Goal: Task Accomplishment & Management: Complete application form

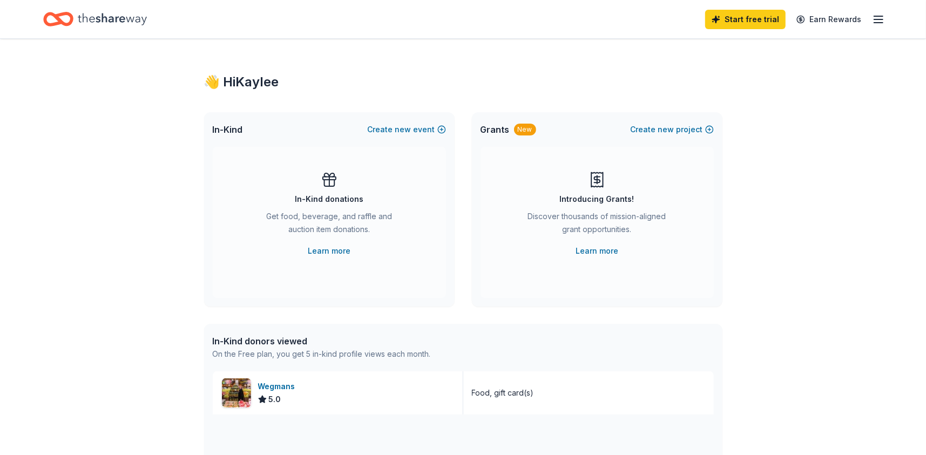
click at [882, 22] on icon "button" at bounding box center [878, 19] width 13 height 13
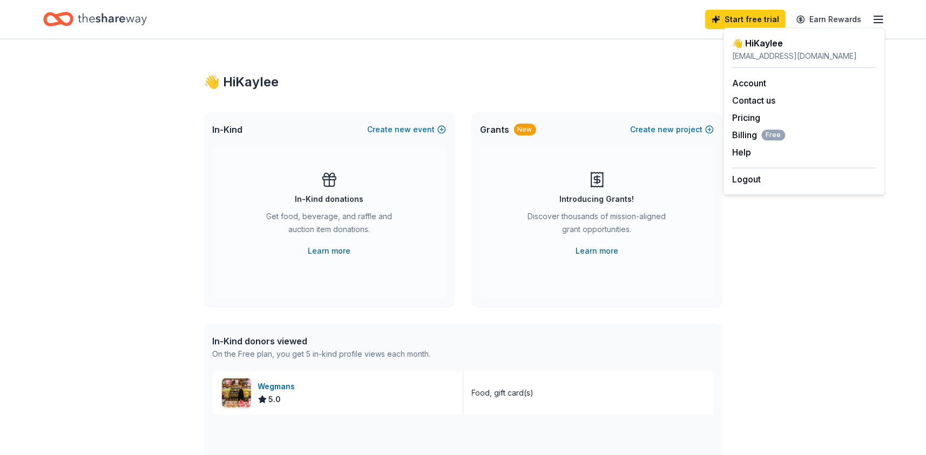
click at [76, 19] on div "Home" at bounding box center [95, 18] width 104 height 25
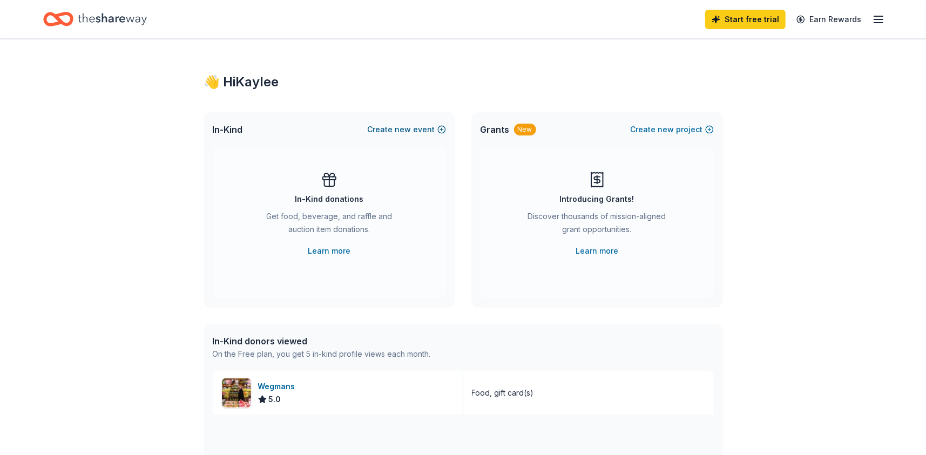
click at [400, 128] on span "new" at bounding box center [403, 129] width 16 height 13
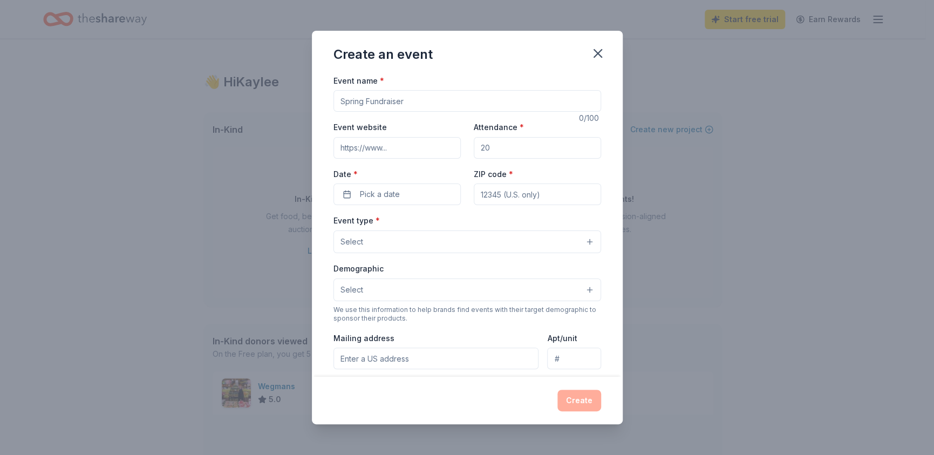
click at [391, 101] on input "Event name *" at bounding box center [468, 101] width 268 height 22
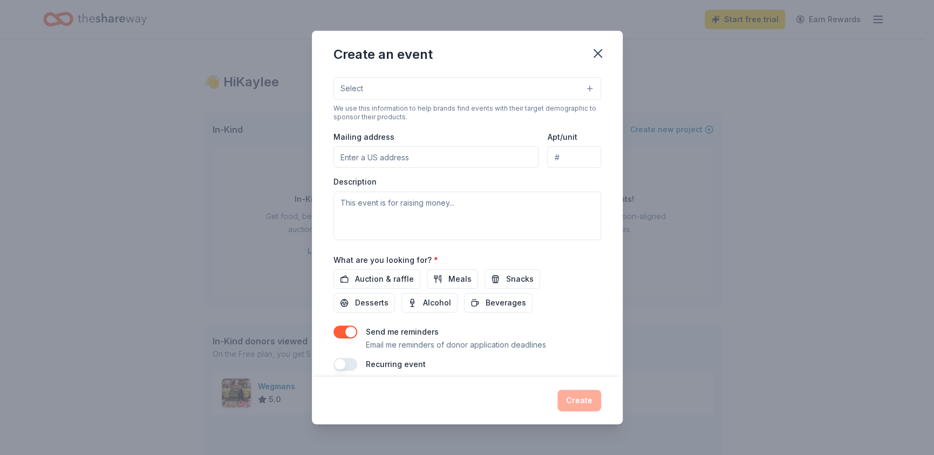
scroll to position [210, 0]
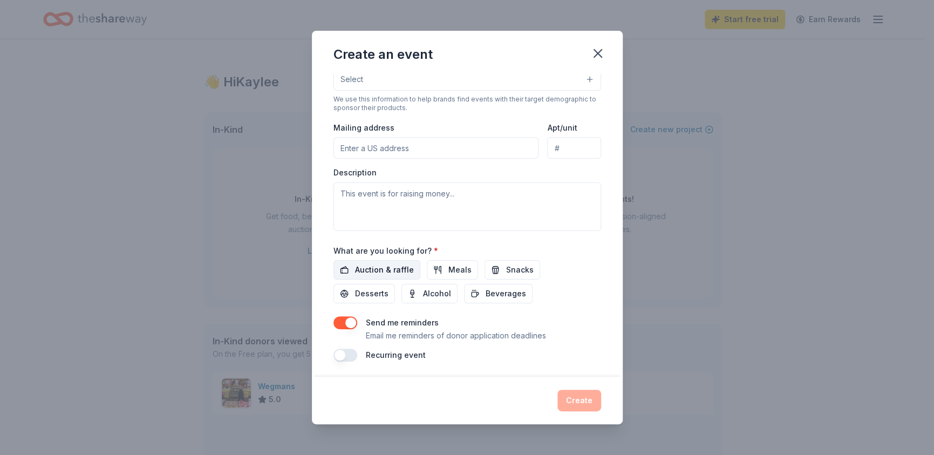
click at [393, 263] on span "Auction & raffle" at bounding box center [384, 269] width 59 height 13
click at [383, 292] on span "Desserts" at bounding box center [371, 293] width 33 height 13
click at [413, 291] on button "Alcohol" at bounding box center [430, 293] width 56 height 19
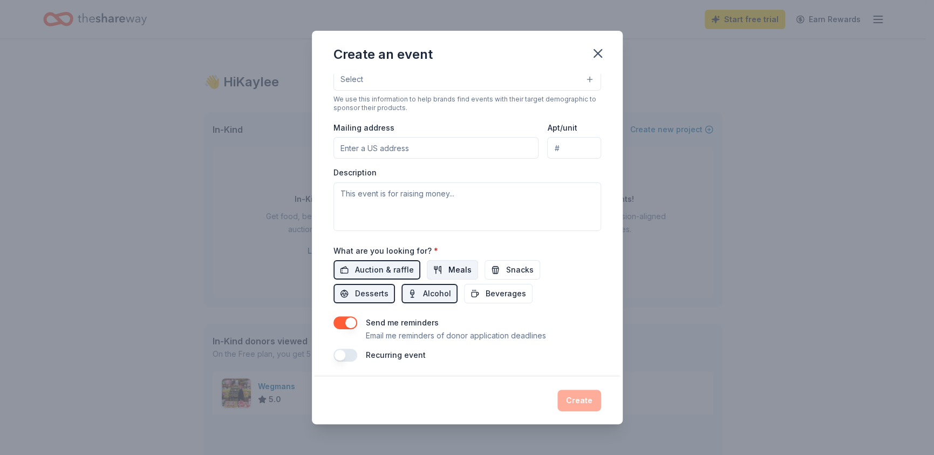
click at [443, 270] on button "Meals" at bounding box center [452, 269] width 51 height 19
click at [515, 268] on span "Snacks" at bounding box center [520, 269] width 28 height 13
click at [506, 284] on button "Beverages" at bounding box center [498, 293] width 69 height 19
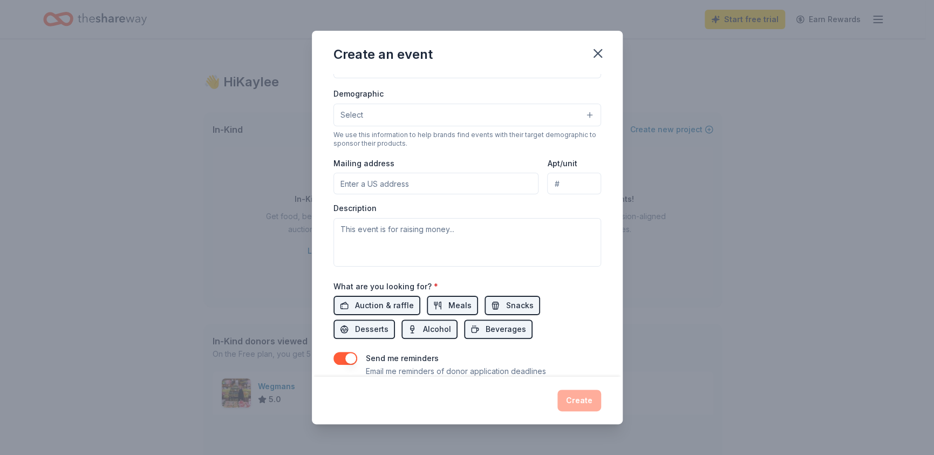
scroll to position [157, 0]
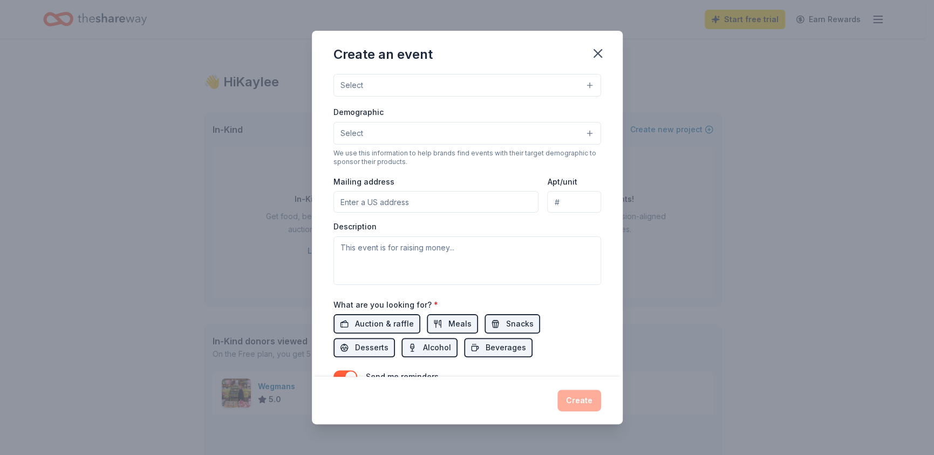
click at [379, 199] on input "Mailing address" at bounding box center [437, 202] width 206 height 22
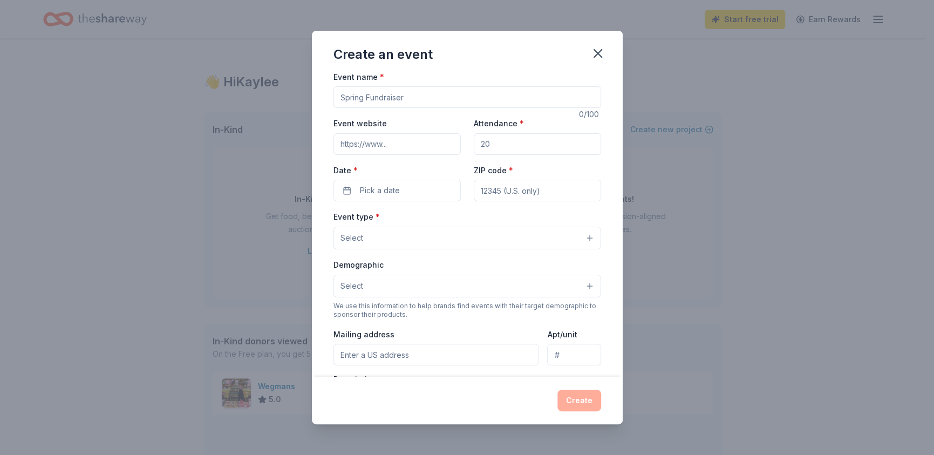
scroll to position [0, 0]
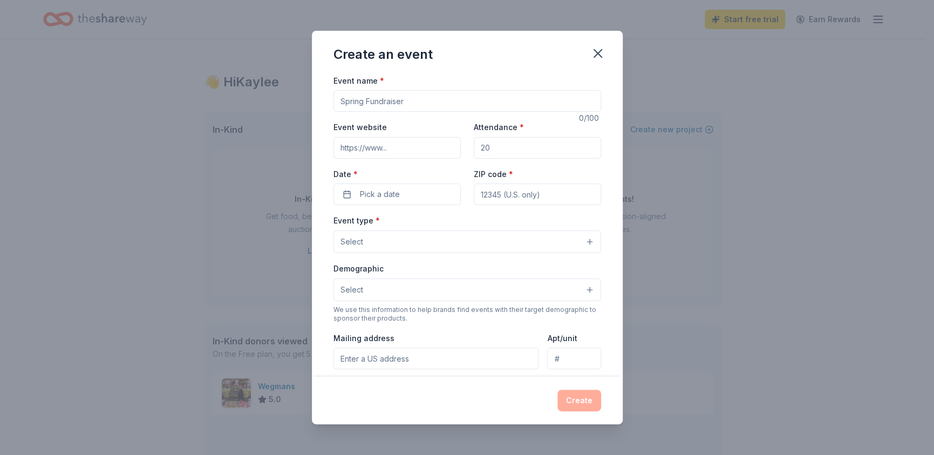
click at [359, 284] on span "Select" at bounding box center [352, 289] width 23 height 13
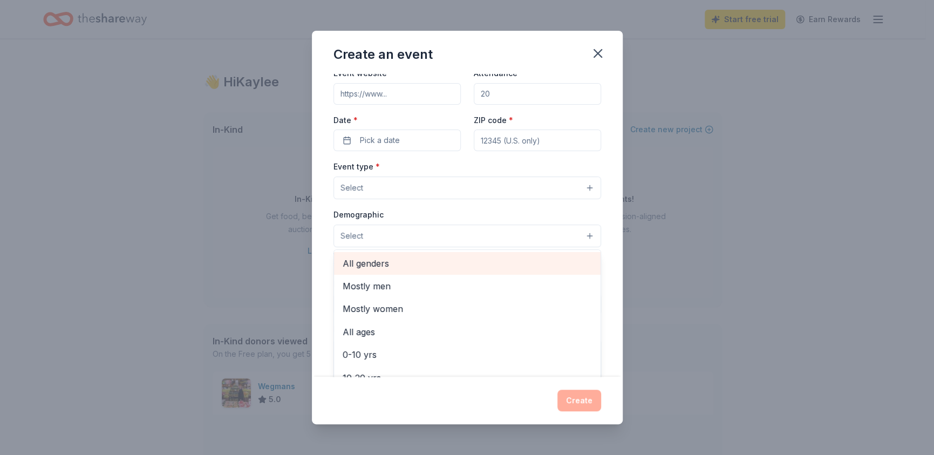
click at [374, 260] on span "All genders" at bounding box center [467, 263] width 249 height 14
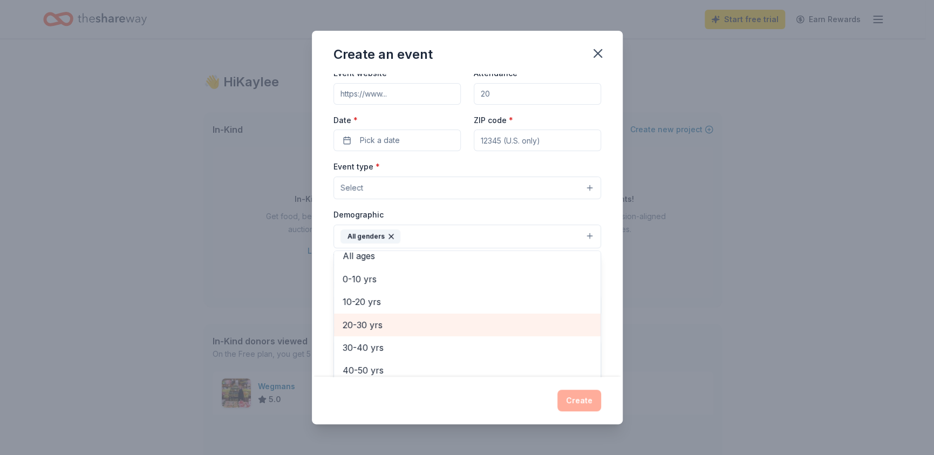
click at [406, 325] on span "20-30 yrs" at bounding box center [467, 325] width 249 height 14
click at [407, 321] on span "30-40 yrs" at bounding box center [467, 325] width 249 height 14
click at [407, 321] on span "40-50 yrs" at bounding box center [467, 325] width 249 height 14
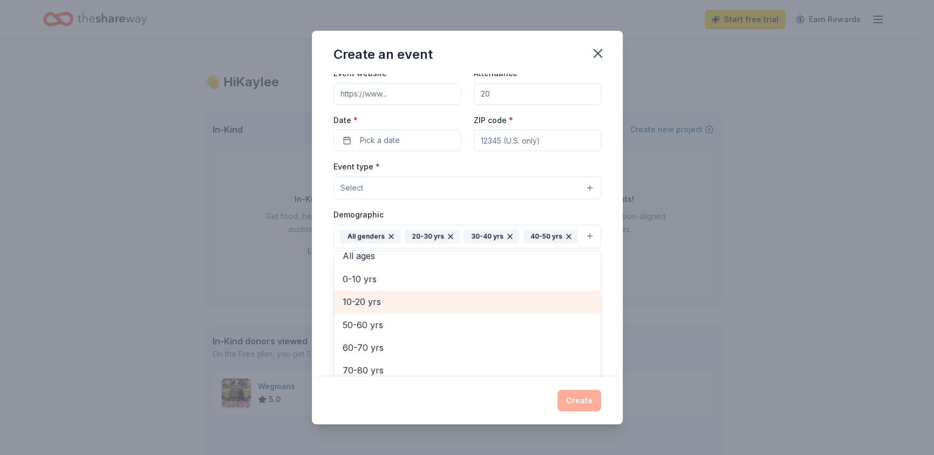
click at [407, 309] on span "10-20 yrs" at bounding box center [467, 302] width 249 height 14
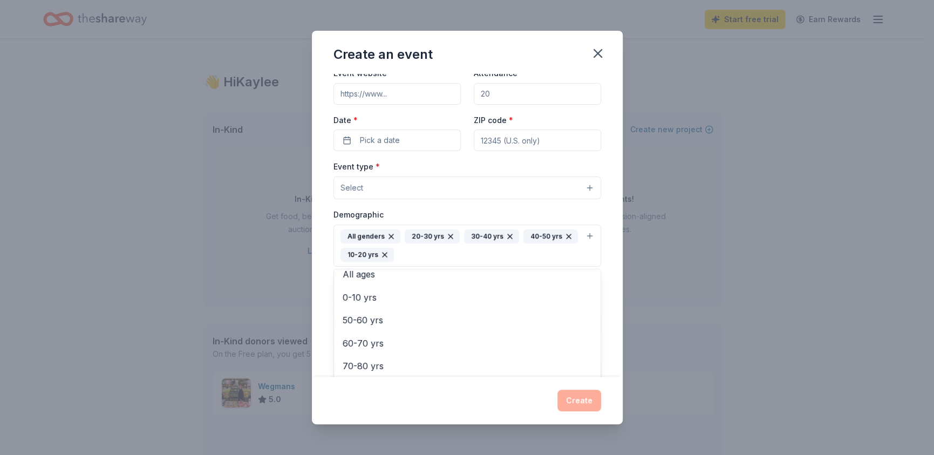
click at [389, 256] on icon "button" at bounding box center [384, 254] width 9 height 9
click at [432, 243] on div "All genders 20-30 yrs 30-40 yrs 40-50 yrs" at bounding box center [459, 236] width 237 height 14
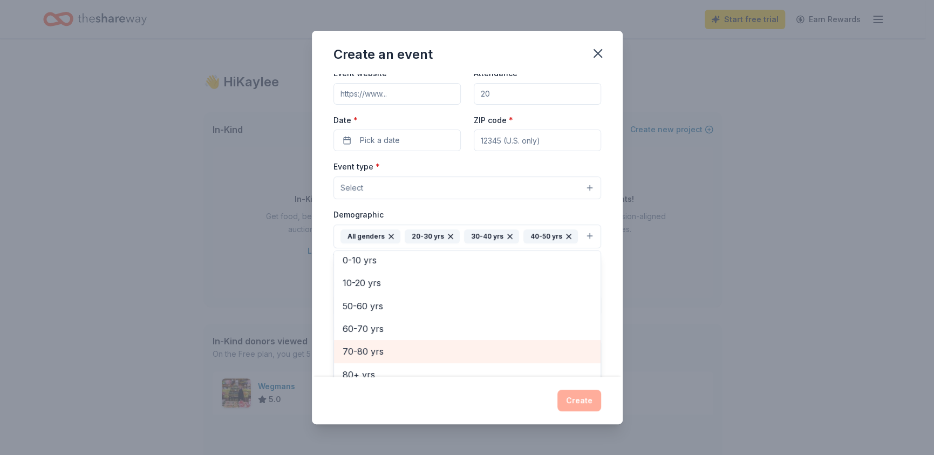
scroll to position [81, 0]
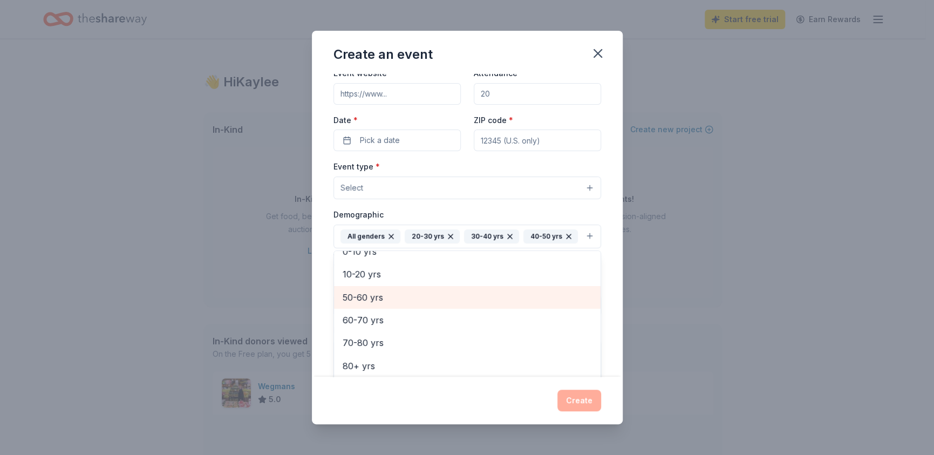
click at [388, 304] on span "50-60 yrs" at bounding box center [467, 297] width 249 height 14
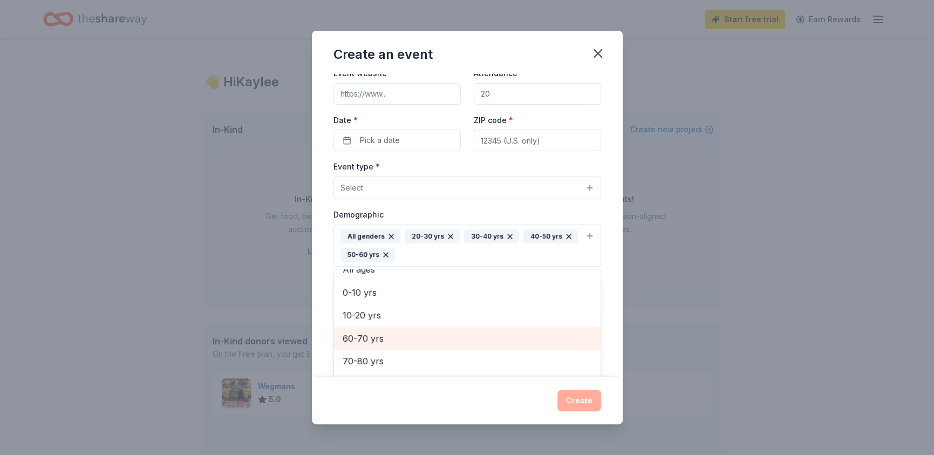
click at [394, 337] on span "60-70 yrs" at bounding box center [467, 338] width 249 height 14
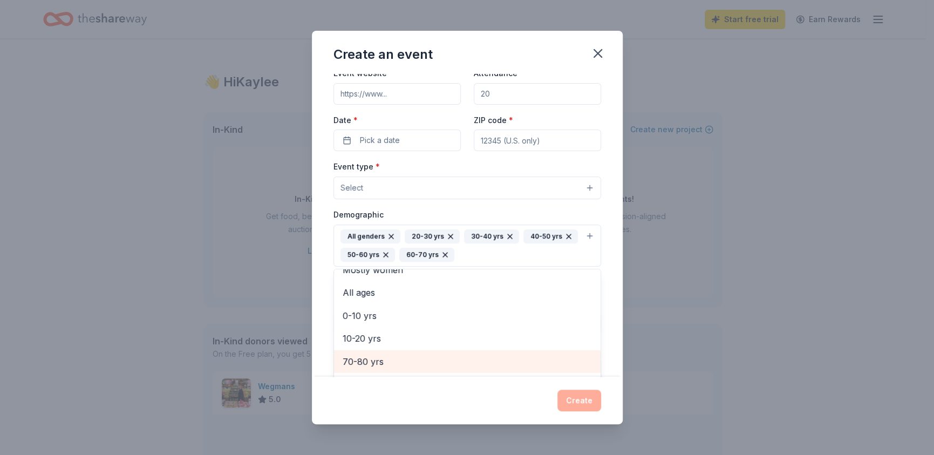
click at [392, 351] on div "70-80 yrs" at bounding box center [467, 361] width 267 height 23
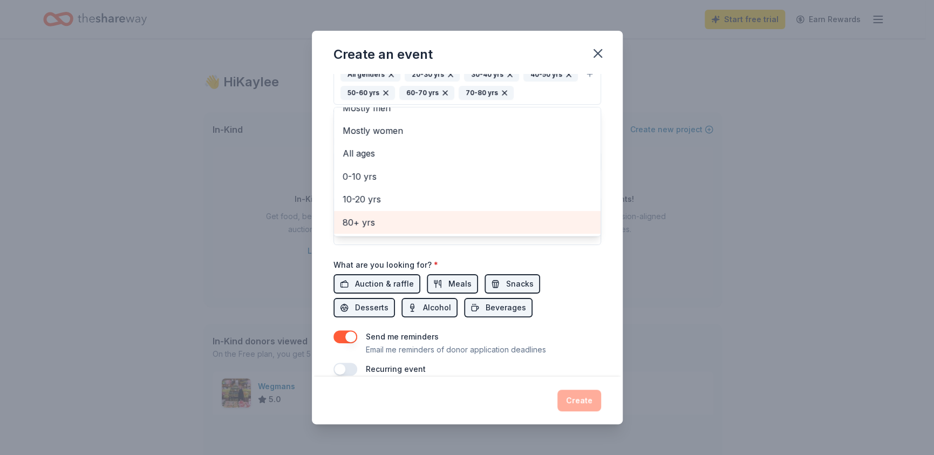
click at [382, 225] on span "80+ yrs" at bounding box center [467, 222] width 249 height 14
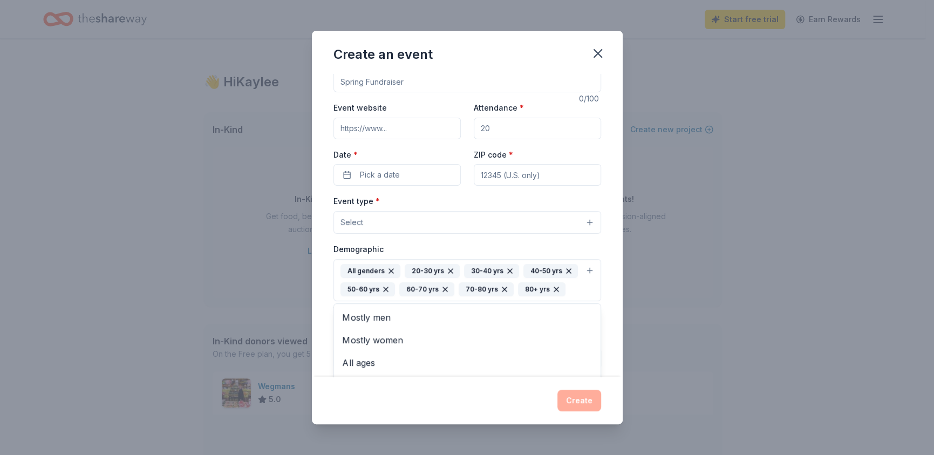
scroll to position [0, 0]
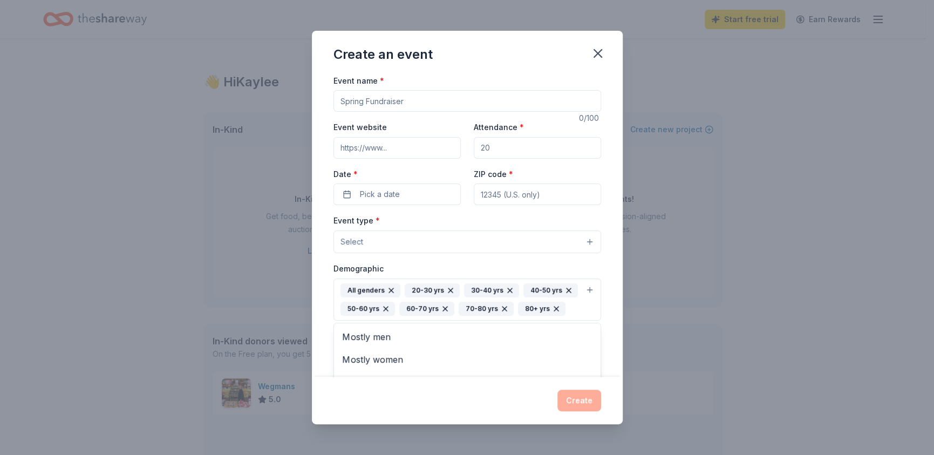
click at [416, 243] on div "Event type * Select Demographic All genders 20-30 yrs 30-40 yrs 40-50 yrs 50-60…" at bounding box center [468, 337] width 268 height 247
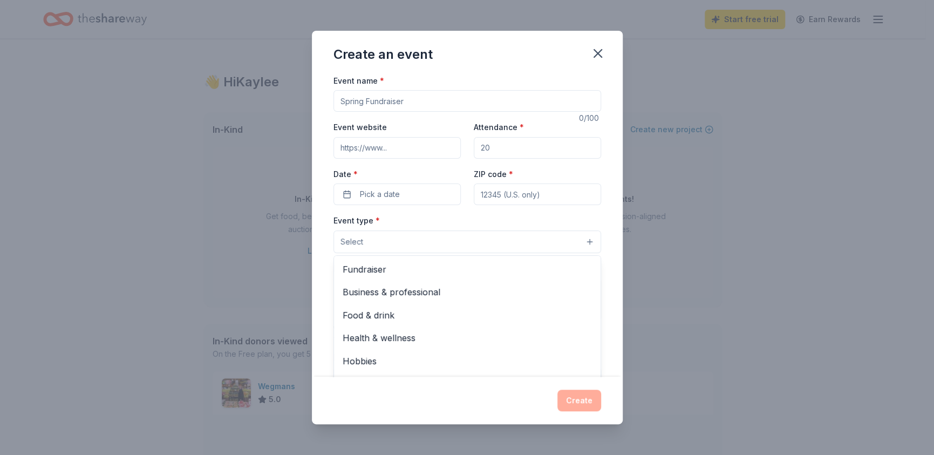
click at [416, 243] on button "Select" at bounding box center [468, 241] width 268 height 23
click at [402, 264] on span "Fundraiser" at bounding box center [467, 269] width 249 height 14
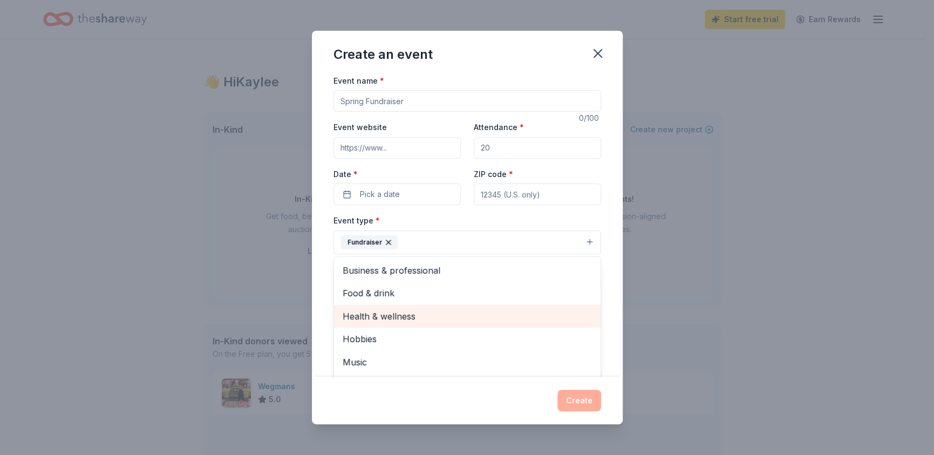
click at [429, 318] on span "Health & wellness" at bounding box center [467, 316] width 249 height 14
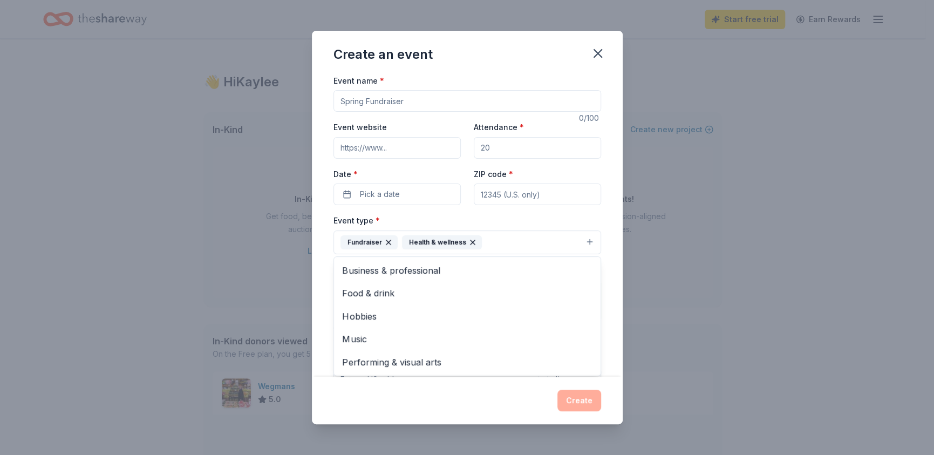
click at [412, 221] on div "Event type * Fundraiser Health & wellness Business & professional Food & drink …" at bounding box center [468, 234] width 268 height 40
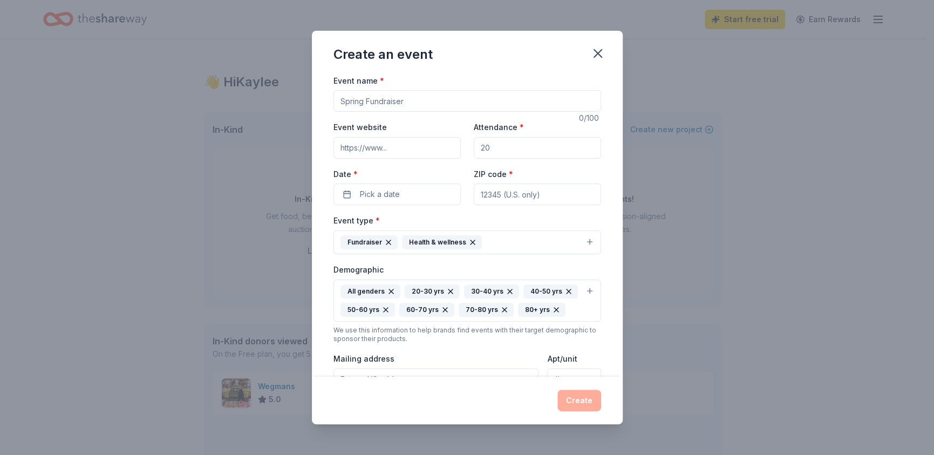
click at [493, 197] on input "ZIP code *" at bounding box center [537, 195] width 127 height 22
click at [348, 189] on button "Pick a date" at bounding box center [397, 195] width 127 height 22
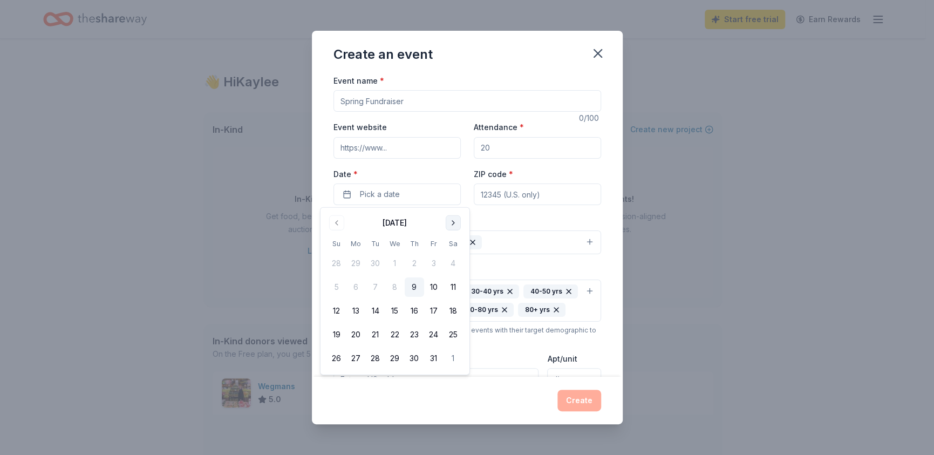
click at [456, 222] on button "Go to next month" at bounding box center [453, 222] width 15 height 15
click at [457, 306] on button "15" at bounding box center [453, 310] width 19 height 19
click at [413, 153] on input "Event website" at bounding box center [397, 148] width 127 height 22
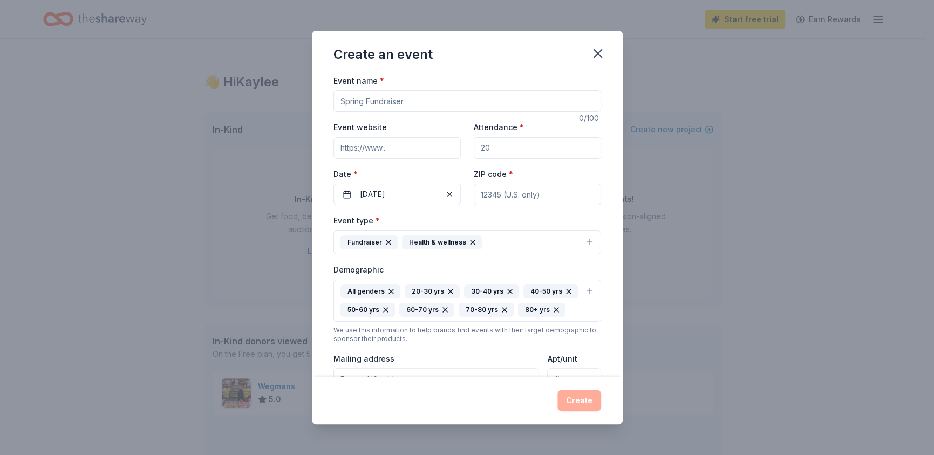
type input "[URL][DOMAIN_NAME]"
click at [515, 147] on input "Attendance *" at bounding box center [537, 148] width 127 height 22
type input "40"
click at [364, 103] on input "Event name *" at bounding box center [468, 101] width 268 height 22
click at [372, 101] on input "Event name *" at bounding box center [468, 101] width 268 height 22
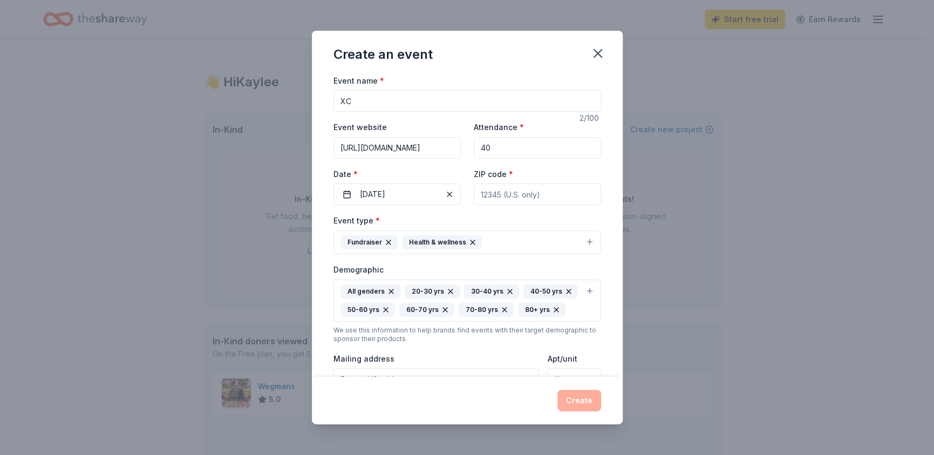
type input "X"
click at [436, 100] on input "Event name *" at bounding box center [468, 101] width 268 height 22
paste input "Connecting to Wellness : Journey of Care with [MEDICAL_DATA] Connects"
type input "Connecting to Wellness : Journey of Care with [MEDICAL_DATA] Connects"
click at [531, 193] on input "ZIP code *" at bounding box center [537, 195] width 127 height 22
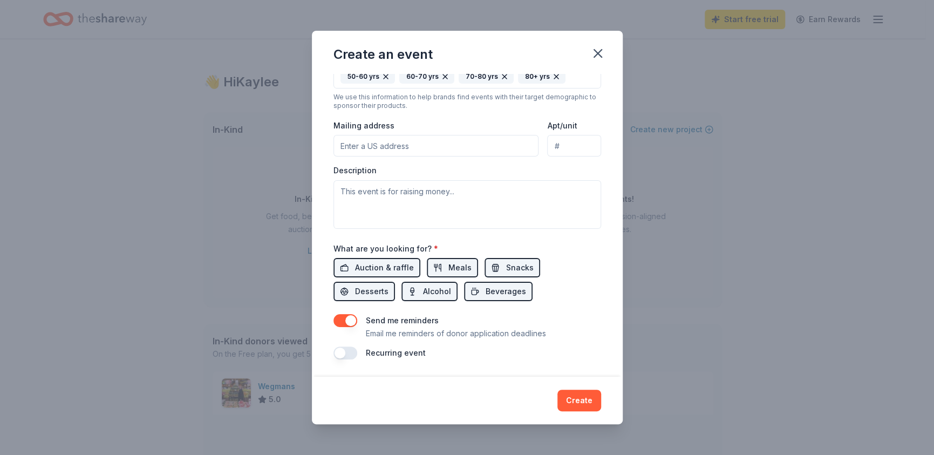
scroll to position [249, 0]
type input "13031"
click at [456, 150] on input "Mailing address" at bounding box center [437, 146] width 206 height 22
click at [573, 150] on input "Apt/unit" at bounding box center [573, 146] width 53 height 22
drag, startPoint x: 433, startPoint y: 143, endPoint x: 429, endPoint y: 148, distance: 6.6
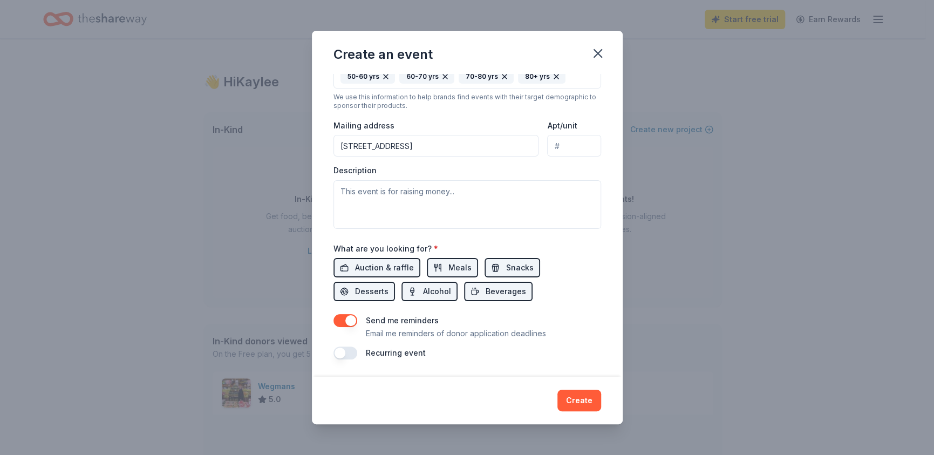
click at [430, 148] on input "[STREET_ADDRESS]" at bounding box center [437, 146] width 206 height 22
click at [434, 146] on input "[STREET_ADDRESS]" at bounding box center [437, 146] width 206 height 22
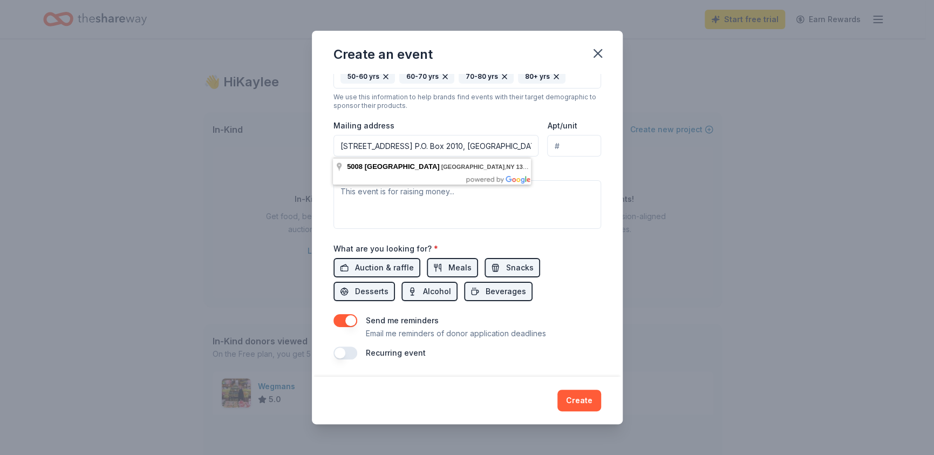
type input "5008 Brittonfield Parkway P.O. Box 2010, East Syracuse, NY, 13057"
click at [559, 147] on input "Apt/unit" at bounding box center [573, 146] width 53 height 22
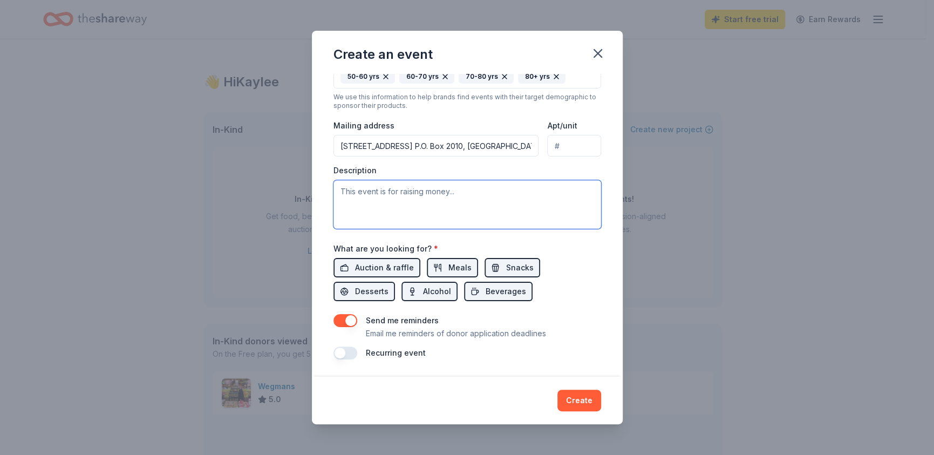
click at [444, 204] on textarea at bounding box center [468, 204] width 268 height 49
click at [411, 198] on textarea at bounding box center [468, 204] width 268 height 49
paste textarea "This uplifting event brings together survivors, caregivers, and community membe…"
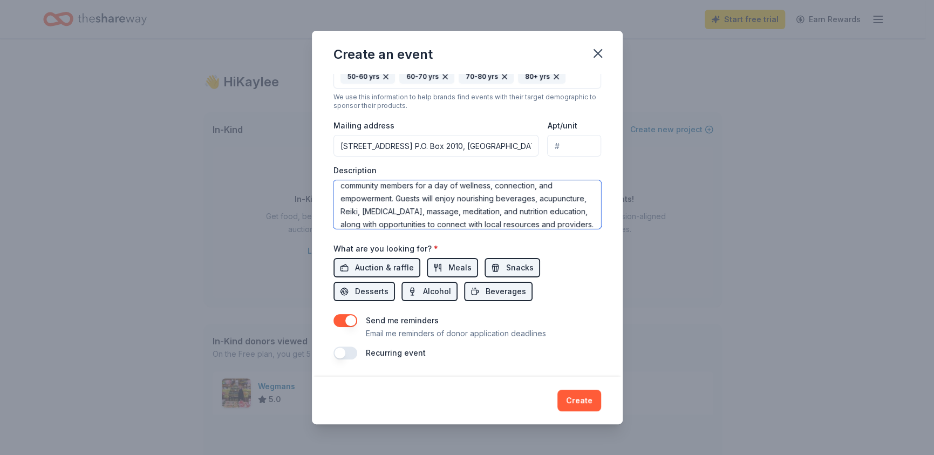
scroll to position [0, 0]
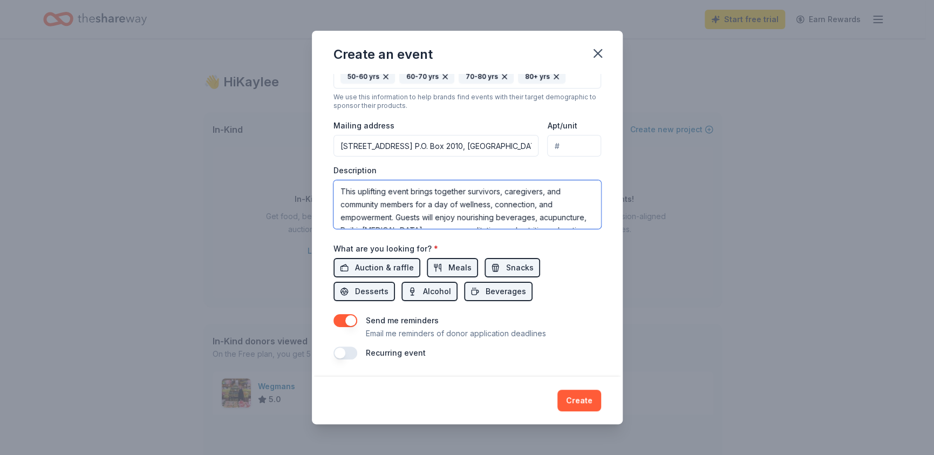
click at [540, 213] on textarea "This uplifting event brings together survivors, caregivers, and community membe…" at bounding box center [468, 204] width 268 height 49
click at [543, 220] on textarea "This uplifting event brings together survivors, caregivers, and community membe…" at bounding box center [468, 204] width 268 height 49
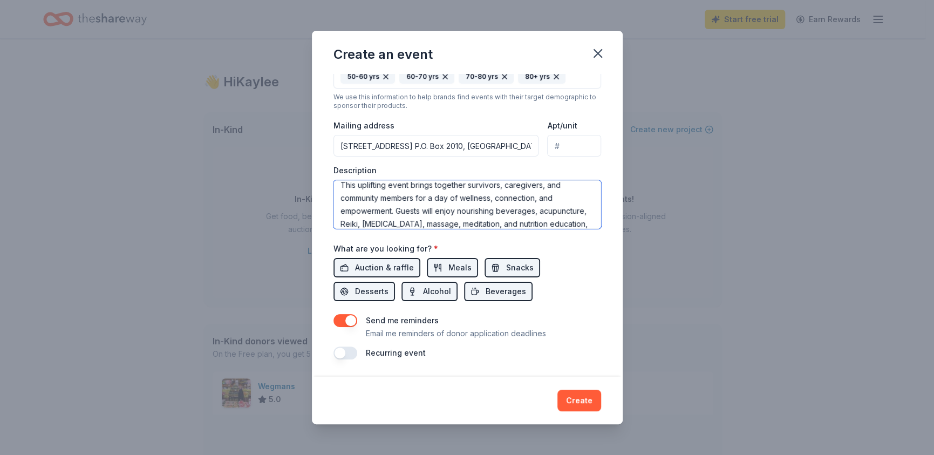
click at [377, 223] on textarea "This uplifting event brings together survivors, caregivers, and community membe…" at bounding box center [468, 204] width 268 height 49
click at [377, 222] on textarea "This uplifting event brings together survivors, caregivers, and community membe…" at bounding box center [468, 204] width 268 height 49
click at [406, 224] on textarea "This uplifting event brings together survivors, caregivers, and community membe…" at bounding box center [468, 204] width 268 height 49
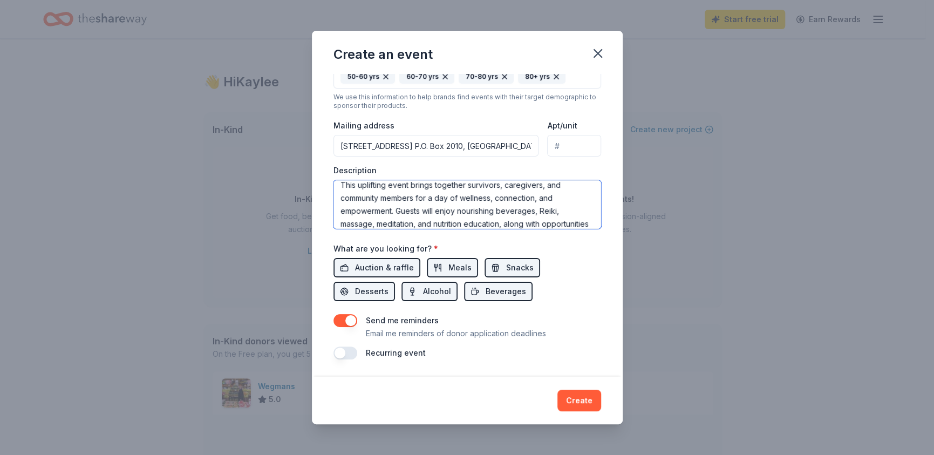
click at [532, 223] on textarea "This uplifting event brings together survivors, caregivers, and community membe…" at bounding box center [468, 204] width 268 height 49
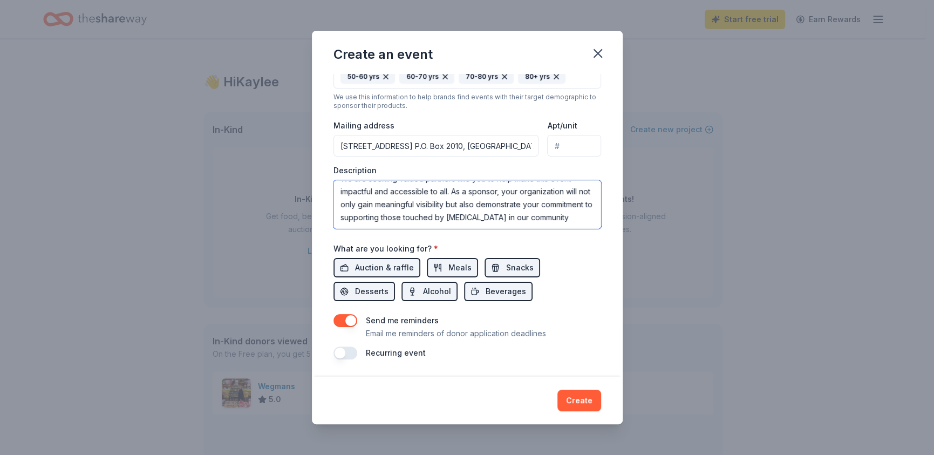
scroll to position [103, 0]
drag, startPoint x: 452, startPoint y: 222, endPoint x: 498, endPoint y: 222, distance: 46.4
click at [498, 222] on textarea "This uplifting event brings together survivors, caregivers, and community membe…" at bounding box center [468, 204] width 268 height 49
drag, startPoint x: 400, startPoint y: 205, endPoint x: 475, endPoint y: 228, distance: 78.9
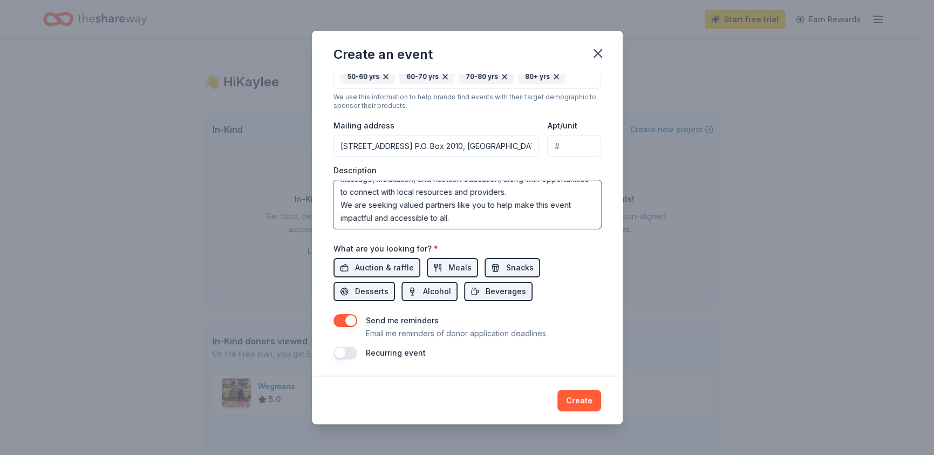
click at [475, 228] on textarea "This uplifting event brings together survivors, caregivers, and community membe…" at bounding box center [468, 204] width 268 height 49
drag, startPoint x: 342, startPoint y: 220, endPoint x: 397, endPoint y: 227, distance: 56.0
click at [397, 227] on textarea "This uplifting event brings together survivors, caregivers, and community membe…" at bounding box center [468, 204] width 268 height 49
click at [420, 215] on textarea "This uplifting event brings together survivors, caregivers, and community membe…" at bounding box center [468, 204] width 268 height 49
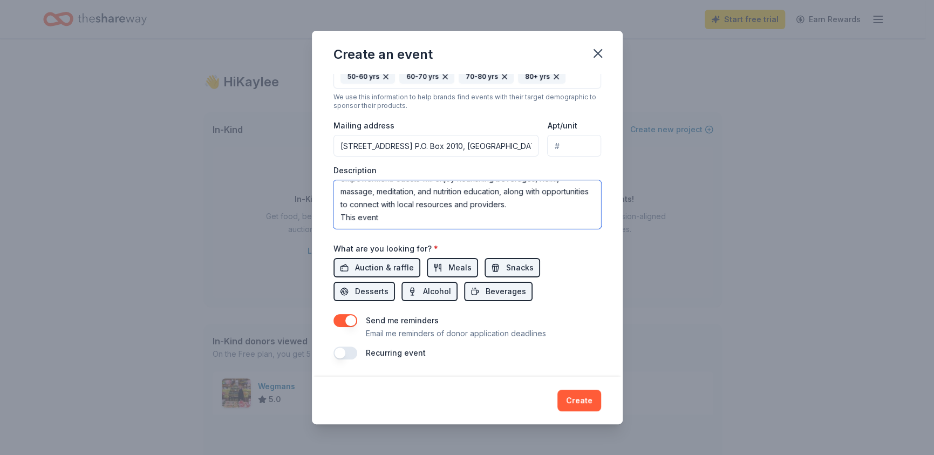
paste textarea "will directly benefit the individuals and families who rely on Cancer Connects …"
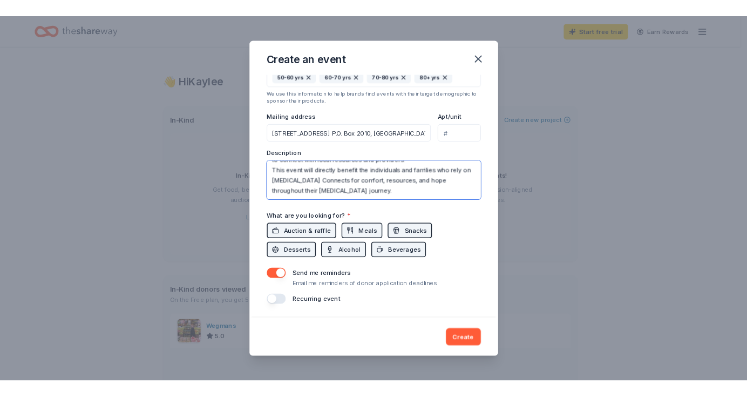
scroll to position [0, 0]
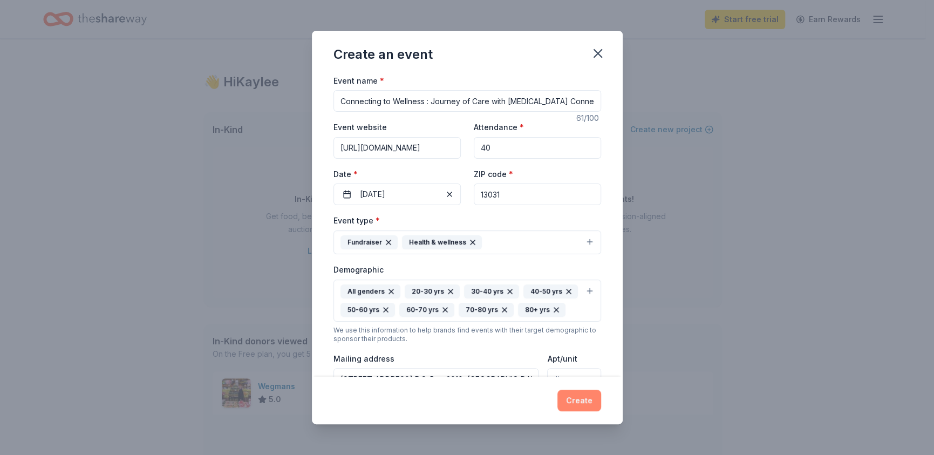
type textarea "This uplifting event brings together survivors, caregivers, and community membe…"
click at [575, 395] on button "Create" at bounding box center [580, 401] width 44 height 22
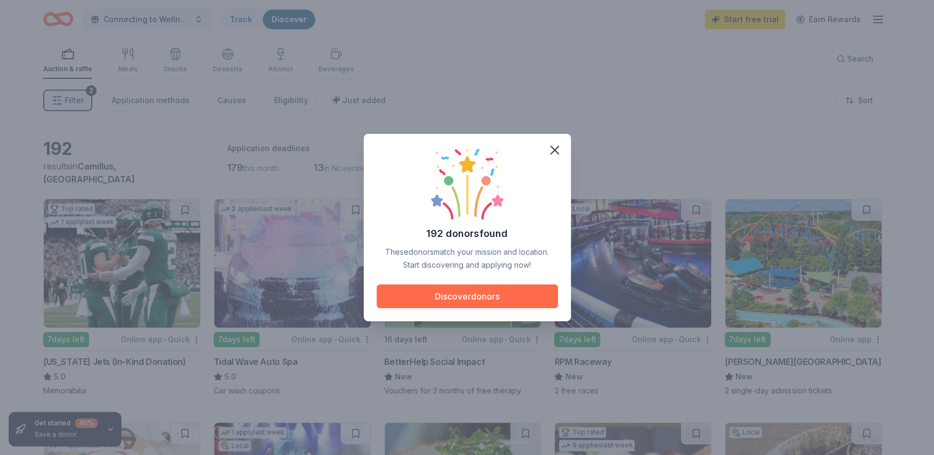
click at [520, 303] on button "Discover donors" at bounding box center [467, 296] width 181 height 24
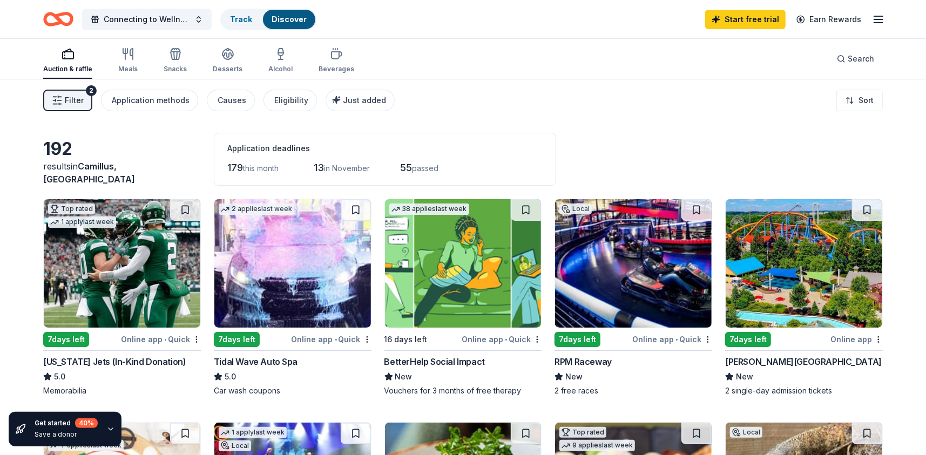
click at [129, 278] on img at bounding box center [122, 263] width 157 height 128
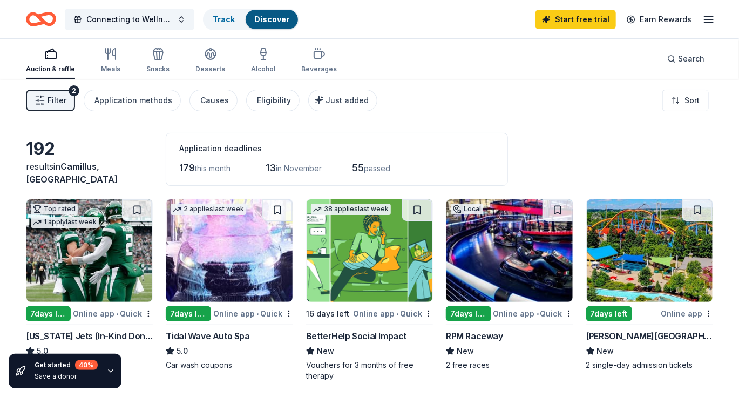
click at [714, 16] on icon "button" at bounding box center [708, 19] width 13 height 13
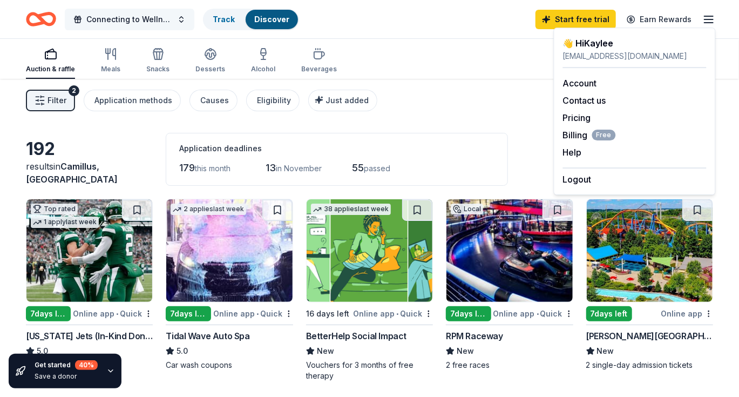
click at [150, 17] on span "Connecting to Wellness : Journey of Care with [MEDICAL_DATA] Connects" at bounding box center [129, 19] width 86 height 13
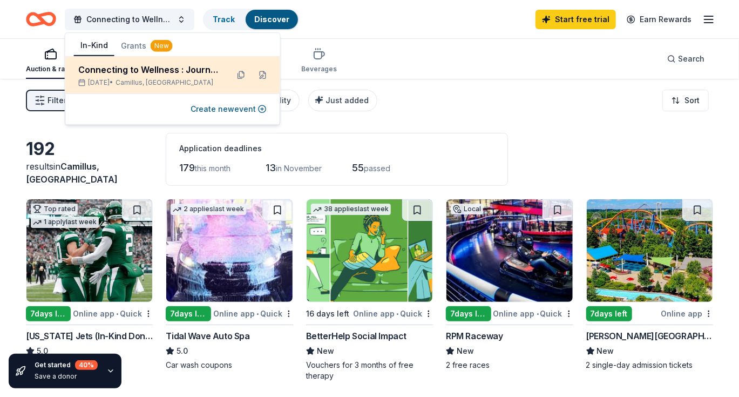
click at [135, 65] on div "Connecting to Wellness : Journey of Care with [MEDICAL_DATA] Connects" at bounding box center [148, 69] width 141 height 13
click at [193, 74] on div "Connecting to Wellness : Journey of Care with [MEDICAL_DATA] Connects" at bounding box center [148, 69] width 141 height 13
click at [245, 74] on button at bounding box center [241, 74] width 17 height 17
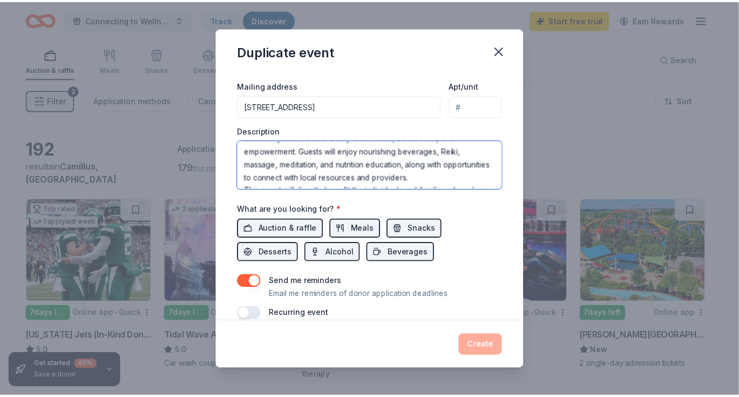
scroll to position [65, 0]
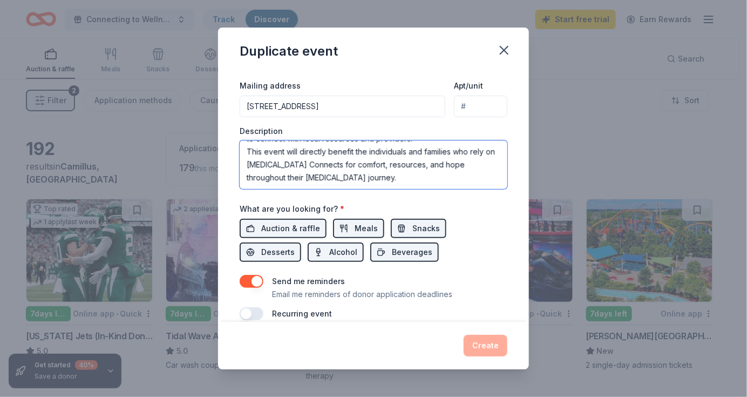
drag, startPoint x: 246, startPoint y: 148, endPoint x: 489, endPoint y: 200, distance: 248.3
click at [489, 200] on div "Event name * Connecting to Wellness : Journey of Care with Cancer Connects 61 /…" at bounding box center [374, 60] width 268 height 519
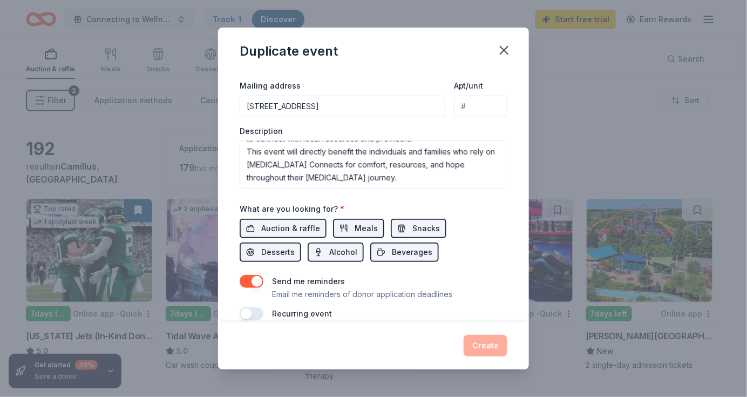
click at [514, 56] on button "button" at bounding box center [504, 50] width 24 height 24
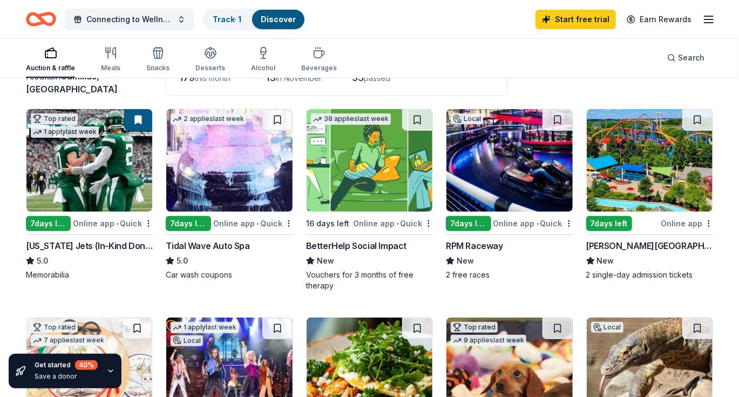
scroll to position [108, 0]
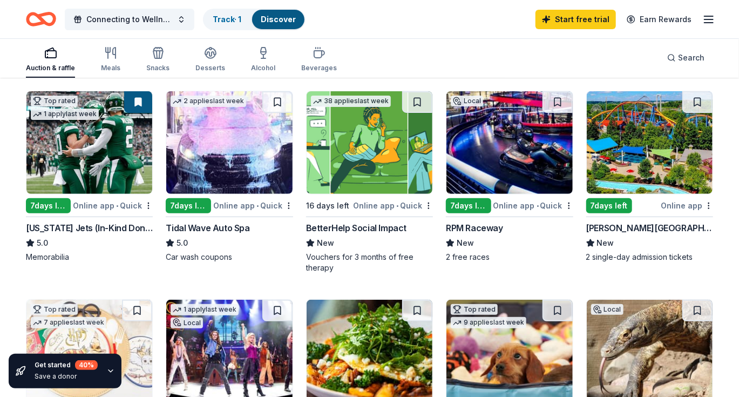
click at [649, 176] on img at bounding box center [650, 142] width 126 height 103
click at [91, 169] on img at bounding box center [89, 142] width 126 height 103
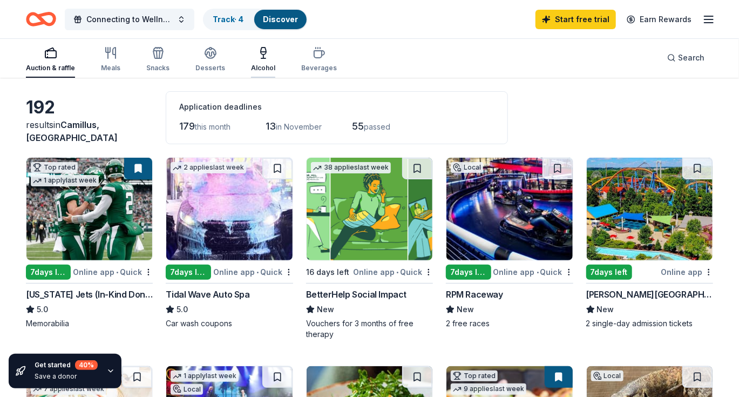
scroll to position [0, 0]
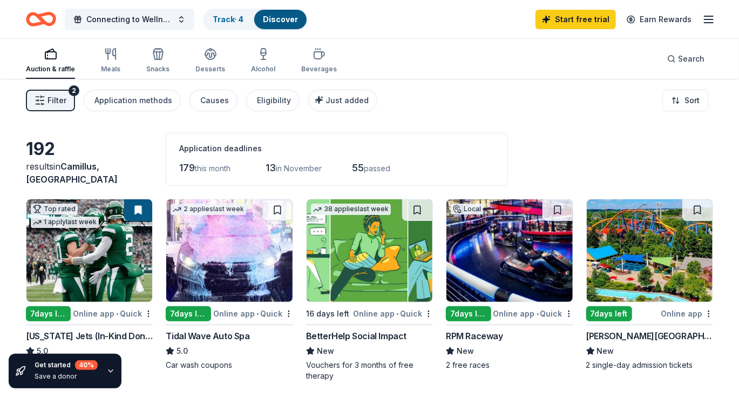
click at [44, 160] on div "192" at bounding box center [89, 149] width 127 height 22
click at [133, 102] on div "Application methods" at bounding box center [133, 100] width 78 height 13
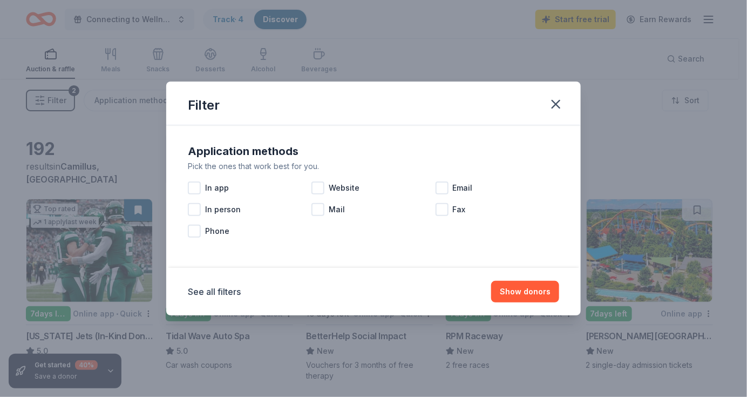
click at [567, 109] on div "Filter" at bounding box center [373, 103] width 415 height 44
click at [559, 106] on icon "button" at bounding box center [555, 104] width 15 height 15
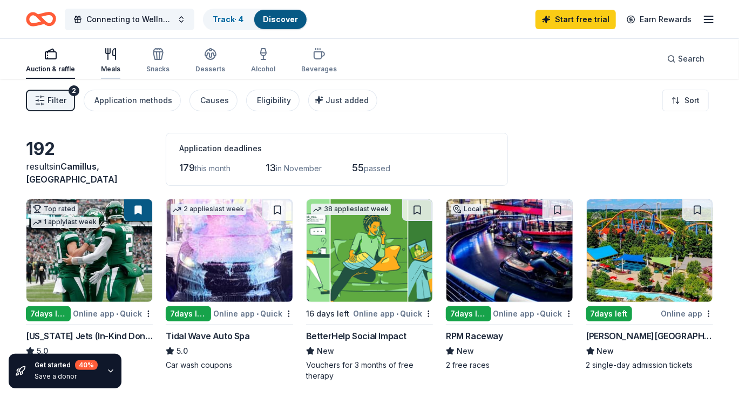
click at [103, 63] on div "Meals" at bounding box center [110, 60] width 19 height 26
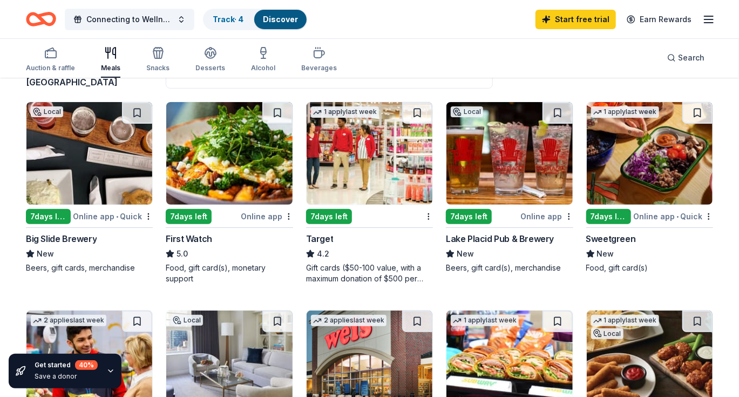
scroll to position [108, 0]
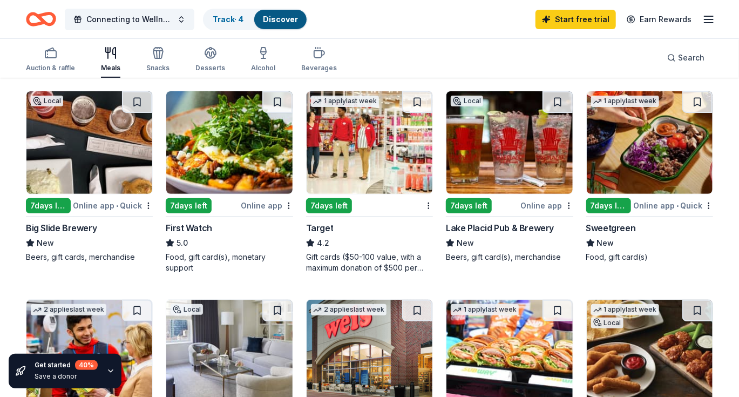
click at [370, 169] on img at bounding box center [370, 142] width 126 height 103
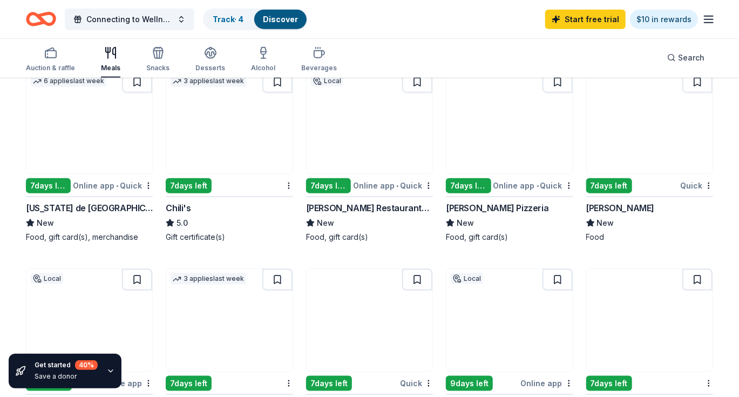
scroll to position [540, 0]
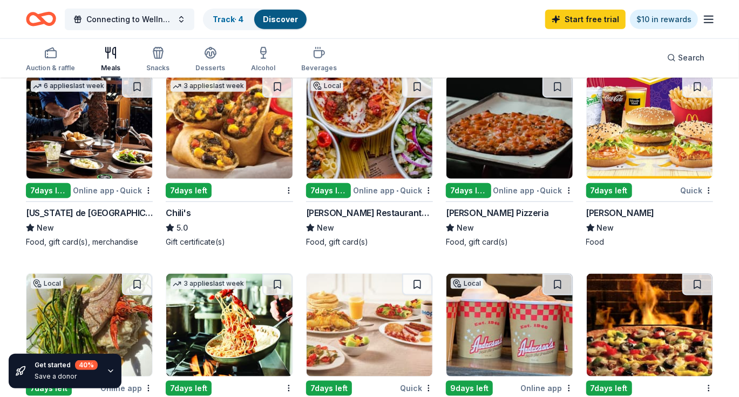
click at [245, 149] on img at bounding box center [229, 127] width 126 height 103
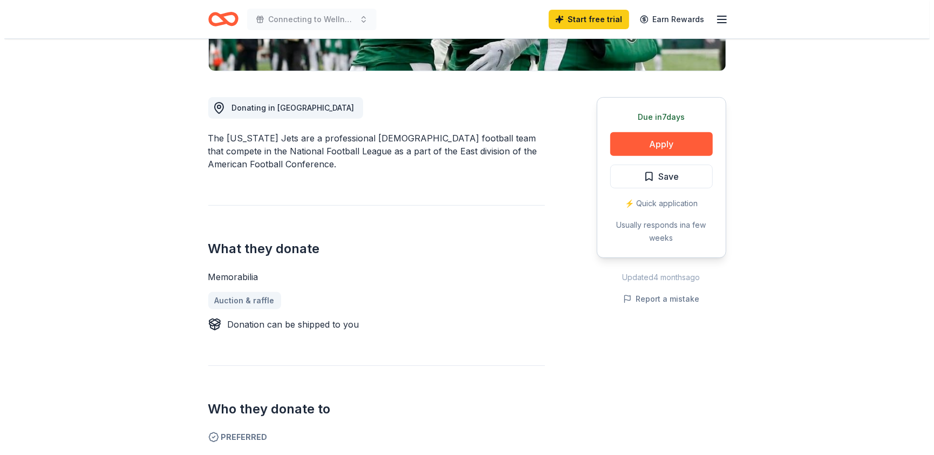
scroll to position [270, 0]
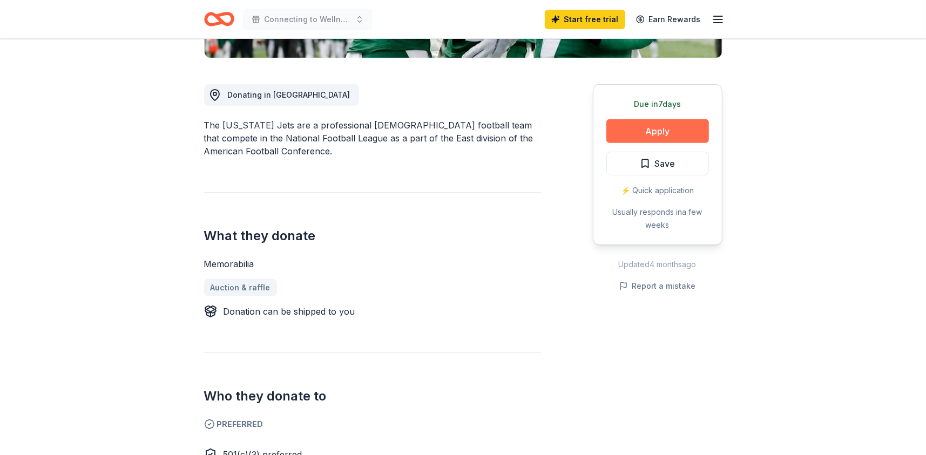
click at [681, 138] on button "Apply" at bounding box center [657, 131] width 103 height 24
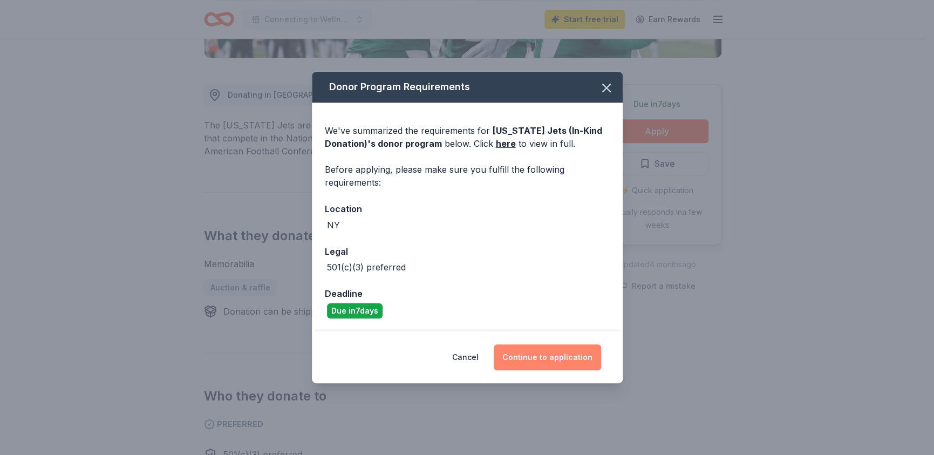
click at [554, 358] on button "Continue to application" at bounding box center [547, 357] width 107 height 26
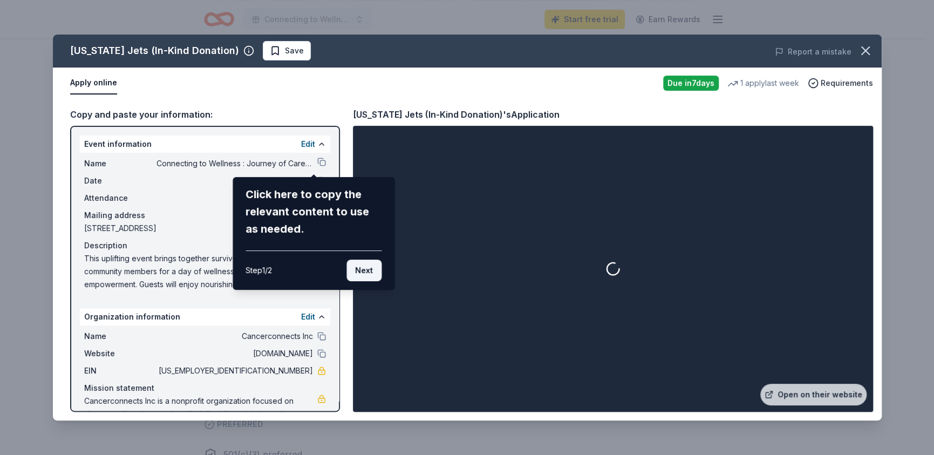
click at [369, 272] on button "Next" at bounding box center [363, 271] width 35 height 22
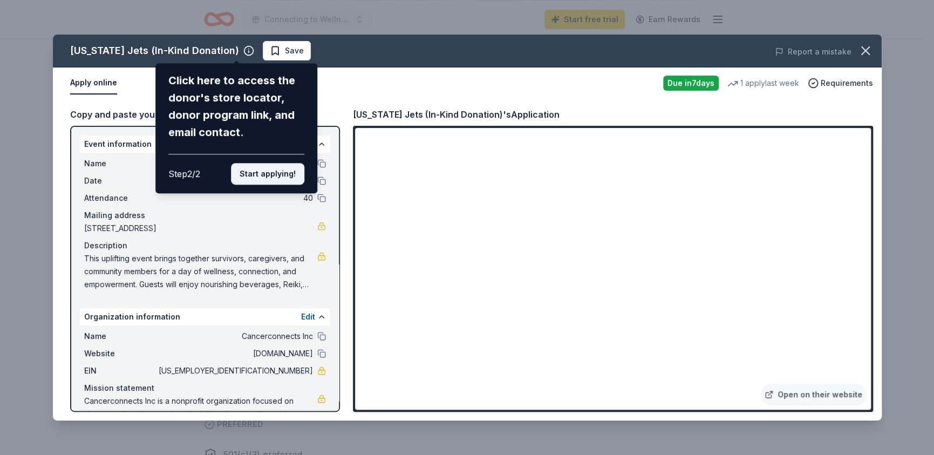
click at [259, 173] on button "Start applying!" at bounding box center [267, 174] width 73 height 22
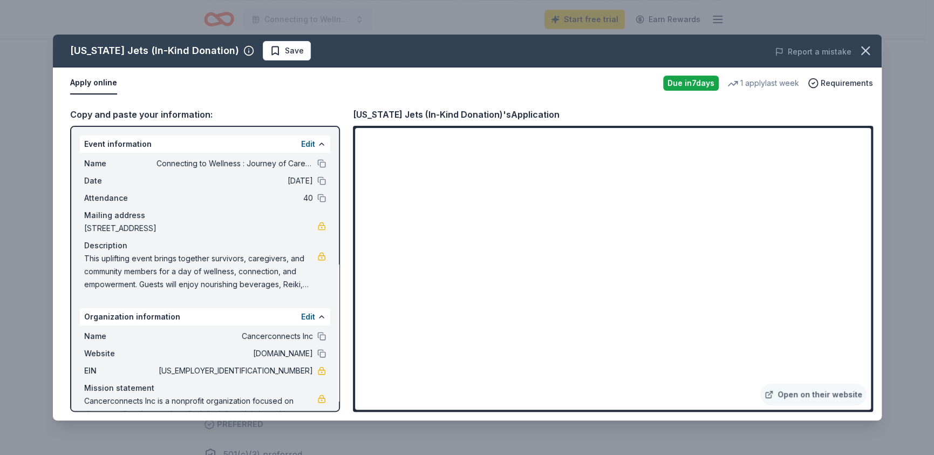
drag, startPoint x: 850, startPoint y: 370, endPoint x: 845, endPoint y: 365, distance: 6.9
click at [848, 369] on div "New York Jets (In-Kind Donation) Save Report a mistake Apply online Due in 7 da…" at bounding box center [467, 228] width 829 height 386
click at [844, 364] on div "New York Jets (In-Kind Donation) Save Report a mistake Apply online Due in 7 da…" at bounding box center [467, 228] width 829 height 386
click at [759, 393] on div "New York Jets (In-Kind Donation) Save Report a mistake Apply online Due in 7 da…" at bounding box center [467, 228] width 829 height 386
click at [317, 162] on button at bounding box center [321, 163] width 9 height 9
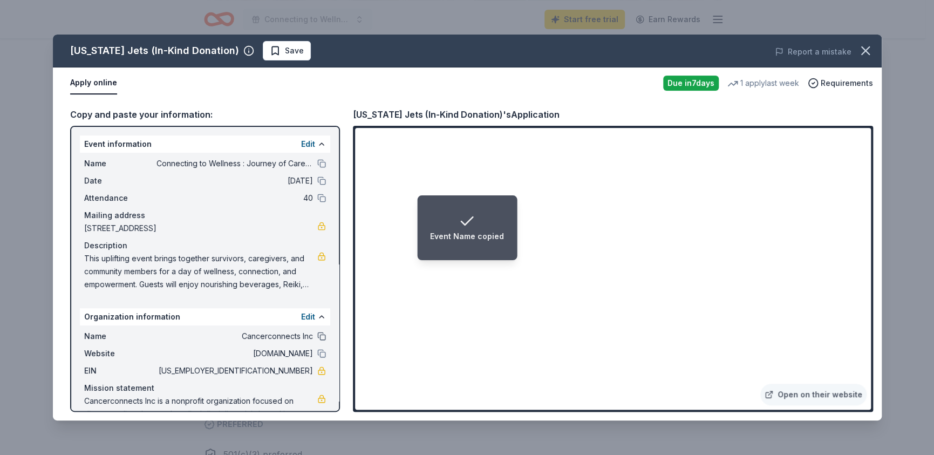
click at [317, 338] on button at bounding box center [321, 336] width 9 height 9
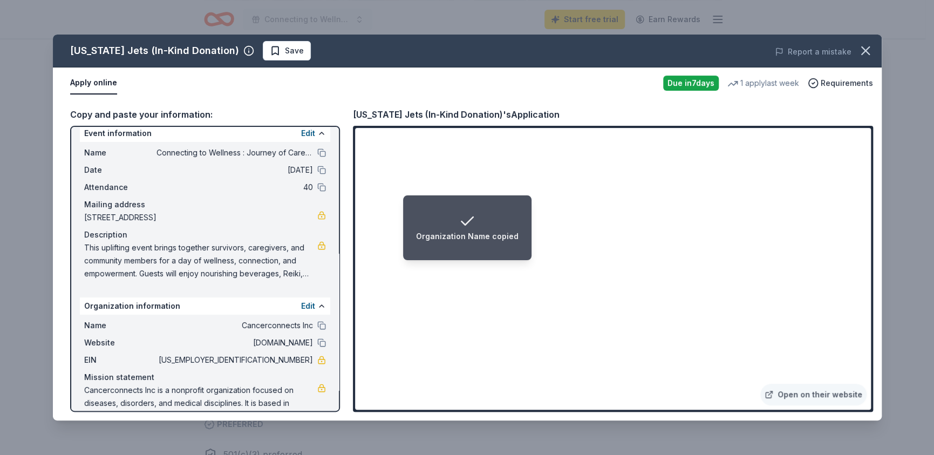
scroll to position [0, 0]
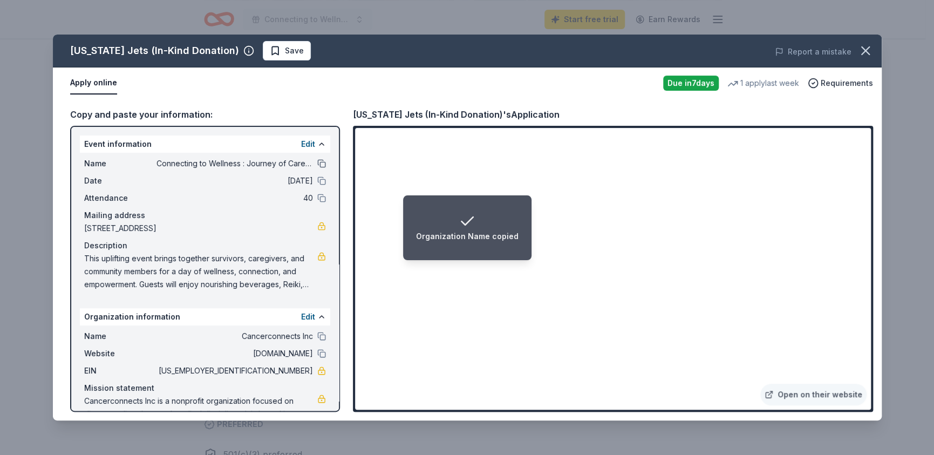
click at [317, 162] on button at bounding box center [321, 163] width 9 height 9
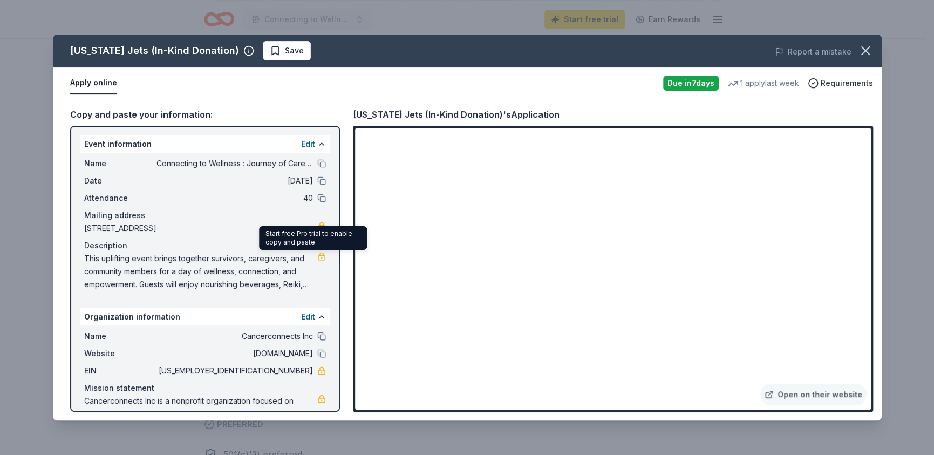
click at [317, 257] on link at bounding box center [321, 256] width 9 height 9
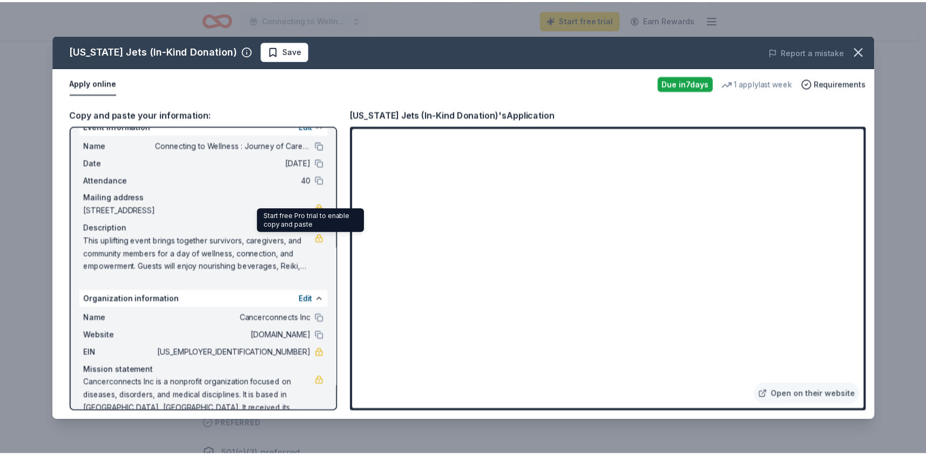
scroll to position [35, 0]
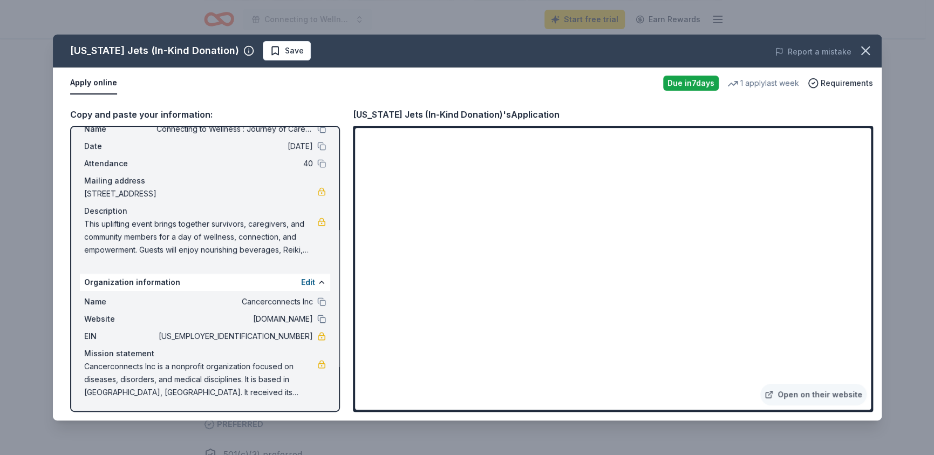
drag, startPoint x: 86, startPoint y: 219, endPoint x: 182, endPoint y: 228, distance: 97.0
click at [157, 228] on span "This uplifting event brings together survivors, caregivers, and community membe…" at bounding box center [200, 237] width 233 height 39
click at [299, 250] on span "This uplifting event brings together survivors, caregivers, and community membe…" at bounding box center [200, 237] width 233 height 39
click at [263, 48] on button "Save" at bounding box center [287, 50] width 48 height 19
click at [871, 51] on icon "button" at bounding box center [865, 50] width 15 height 15
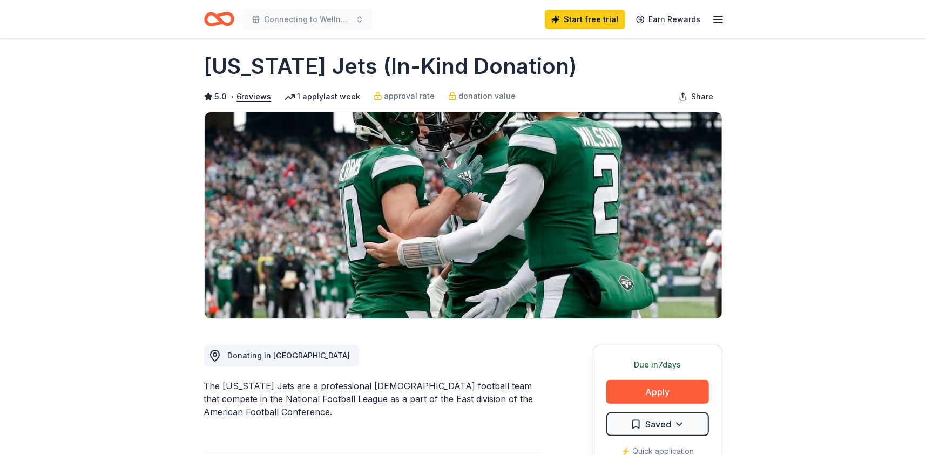
scroll to position [0, 0]
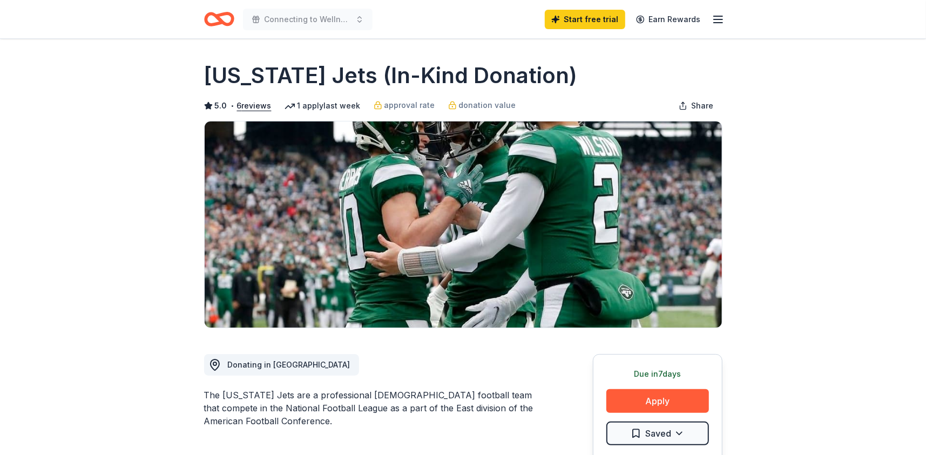
click at [208, 21] on icon "Home" at bounding box center [219, 18] width 30 height 25
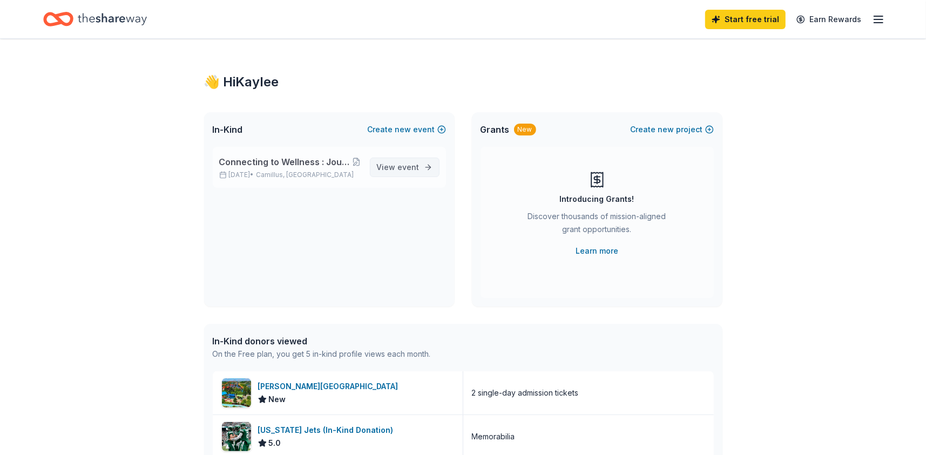
click at [395, 162] on span "View event" at bounding box center [398, 167] width 43 height 13
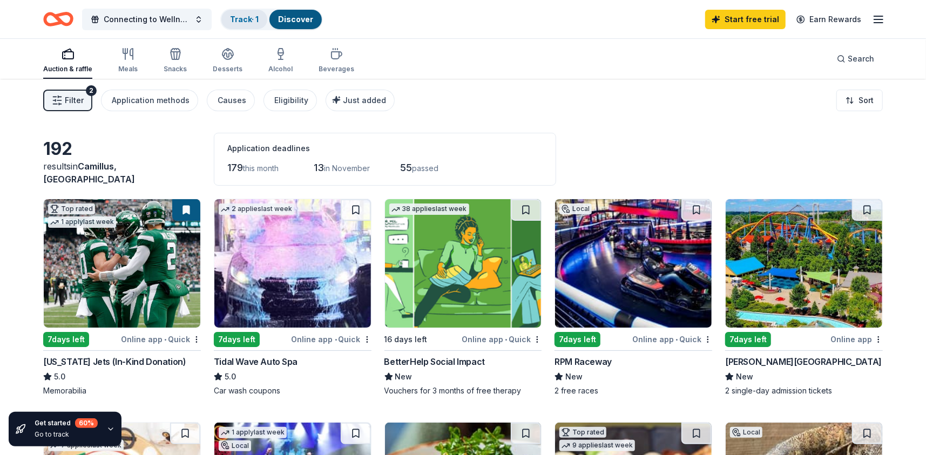
click at [246, 21] on link "Track · 1" at bounding box center [244, 19] width 29 height 9
click at [249, 13] on div "Track · 1" at bounding box center [244, 19] width 46 height 19
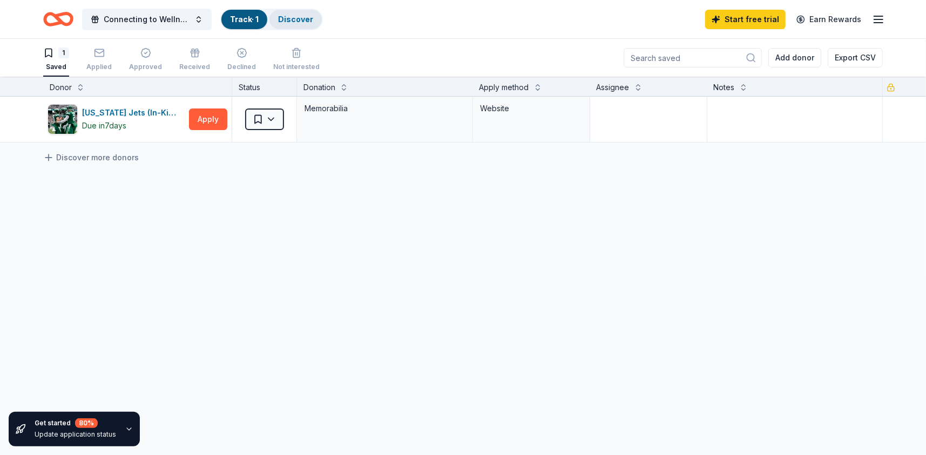
click at [289, 22] on link "Discover" at bounding box center [295, 19] width 35 height 9
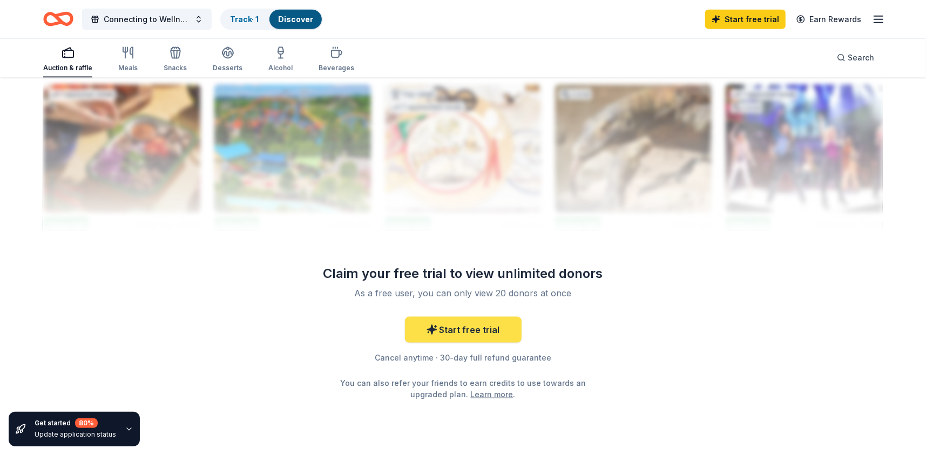
scroll to position [1037, 0]
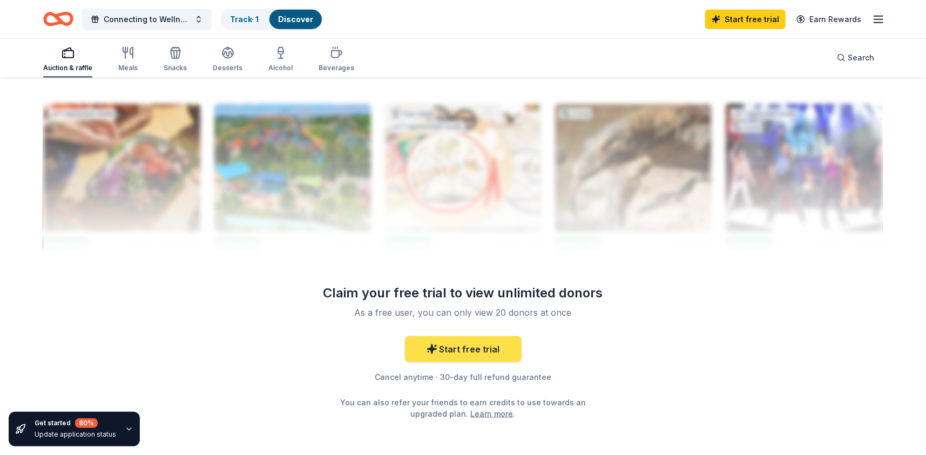
click at [464, 346] on link "Start free trial" at bounding box center [463, 349] width 117 height 26
click at [430, 349] on icon at bounding box center [431, 349] width 9 height 9
click at [486, 346] on link "Start free trial" at bounding box center [463, 349] width 117 height 26
click at [739, 17] on link "Start free trial" at bounding box center [745, 19] width 80 height 19
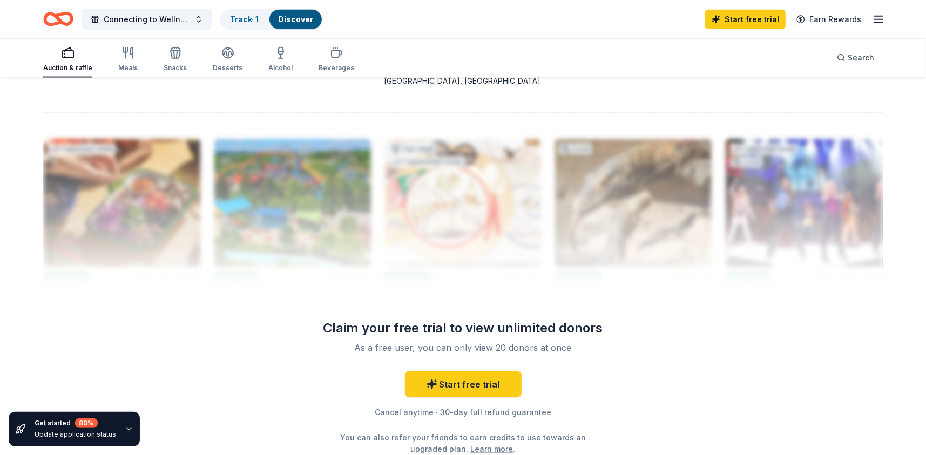
scroll to position [946, 0]
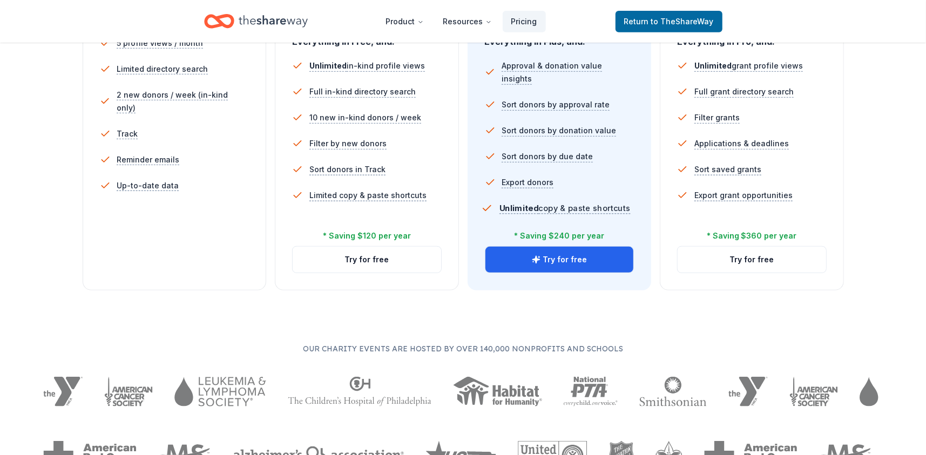
scroll to position [324, 0]
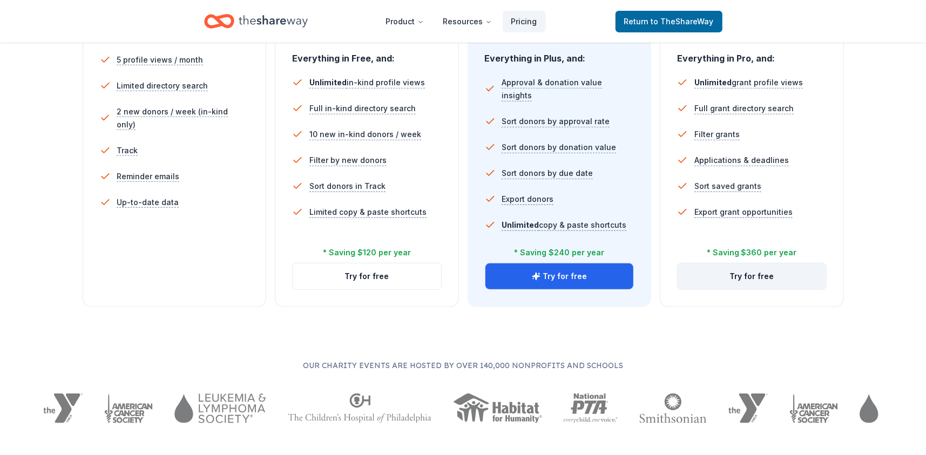
click at [718, 278] on button "Try for free" at bounding box center [751, 276] width 148 height 26
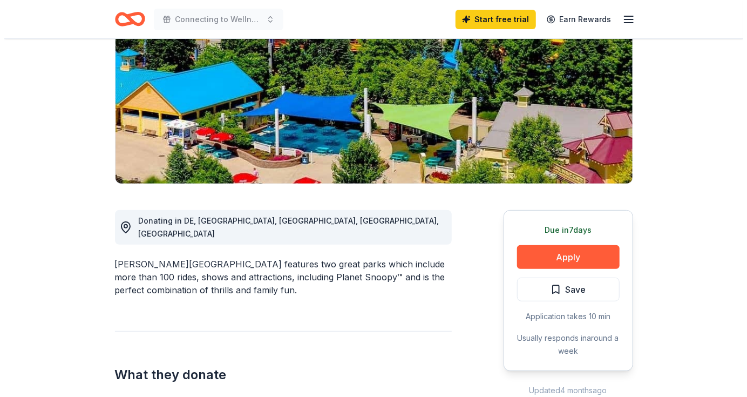
scroll to position [270, 0]
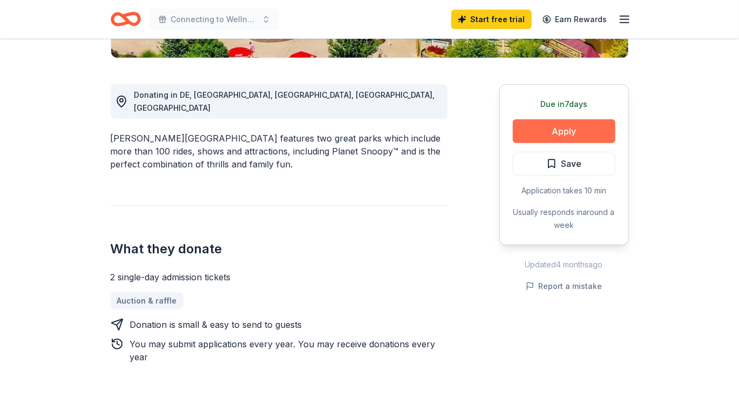
click at [565, 134] on button "Apply" at bounding box center [564, 131] width 103 height 24
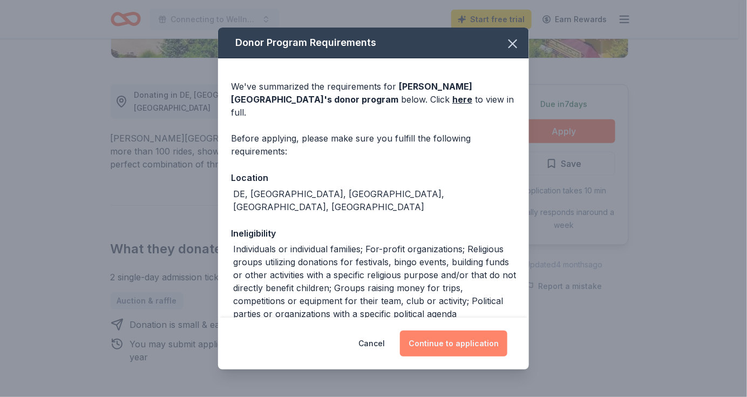
click at [483, 335] on button "Continue to application" at bounding box center [453, 343] width 107 height 26
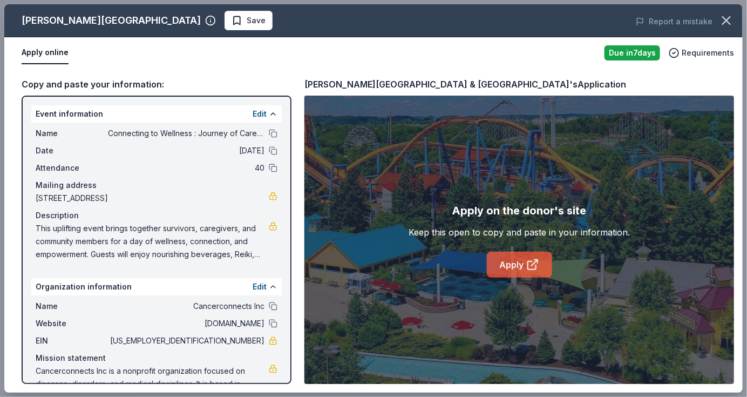
click at [532, 267] on icon at bounding box center [532, 264] width 13 height 13
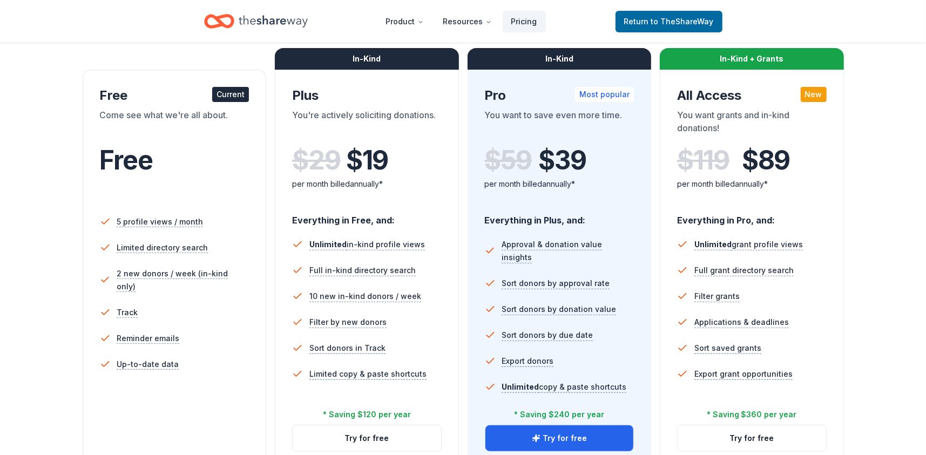
scroll to position [162, 0]
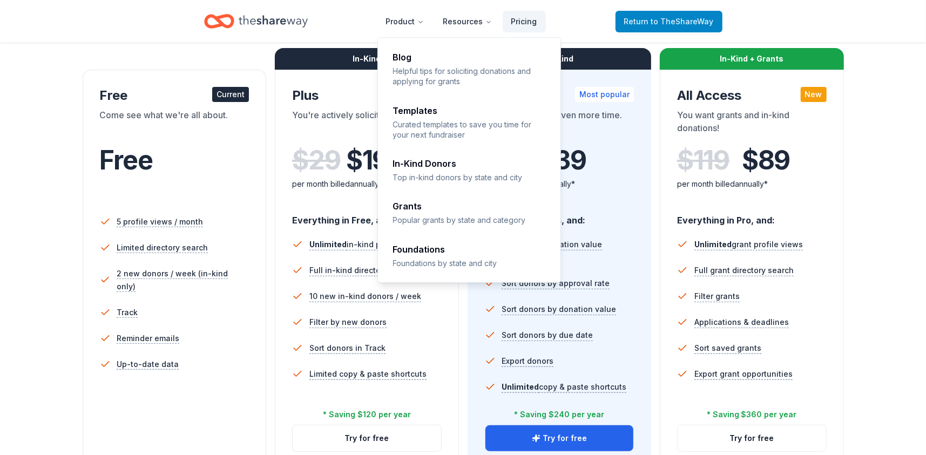
click at [654, 19] on span "to TheShareWay" at bounding box center [682, 21] width 63 height 9
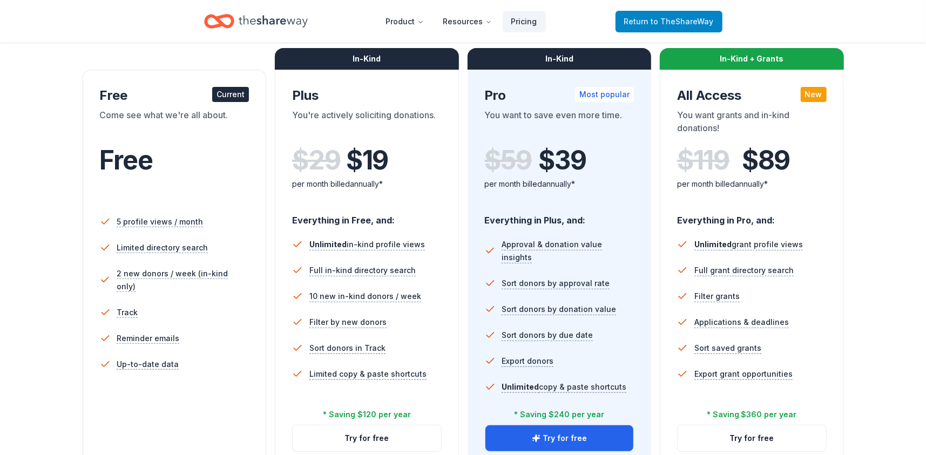
click at [656, 18] on span "to TheShareWay" at bounding box center [682, 21] width 63 height 9
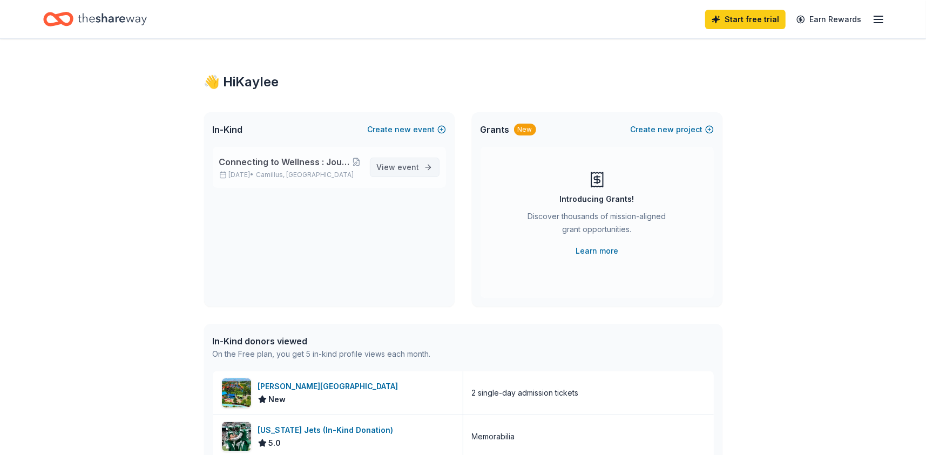
click at [426, 169] on link "View event" at bounding box center [405, 167] width 70 height 19
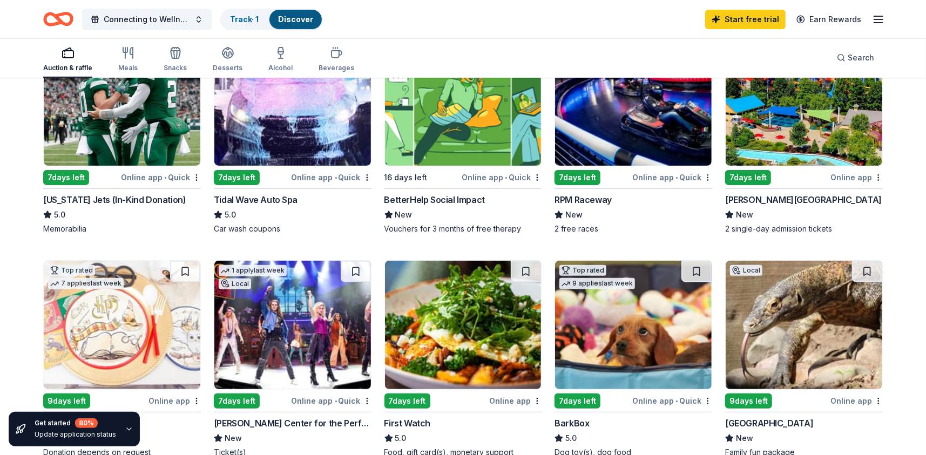
scroll to position [216, 0]
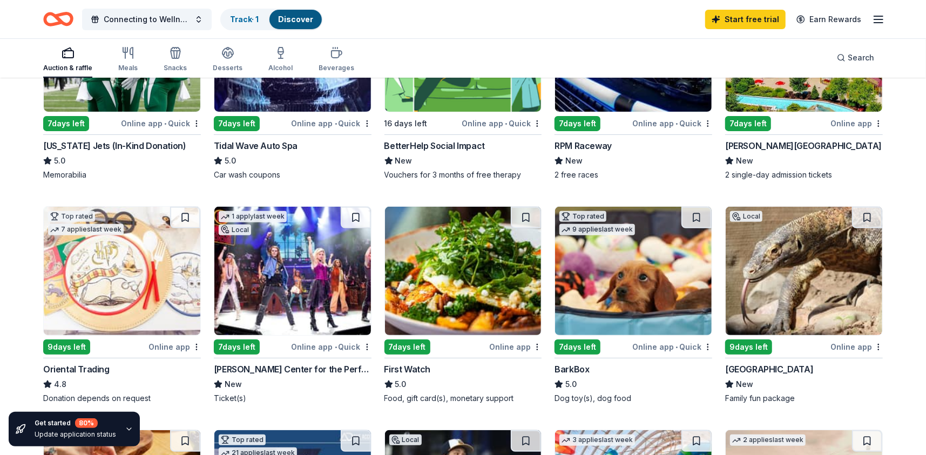
click at [623, 296] on img at bounding box center [633, 271] width 157 height 128
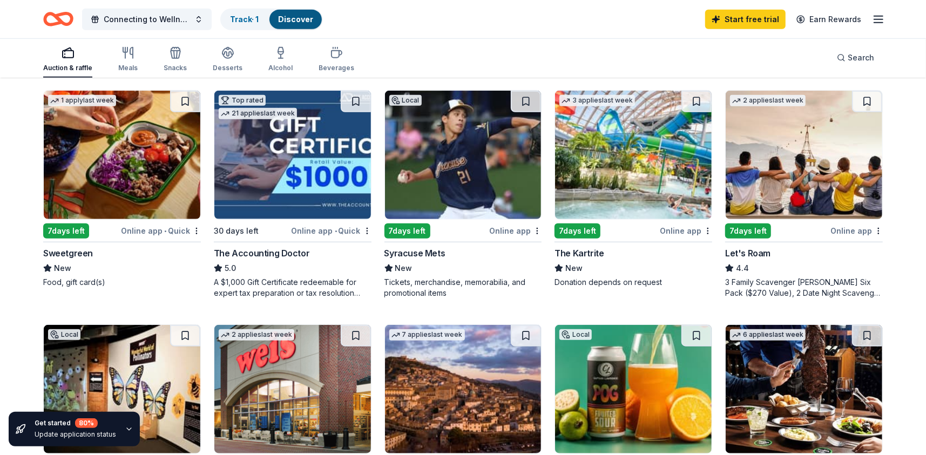
scroll to position [486, 0]
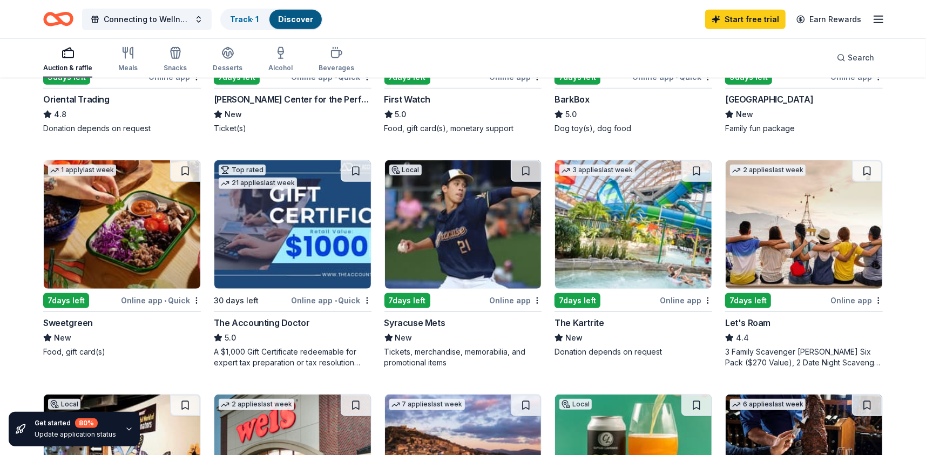
click at [481, 218] on img at bounding box center [463, 224] width 157 height 128
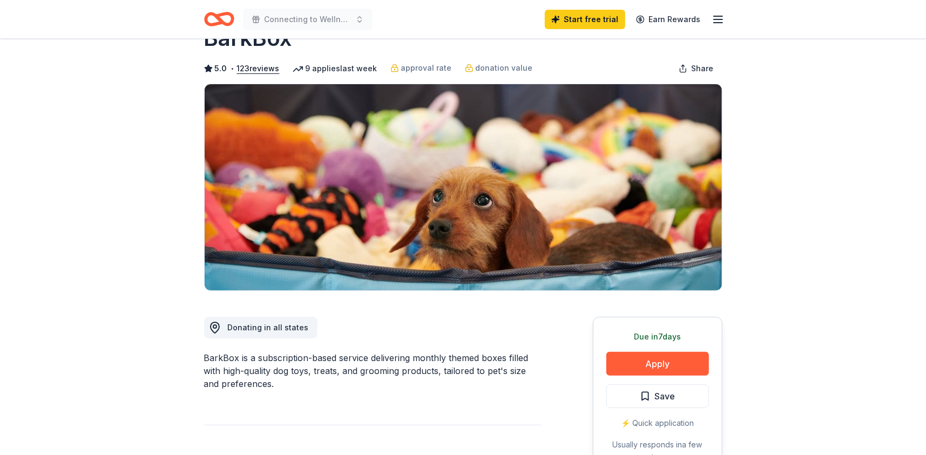
scroll to position [108, 0]
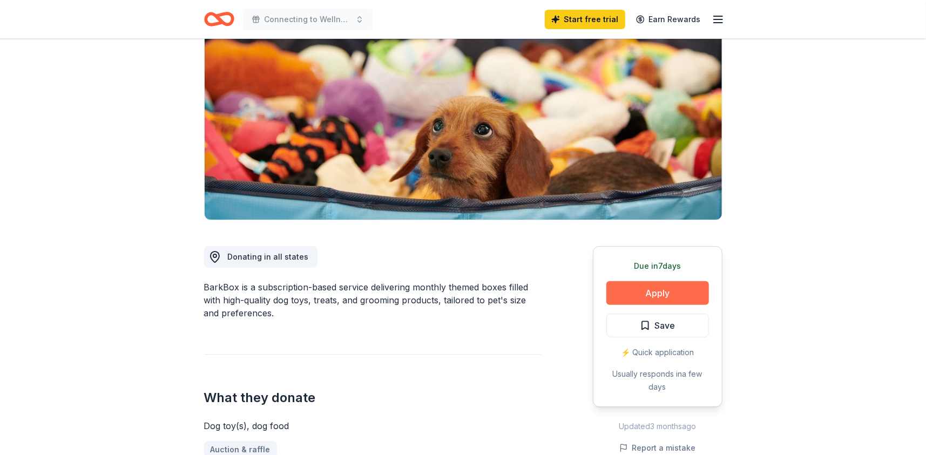
click at [655, 288] on button "Apply" at bounding box center [657, 293] width 103 height 24
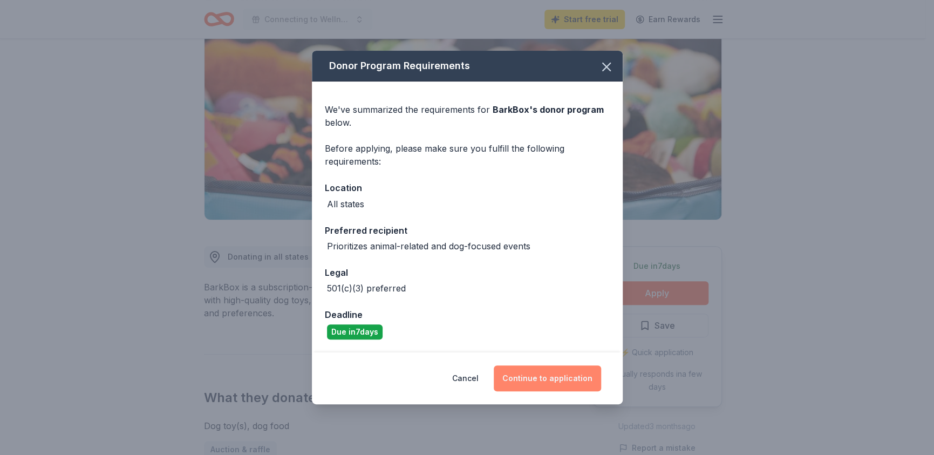
click at [583, 383] on button "Continue to application" at bounding box center [547, 378] width 107 height 26
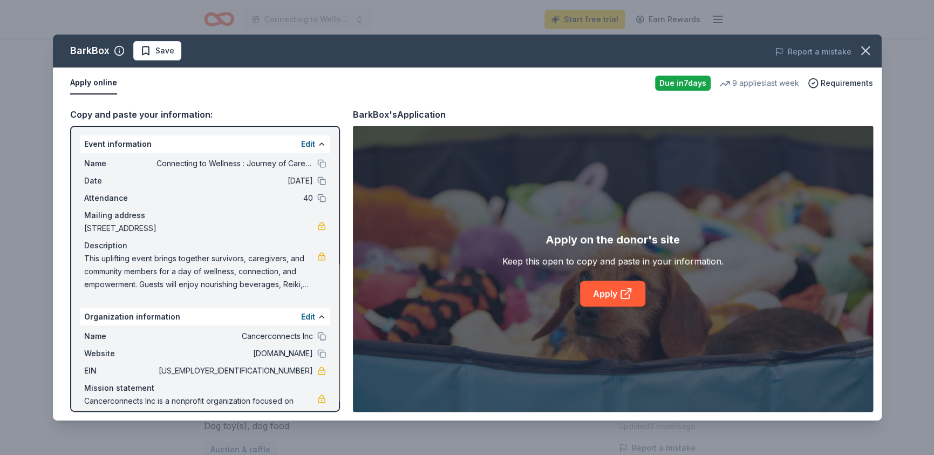
drag, startPoint x: 261, startPoint y: 370, endPoint x: 301, endPoint y: 372, distance: 39.5
click at [301, 372] on span "[US_EMPLOYER_IDENTIFICATION_NUMBER]" at bounding box center [235, 370] width 157 height 13
click at [317, 166] on button at bounding box center [321, 163] width 9 height 9
click at [868, 44] on icon "button" at bounding box center [865, 50] width 15 height 15
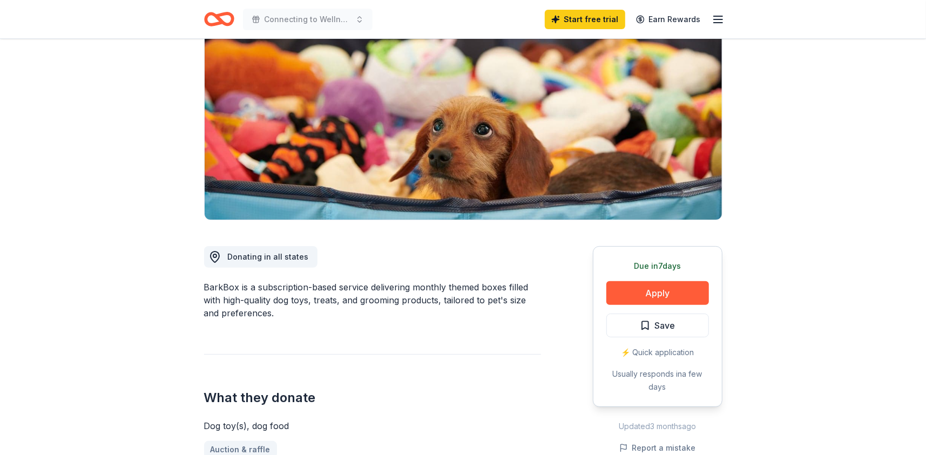
click at [222, 17] on icon "Home" at bounding box center [219, 18] width 30 height 25
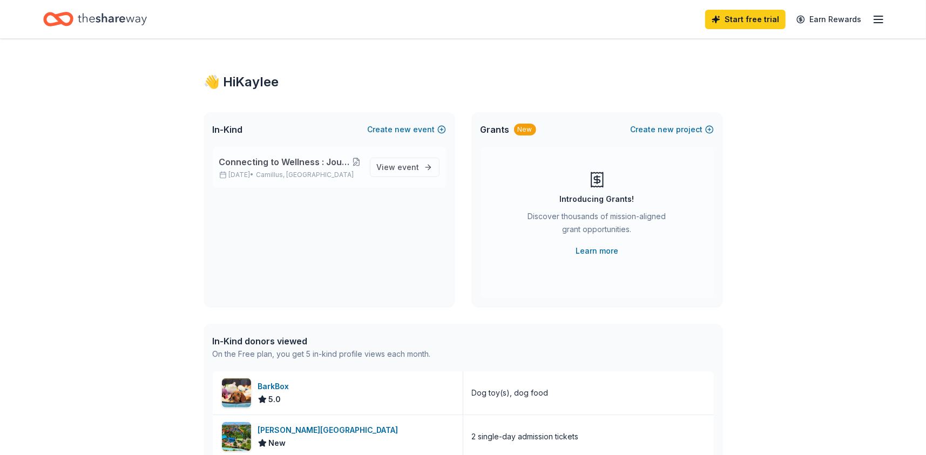
click at [355, 160] on button at bounding box center [356, 162] width 9 height 9
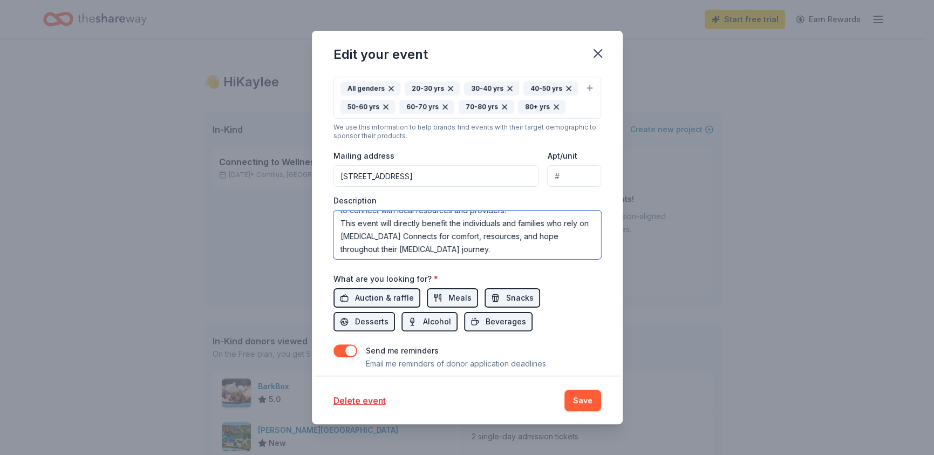
scroll to position [64, 0]
drag, startPoint x: 341, startPoint y: 237, endPoint x: 581, endPoint y: 281, distance: 244.6
click at [581, 281] on div "Event name * Connecting to Wellness : Journey of Care with [MEDICAL_DATA] Conne…" at bounding box center [468, 130] width 268 height 519
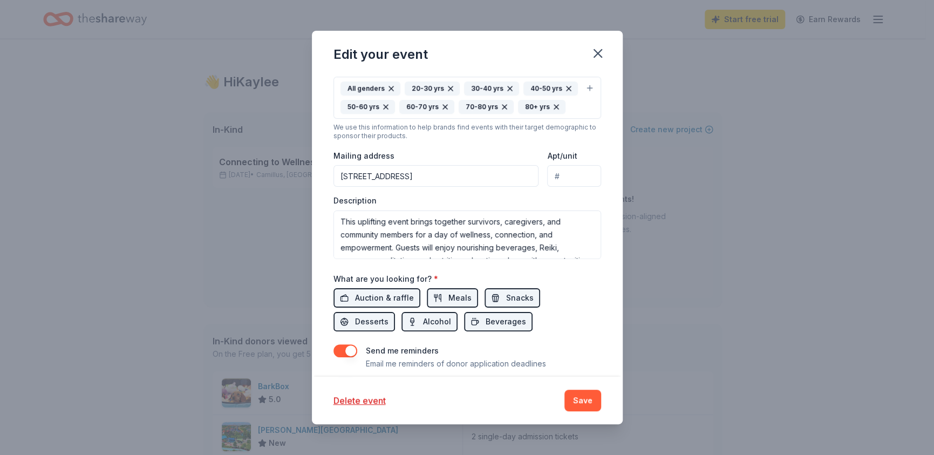
click at [350, 187] on input "[STREET_ADDRESS]" at bounding box center [437, 176] width 206 height 22
click at [350, 187] on input "5008 Brittonfield Parkway, East Syracuse, NY, 13057" at bounding box center [437, 176] width 206 height 22
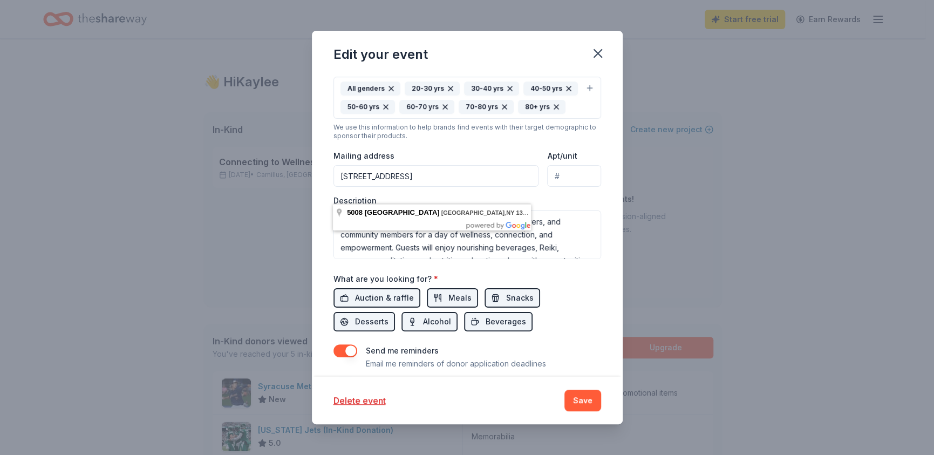
drag, startPoint x: 360, startPoint y: 192, endPoint x: 348, endPoint y: 193, distance: 11.9
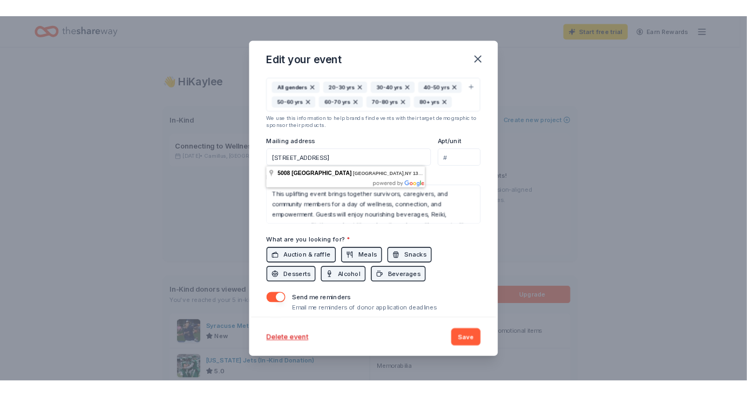
scroll to position [270, 0]
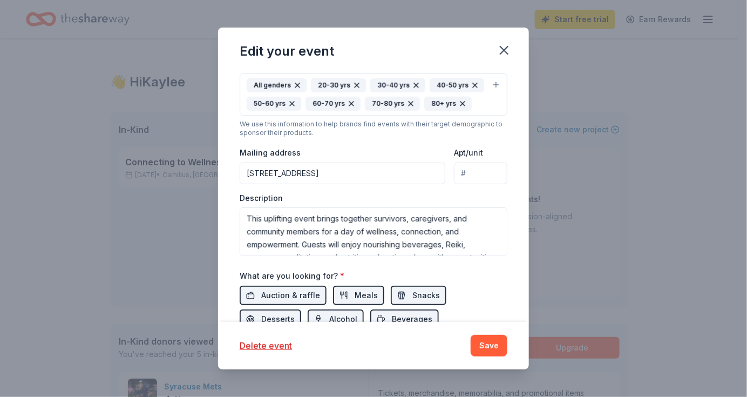
click at [383, 140] on div "Event type * Fundraiser Health & wellness Demographic All genders 20-30 yrs 30-…" at bounding box center [374, 132] width 268 height 248
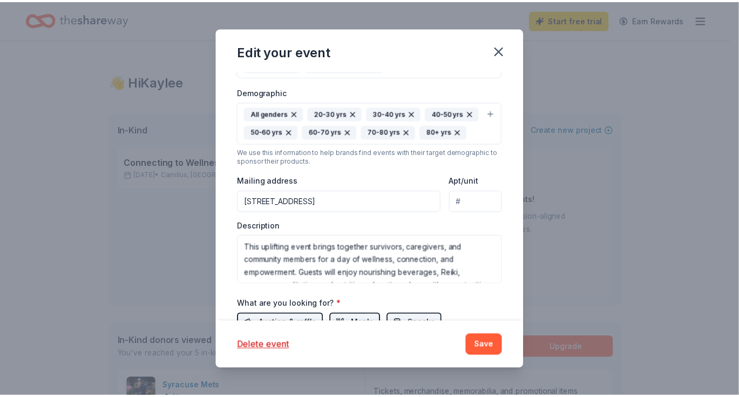
scroll to position [352, 0]
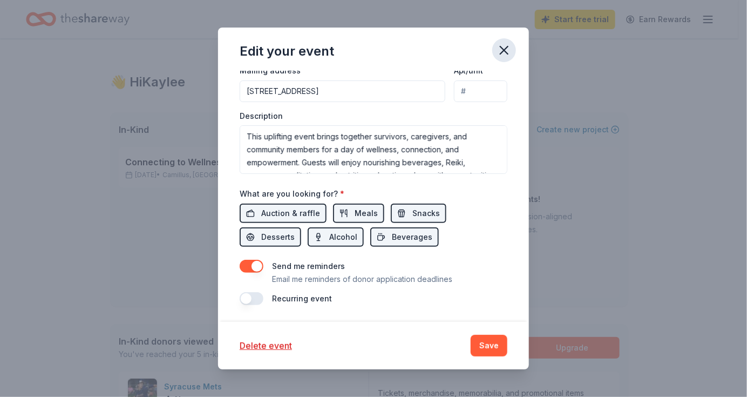
click at [501, 50] on icon "button" at bounding box center [504, 50] width 15 height 15
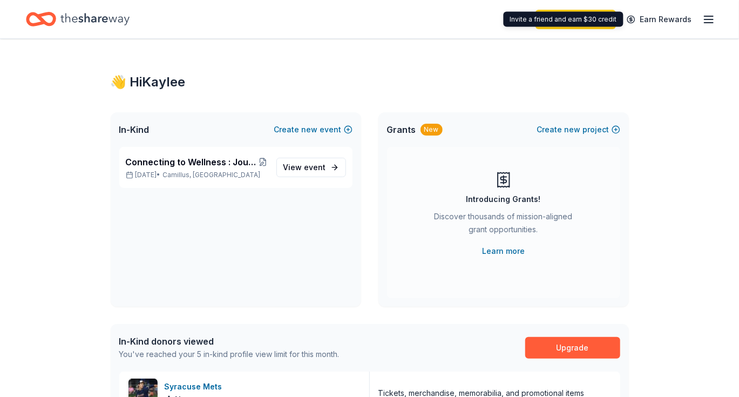
click at [718, 17] on div "Start free trial Earn Rewards" at bounding box center [369, 19] width 739 height 38
click at [711, 16] on line "button" at bounding box center [708, 16] width 9 height 0
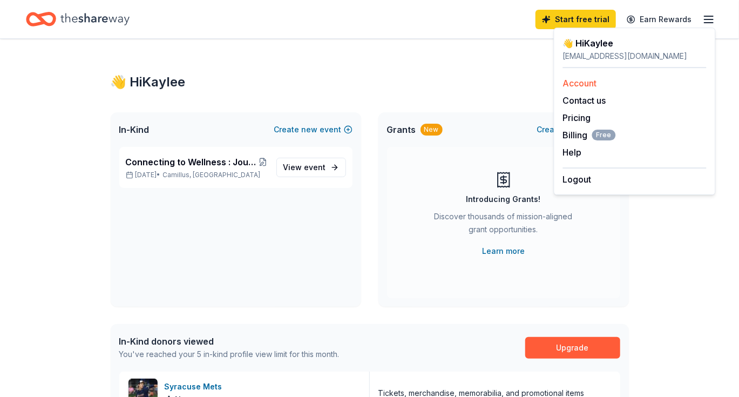
click at [604, 77] on div "Account" at bounding box center [635, 83] width 144 height 13
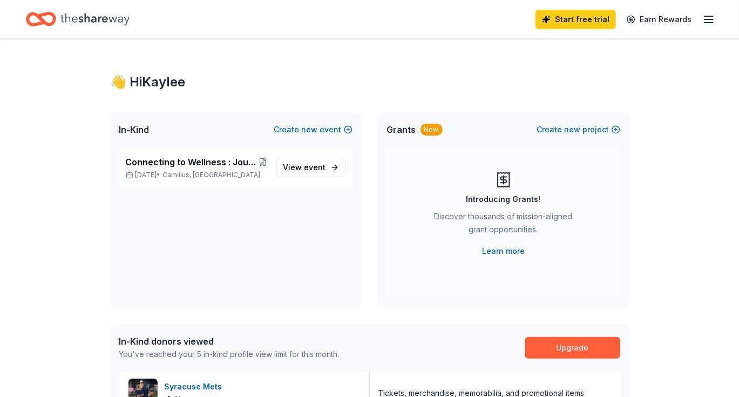
click at [702, 17] on icon "button" at bounding box center [708, 19] width 13 height 13
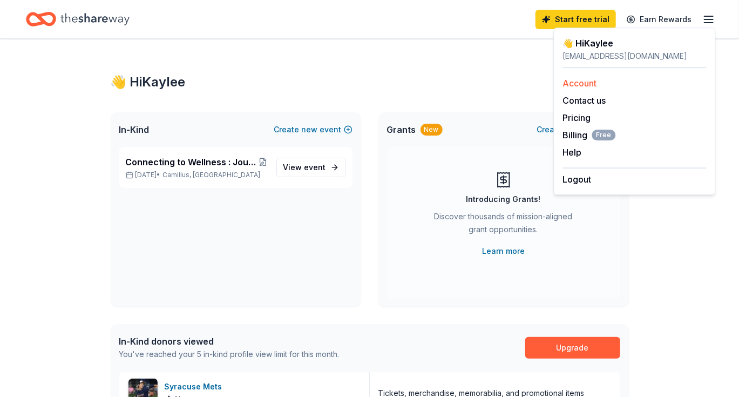
click at [573, 85] on link "Account" at bounding box center [580, 83] width 34 height 11
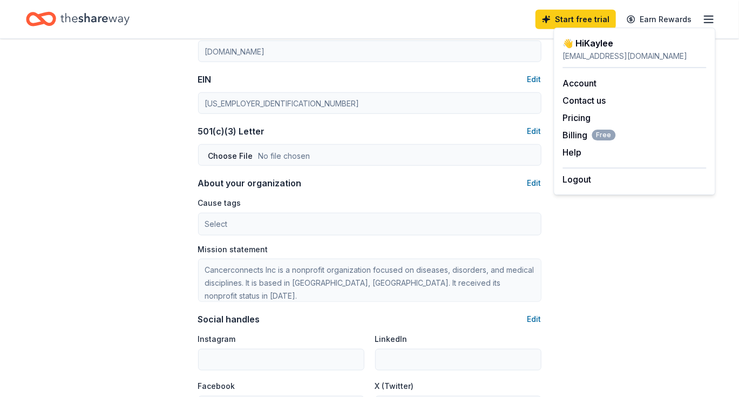
scroll to position [488, 0]
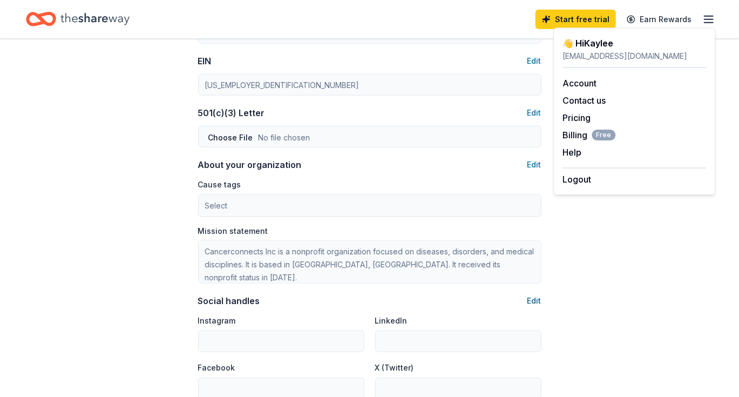
click at [538, 303] on button "Edit" at bounding box center [534, 300] width 14 height 13
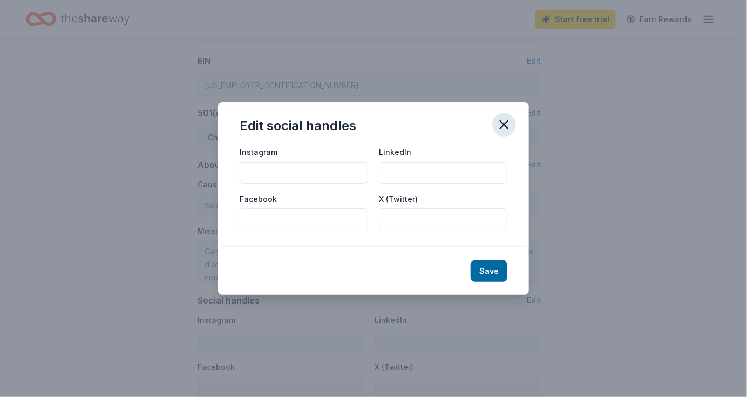
click at [497, 117] on icon "button" at bounding box center [504, 124] width 15 height 15
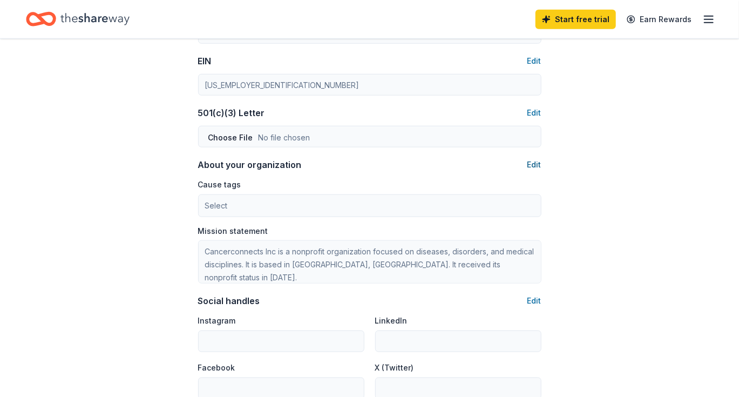
click at [540, 162] on button "Edit" at bounding box center [534, 164] width 14 height 13
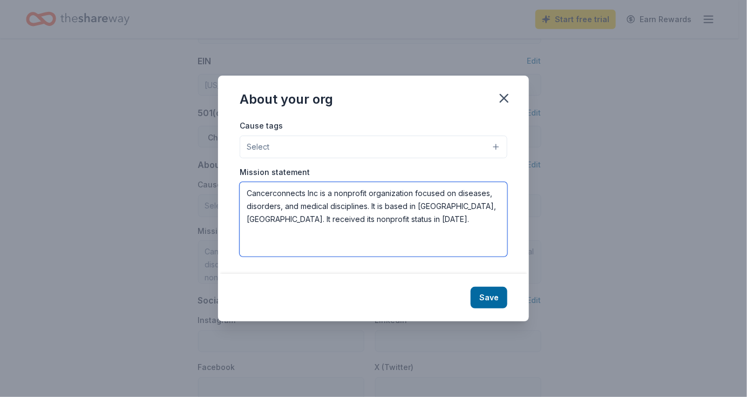
drag, startPoint x: 247, startPoint y: 191, endPoint x: 385, endPoint y: 222, distance: 142.2
click at [385, 222] on textarea "Cancerconnects Inc is a nonprofit organization focused on diseases, disorders, …" at bounding box center [374, 219] width 268 height 74
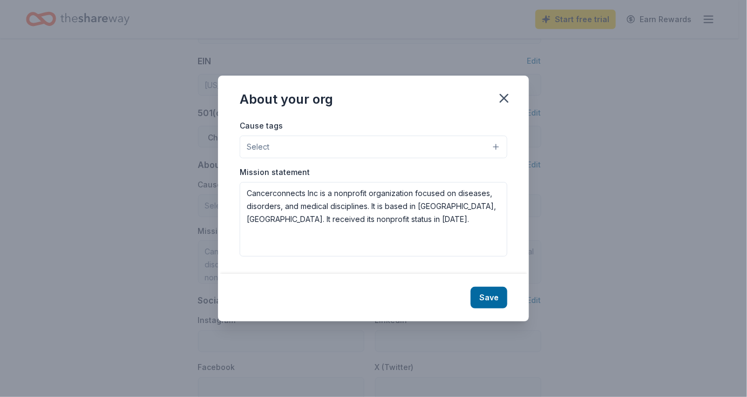
drag, startPoint x: 505, startPoint y: 97, endPoint x: 511, endPoint y: 77, distance: 20.2
click at [505, 96] on icon "button" at bounding box center [504, 98] width 8 height 8
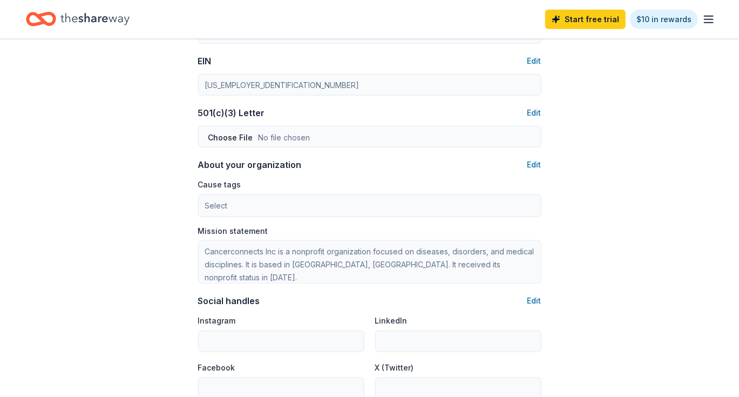
type input "3152647418"
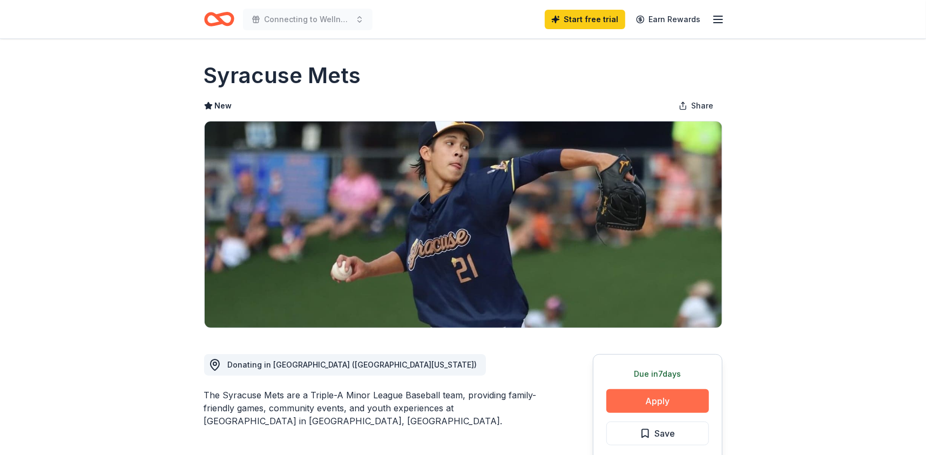
click at [650, 397] on button "Apply" at bounding box center [657, 401] width 103 height 24
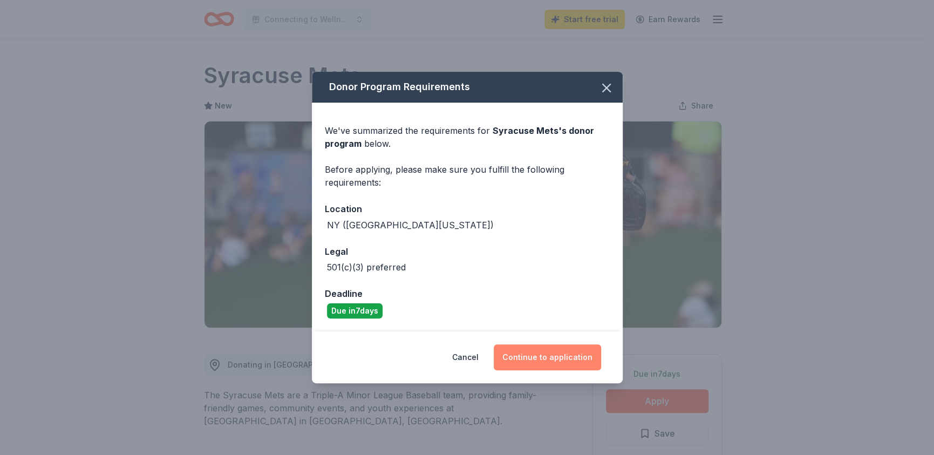
click at [527, 350] on button "Continue to application" at bounding box center [547, 357] width 107 height 26
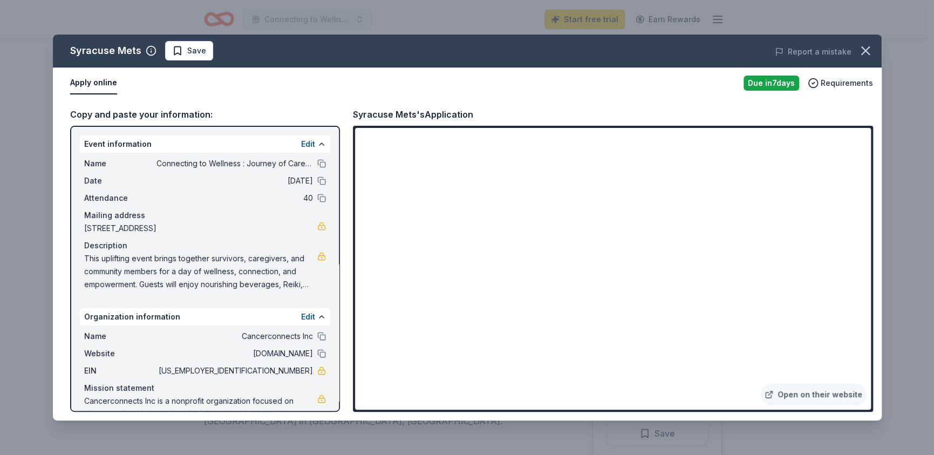
drag, startPoint x: 81, startPoint y: 228, endPoint x: 114, endPoint y: 226, distance: 33.0
click at [114, 226] on div "Name Connecting to Wellness : Journey of Care with Cancer Connects Date 11/15/2…" at bounding box center [205, 224] width 250 height 142
click at [873, 49] on button "button" at bounding box center [866, 51] width 24 height 24
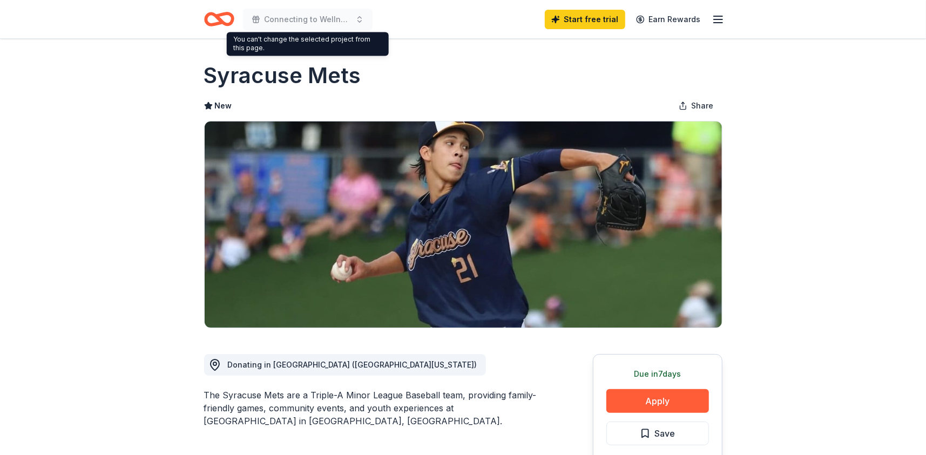
click at [222, 21] on icon "Home" at bounding box center [223, 18] width 17 height 11
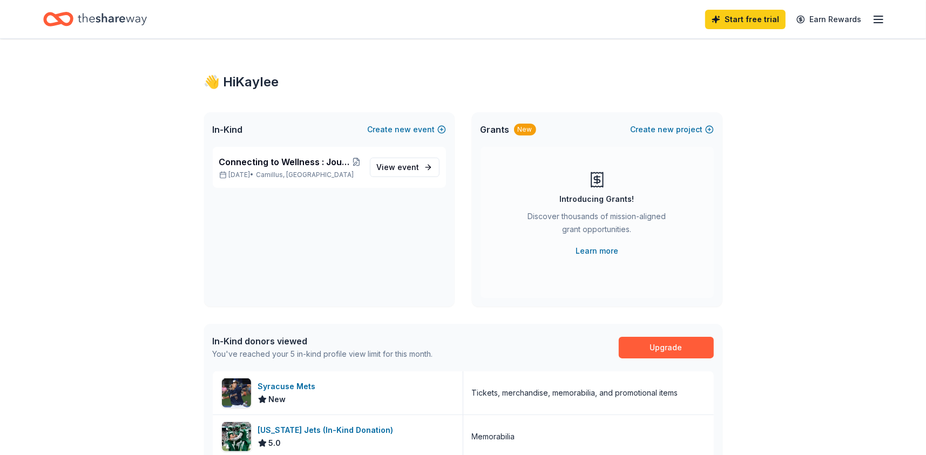
click at [120, 24] on icon "Home" at bounding box center [112, 19] width 69 height 22
click at [392, 165] on span "View event" at bounding box center [398, 167] width 43 height 13
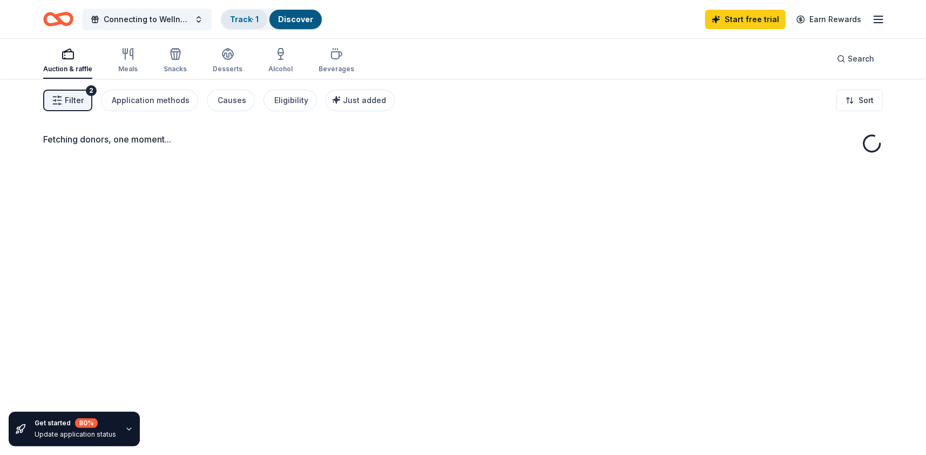
click at [251, 27] on div "Track · 1" at bounding box center [244, 19] width 46 height 19
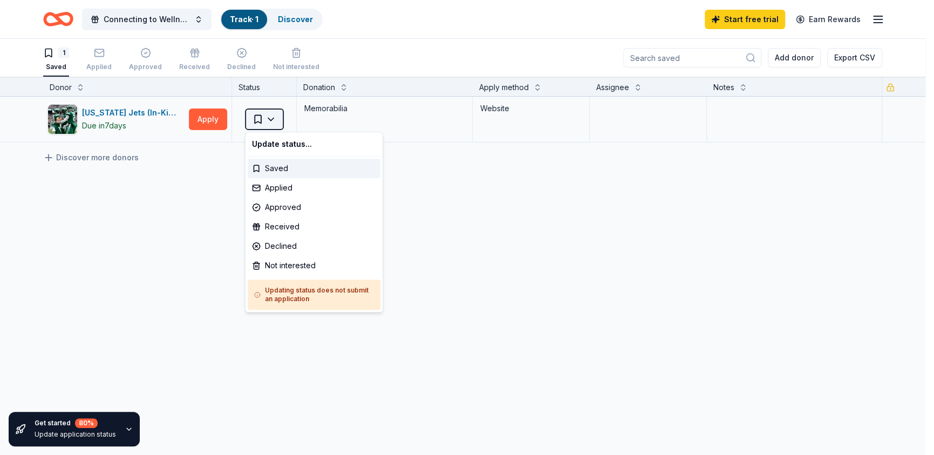
click at [281, 120] on html "Connecting to Wellness : Journey of Care with Cancer Connects Track · 1 Discove…" at bounding box center [467, 227] width 934 height 455
click at [317, 188] on div "Applied" at bounding box center [314, 187] width 133 height 19
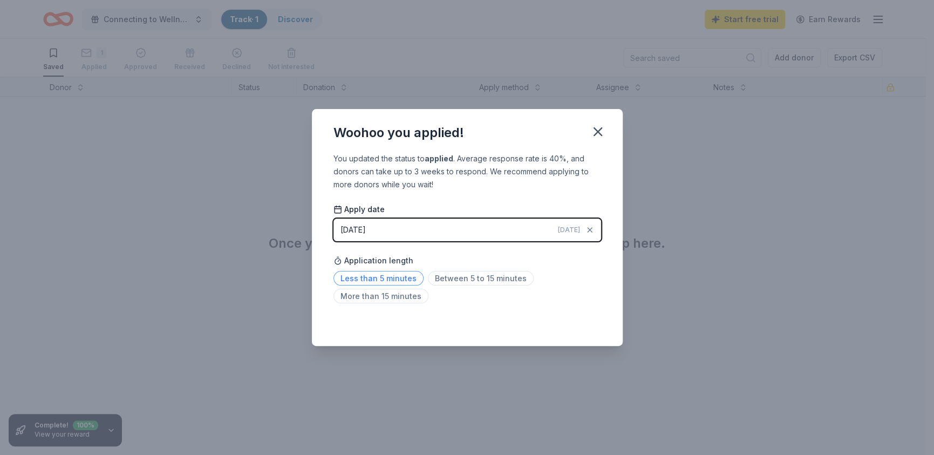
click at [394, 276] on span "Less than 5 minutes" at bounding box center [379, 278] width 90 height 15
click at [598, 133] on icon "button" at bounding box center [597, 131] width 15 height 15
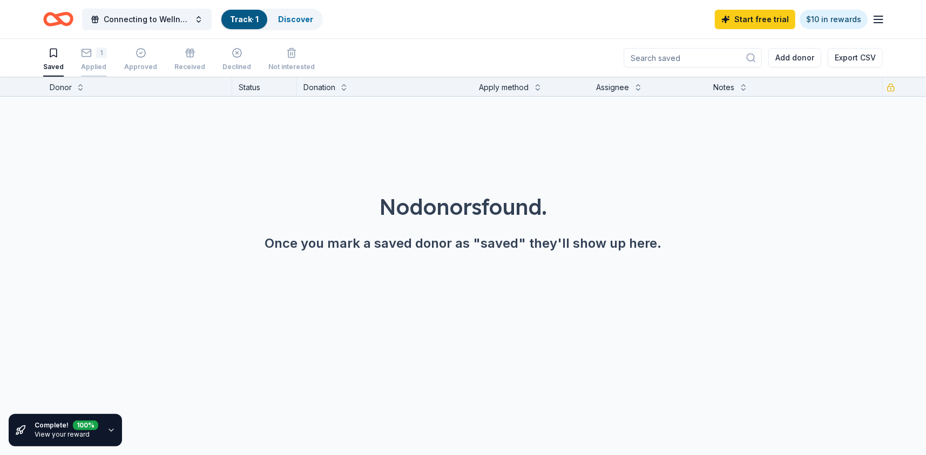
click at [96, 64] on div "Applied" at bounding box center [94, 61] width 26 height 9
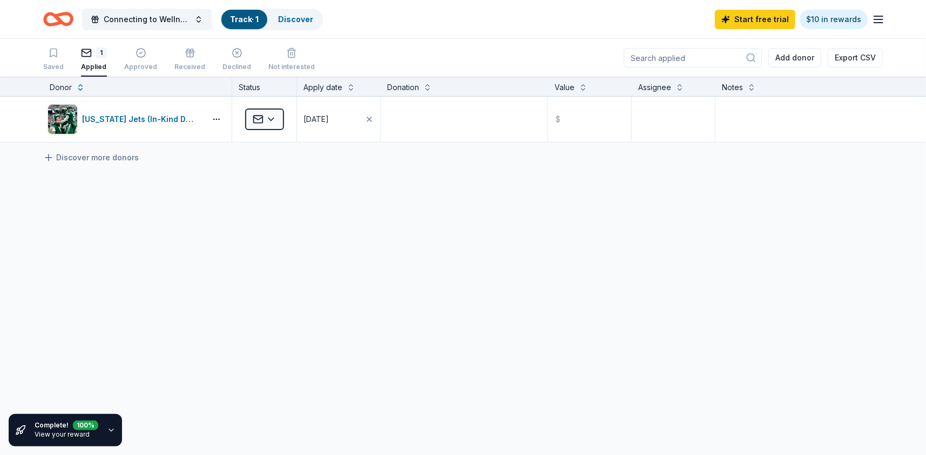
click at [63, 22] on icon "Home" at bounding box center [63, 18] width 17 height 11
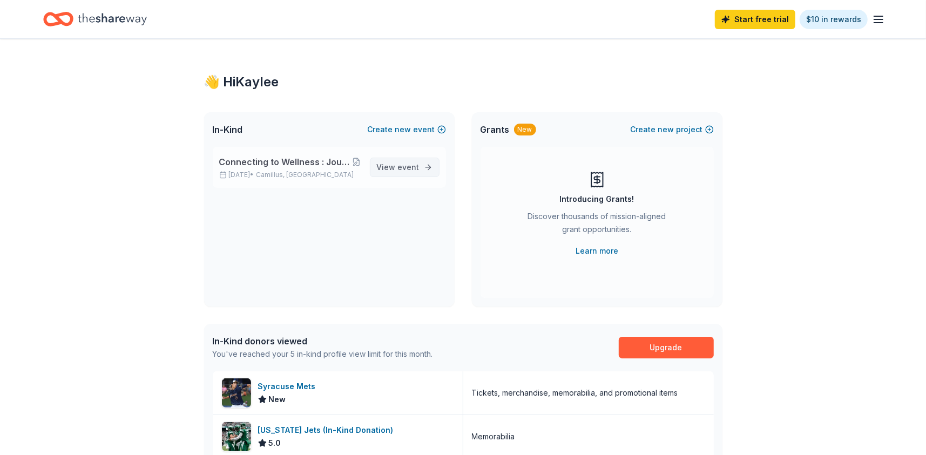
click at [397, 162] on span "View event" at bounding box center [398, 167] width 43 height 13
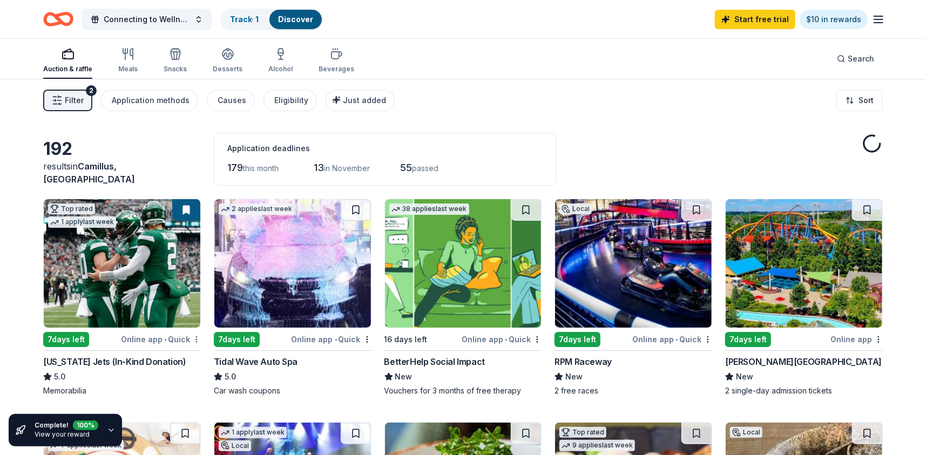
click at [197, 336] on html "Connecting to Wellness : Journey of Care with Cancer Connects Track · 1 Discove…" at bounding box center [463, 227] width 926 height 455
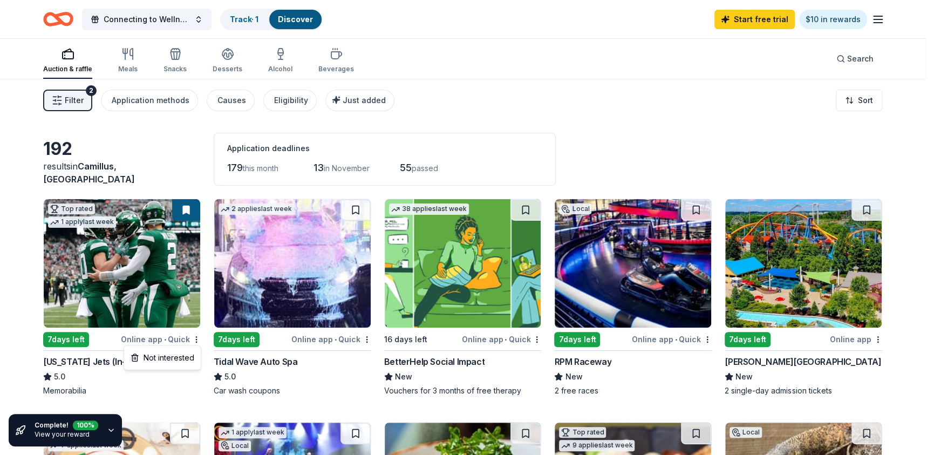
click at [622, 372] on html "Connecting to Wellness : Journey of Care with Cancer Connects Track · 1 Discove…" at bounding box center [467, 227] width 934 height 455
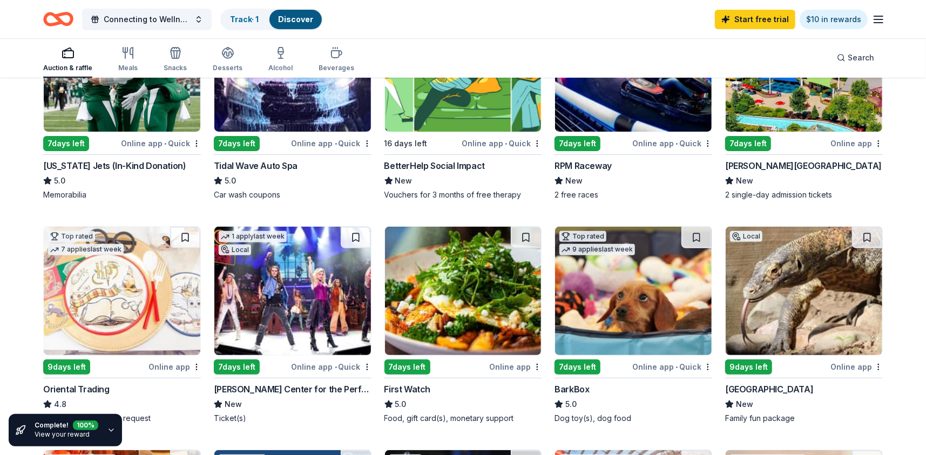
scroll to position [216, 0]
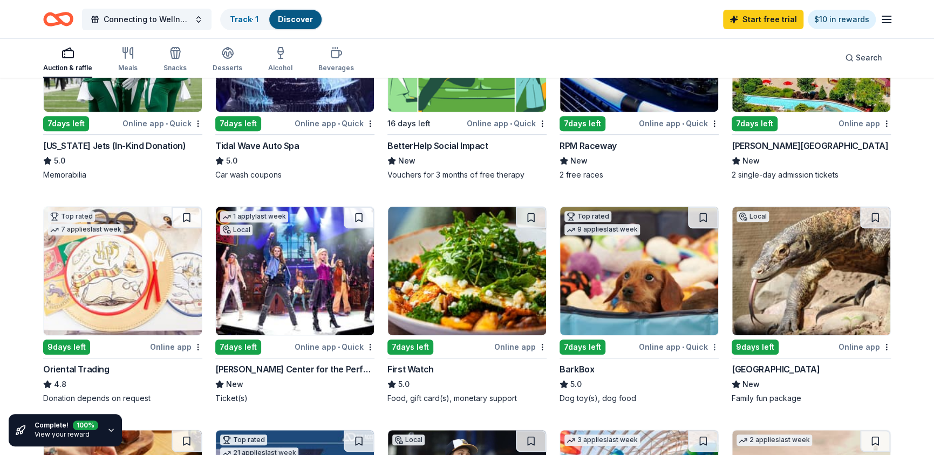
click at [709, 239] on html "Connecting to Wellness : Journey of Care with Cancer Connects Track · 1 Discove…" at bounding box center [467, 11] width 934 height 455
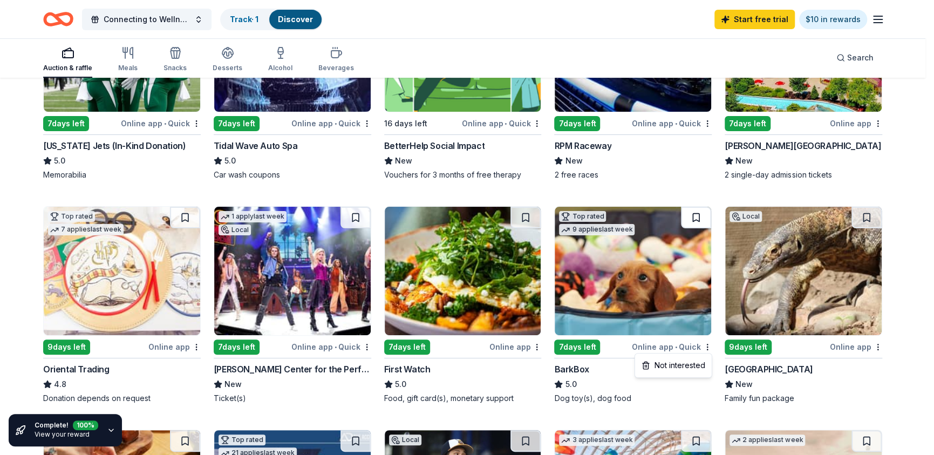
click at [690, 216] on html "Connecting to Wellness : Journey of Care with Cancer Connects Track · 1 Discove…" at bounding box center [467, 11] width 934 height 455
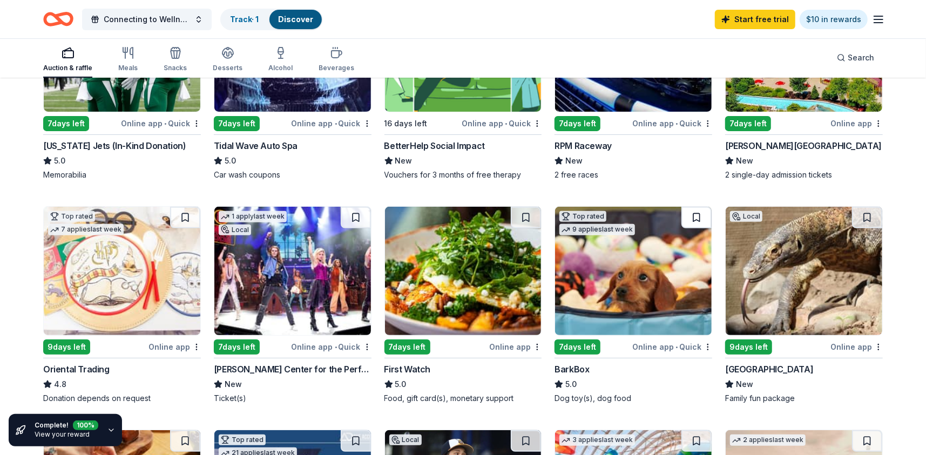
click at [695, 216] on button at bounding box center [696, 218] width 30 height 22
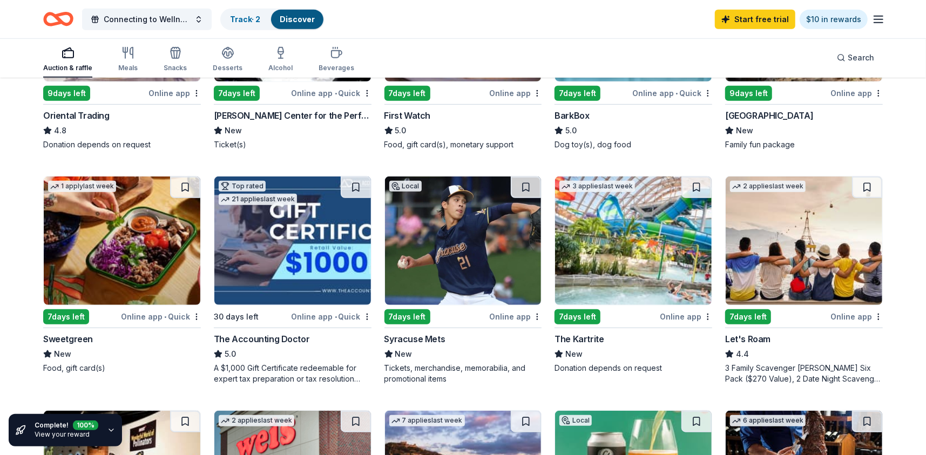
scroll to position [486, 0]
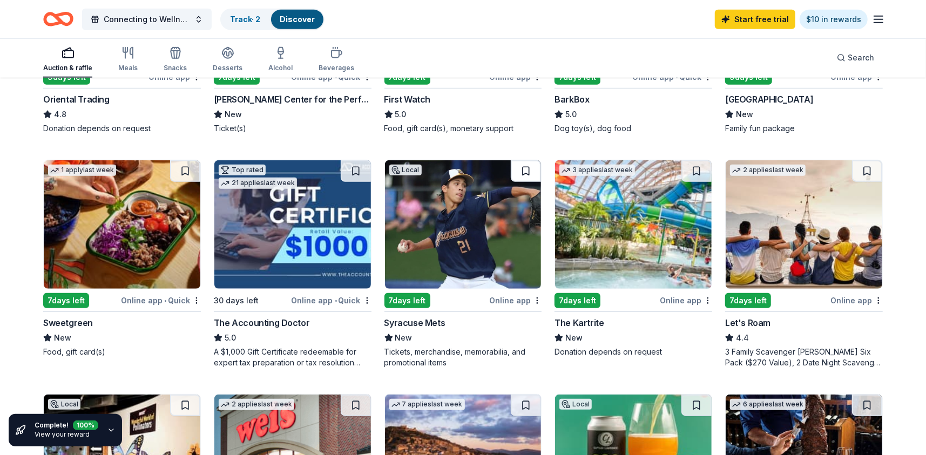
click at [527, 174] on button at bounding box center [526, 171] width 30 height 22
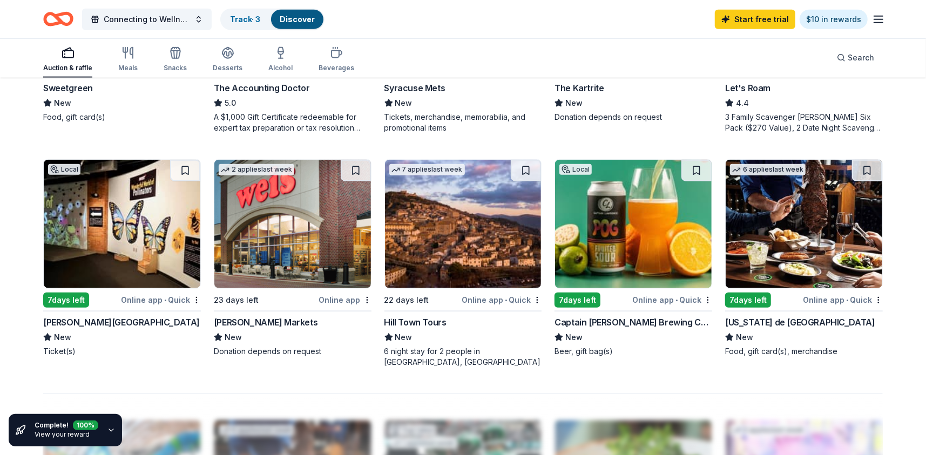
scroll to position [702, 0]
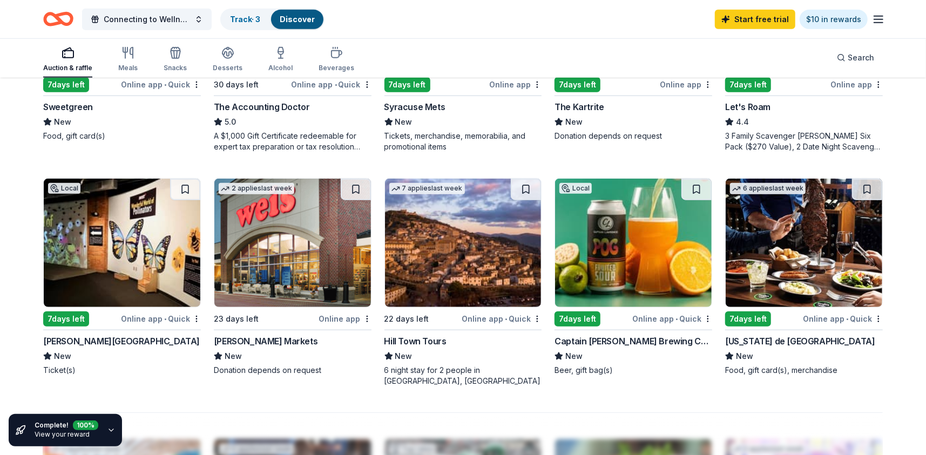
click at [796, 243] on img at bounding box center [803, 243] width 157 height 128
click at [461, 239] on img at bounding box center [463, 243] width 157 height 128
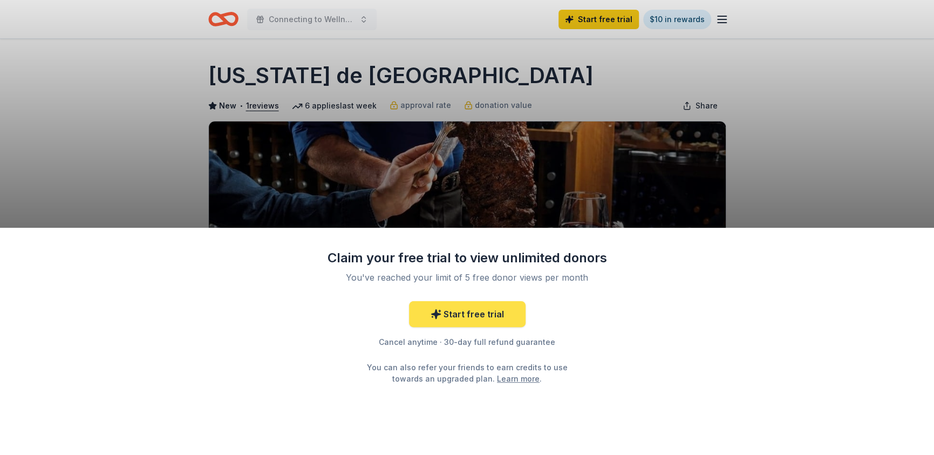
click at [475, 317] on link "Start free trial" at bounding box center [467, 314] width 117 height 26
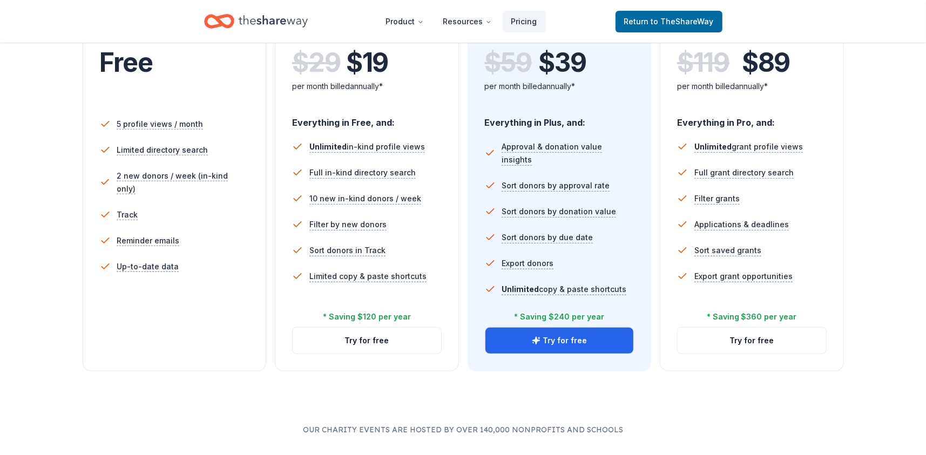
scroll to position [270, 0]
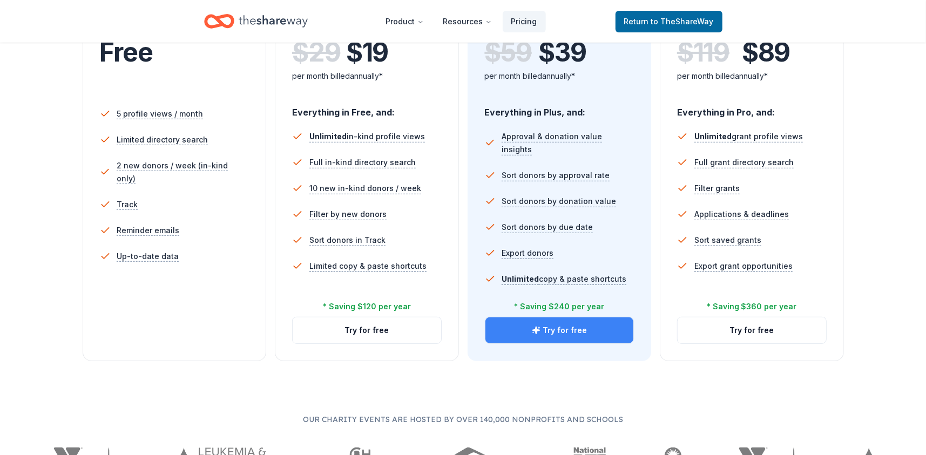
click at [561, 337] on button "Try for free" at bounding box center [559, 330] width 148 height 26
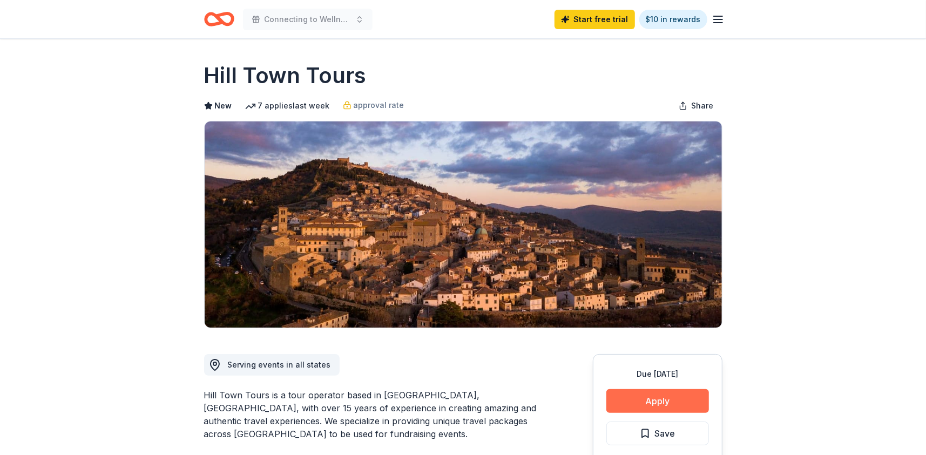
click at [665, 402] on button "Apply" at bounding box center [657, 401] width 103 height 24
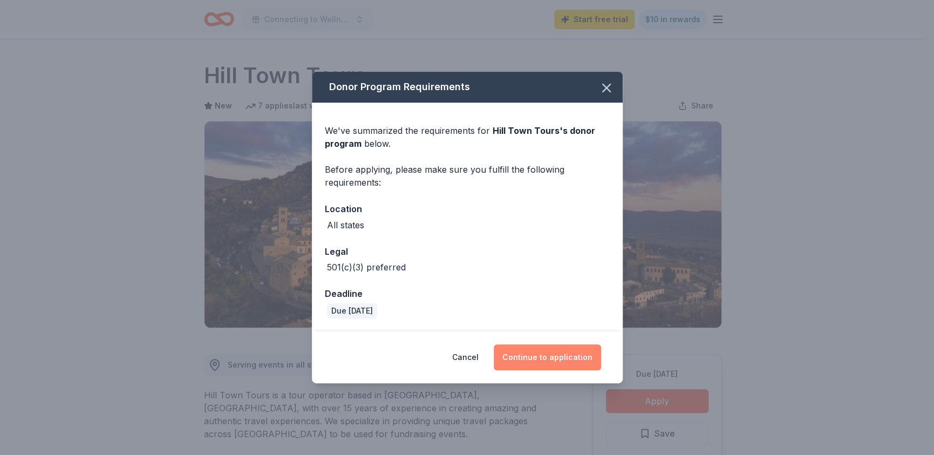
click at [585, 360] on button "Continue to application" at bounding box center [547, 357] width 107 height 26
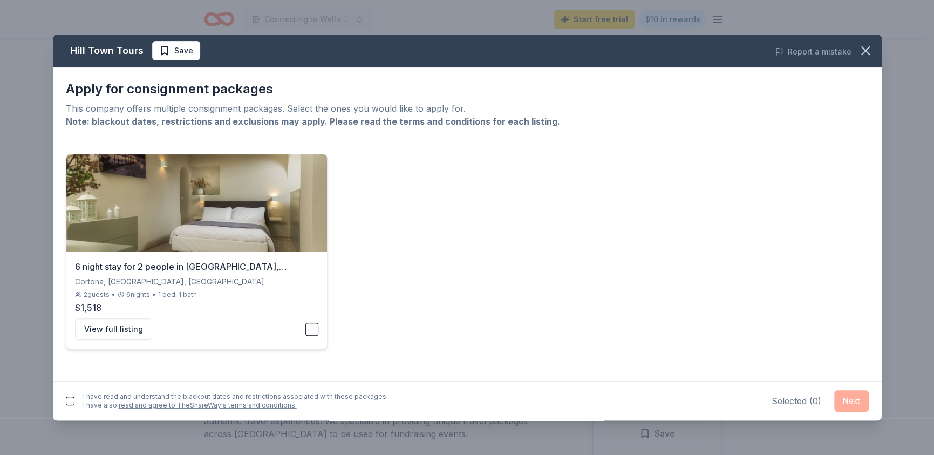
click at [310, 327] on button "button" at bounding box center [311, 329] width 13 height 13
click at [64, 403] on div "I have read and understand the blackout dates and restrictions associated with …" at bounding box center [467, 400] width 829 height 39
click at [71, 404] on button "button" at bounding box center [70, 401] width 9 height 9
click at [853, 399] on button "Next" at bounding box center [851, 401] width 35 height 22
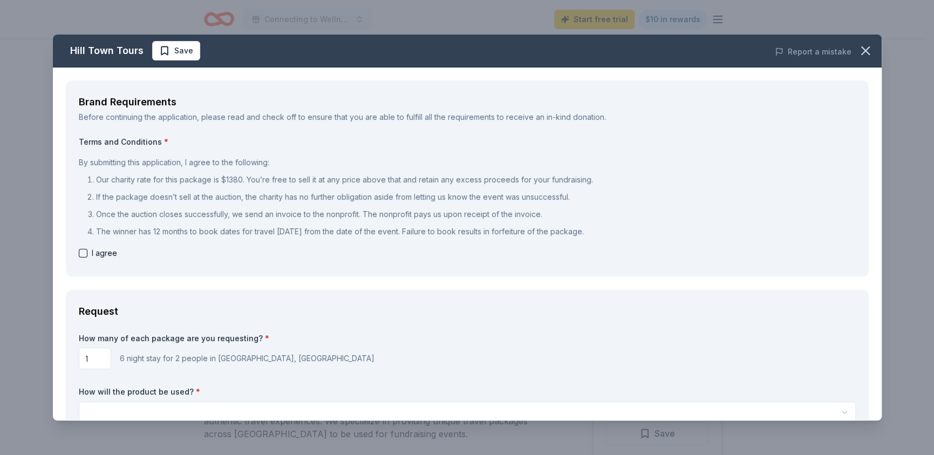
click at [83, 250] on button "button" at bounding box center [83, 253] width 9 height 9
checkbox input "true"
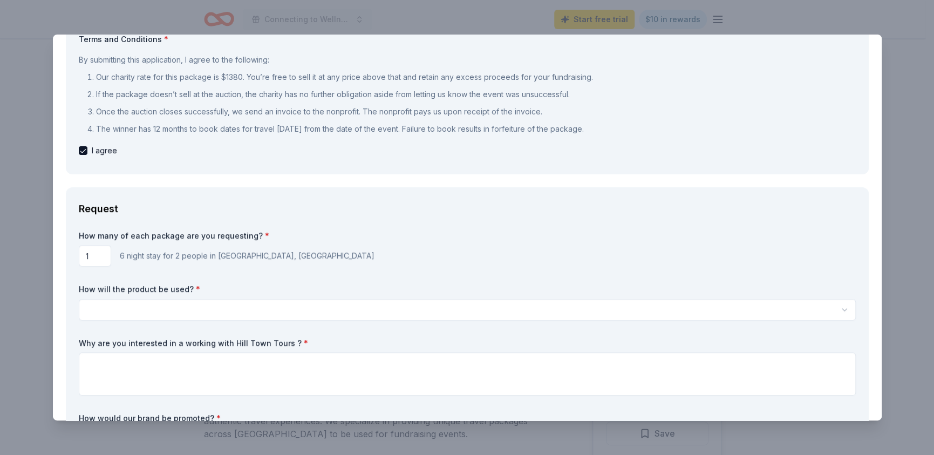
scroll to position [108, 0]
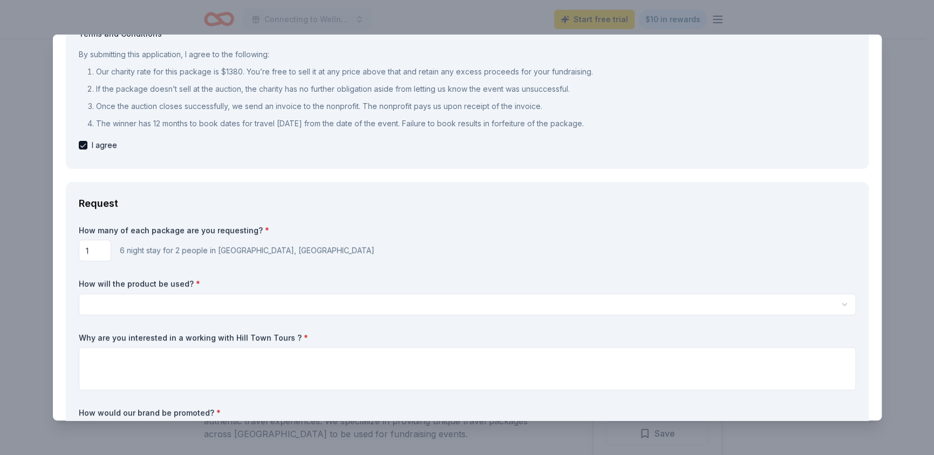
click at [94, 254] on input "1" at bounding box center [95, 251] width 32 height 22
click at [120, 302] on html "Connecting to Wellness : Journey of Care with Cancer Connects Start free trial …" at bounding box center [467, 227] width 934 height 455
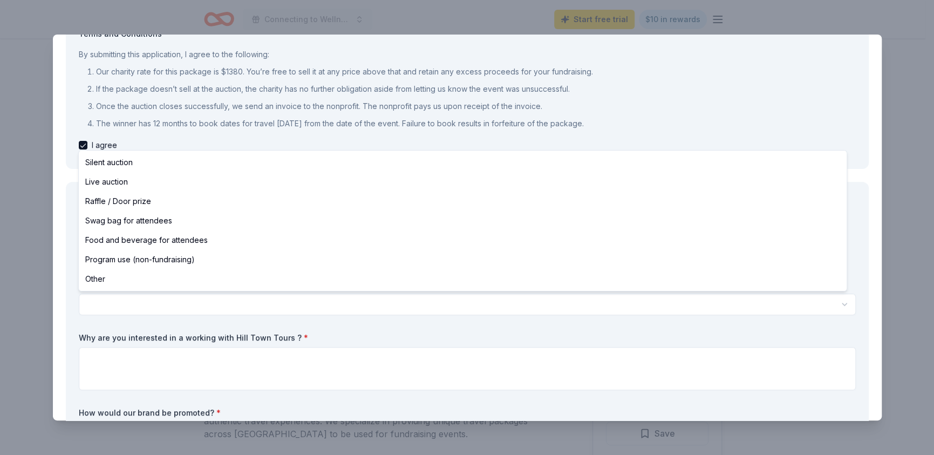
select select "raffleDoorPrize"
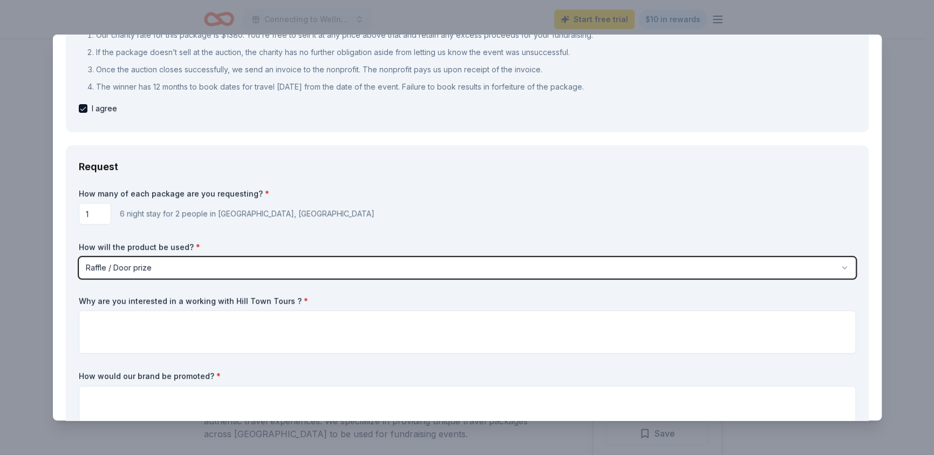
scroll to position [216, 0]
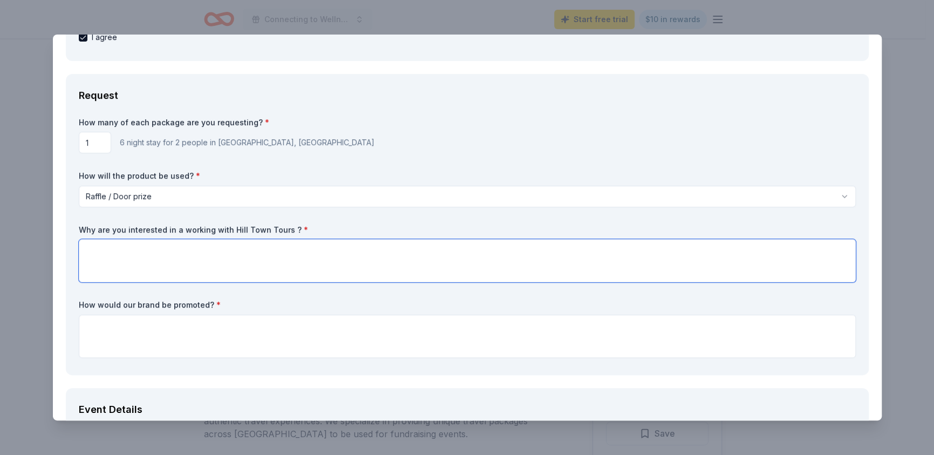
click at [197, 252] on textarea at bounding box center [467, 260] width 777 height 43
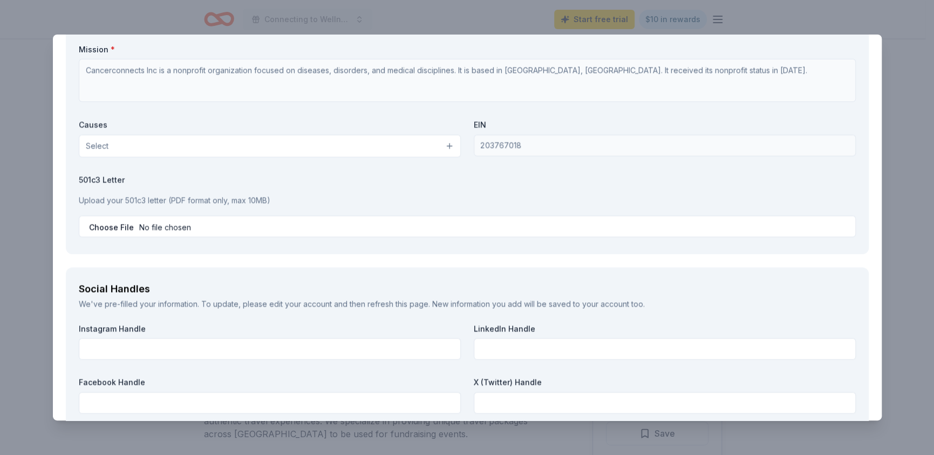
scroll to position [1187, 0]
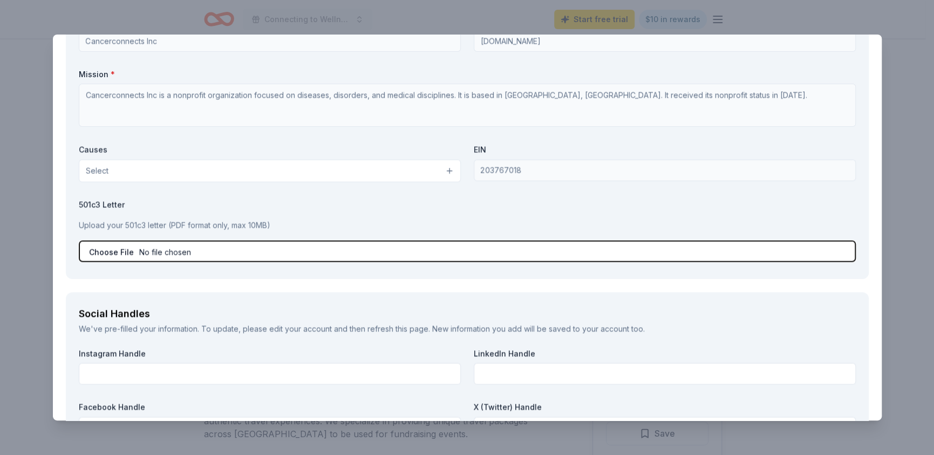
click at [174, 246] on input "file" at bounding box center [467, 251] width 777 height 22
type input "C:\fakepath\Connecting to Wellness Journey of Care Event.pdf"
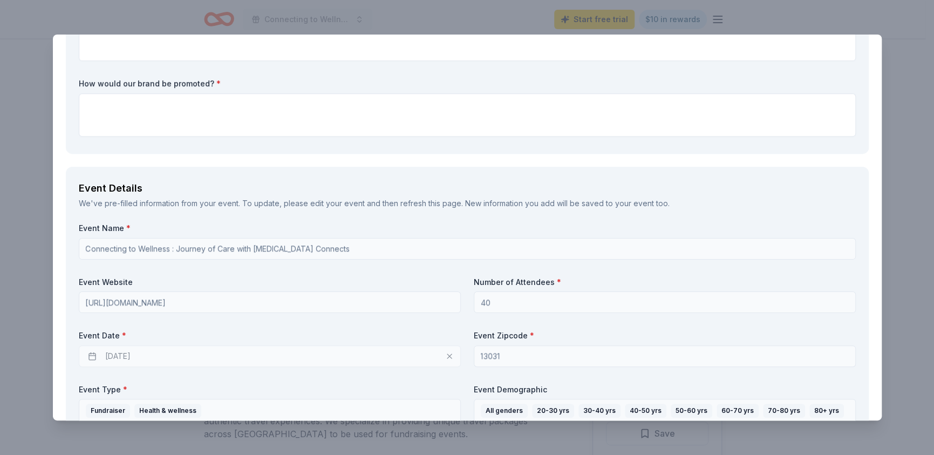
scroll to position [329, 0]
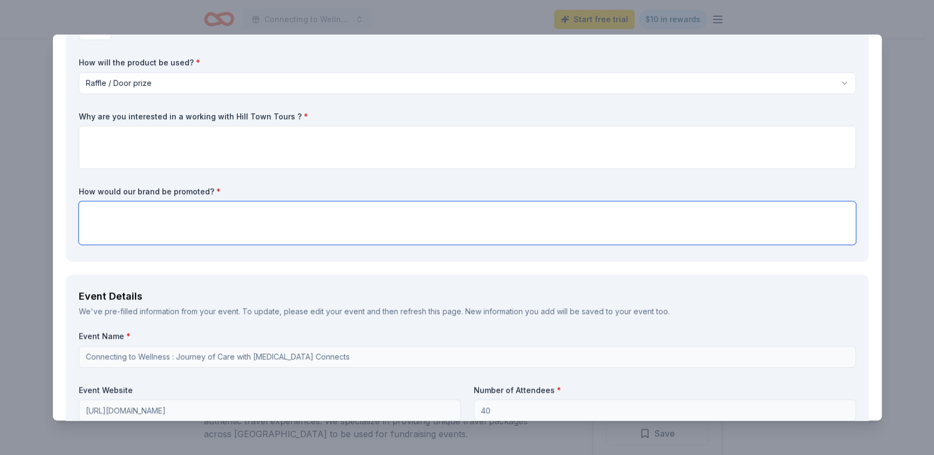
click at [226, 212] on textarea at bounding box center [467, 222] width 777 height 43
paste textarea "Business advertisement at the event Name listed on event signage & event progra…"
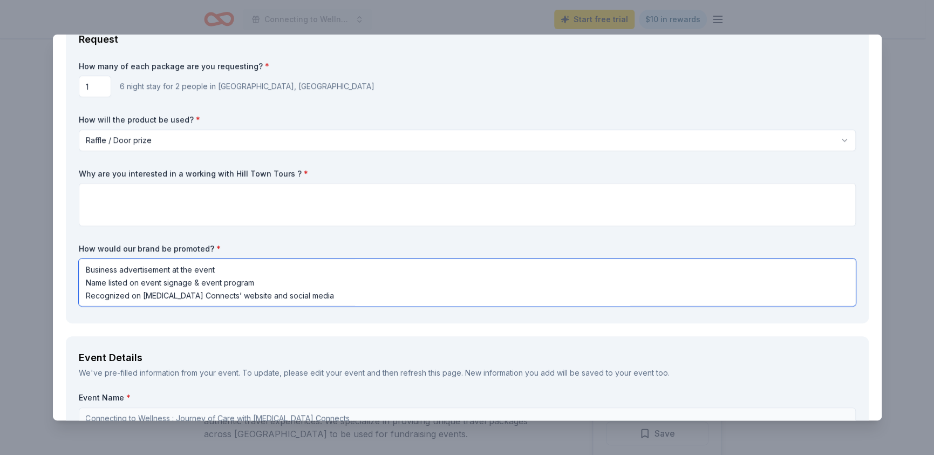
scroll to position [221, 0]
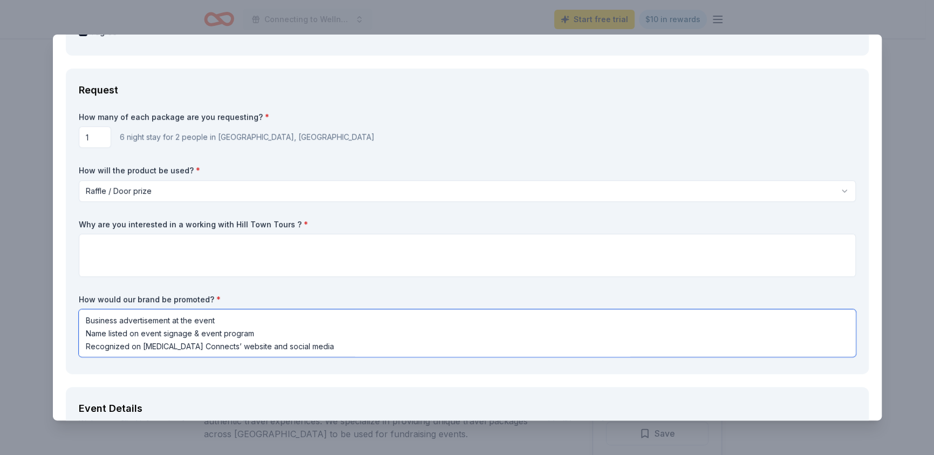
type textarea "Business advertisement at the event Name listed on event signage & event progra…"
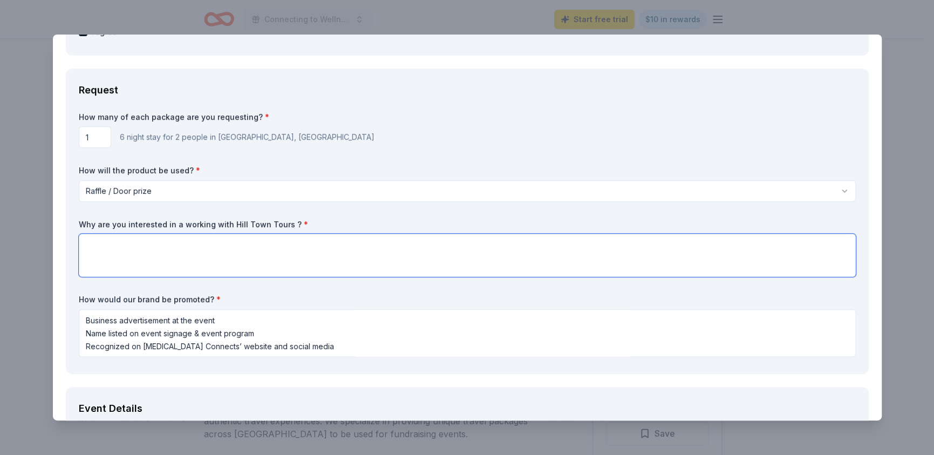
click at [201, 241] on textarea at bounding box center [467, 255] width 777 height 43
paste textarea "We are seeking valued partners like you to help make this event impactful and a…"
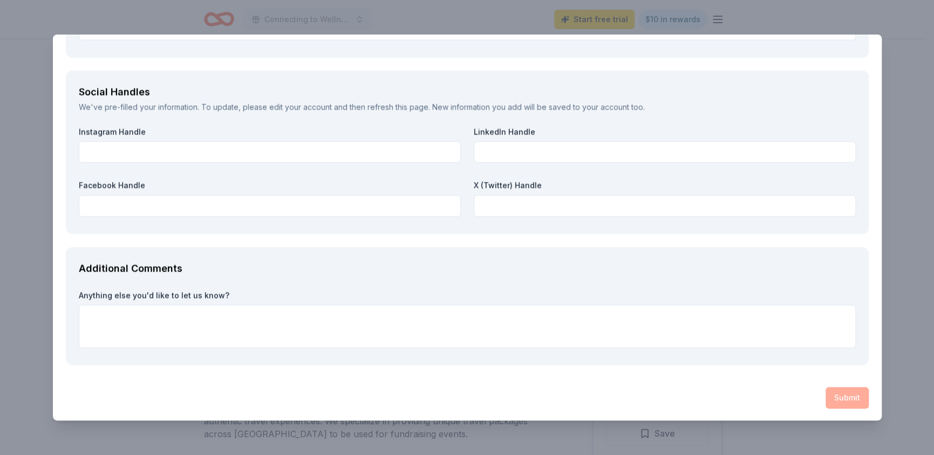
scroll to position [1413, 0]
type textarea "We are seeking valued partners like you to help make this event impactful and a…"
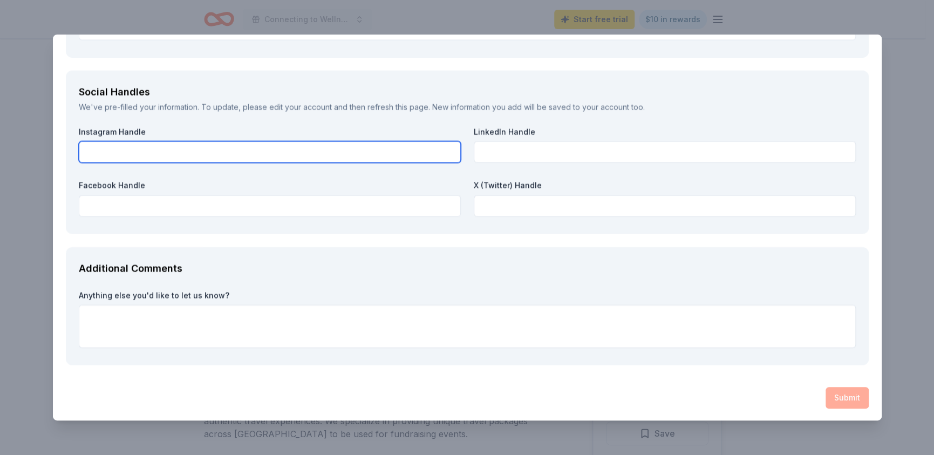
click at [259, 157] on input "text" at bounding box center [270, 152] width 382 height 22
click at [125, 150] on input "text" at bounding box center [270, 152] width 382 height 22
type input "cancerconnectscny"
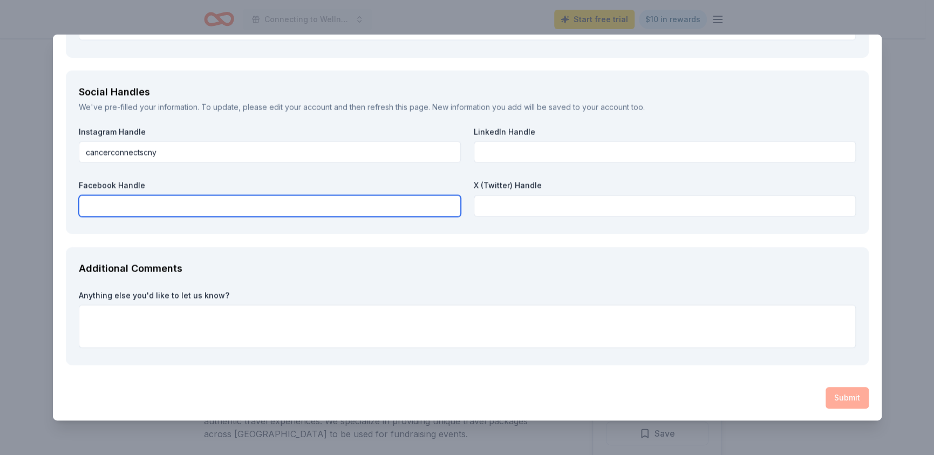
drag, startPoint x: 201, startPoint y: 206, endPoint x: 210, endPoint y: 206, distance: 9.7
click at [201, 206] on input "text" at bounding box center [270, 206] width 382 height 22
click at [140, 206] on input "text" at bounding box center [270, 206] width 382 height 22
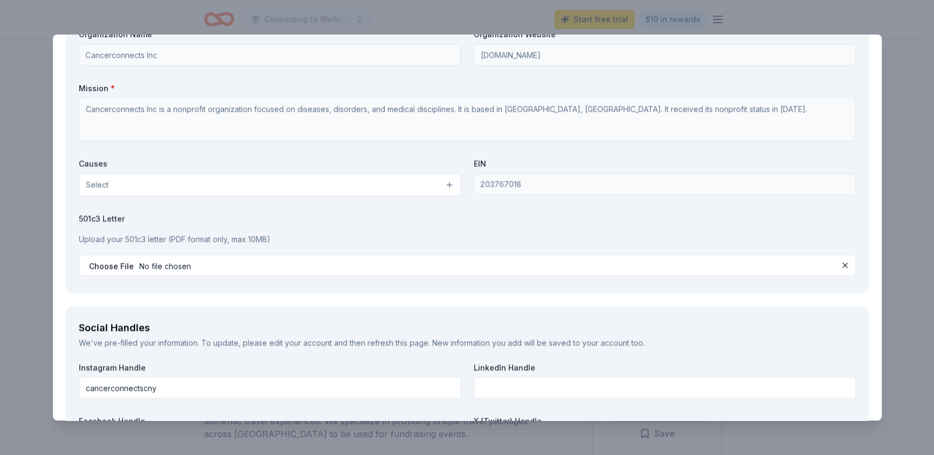
scroll to position [1197, 0]
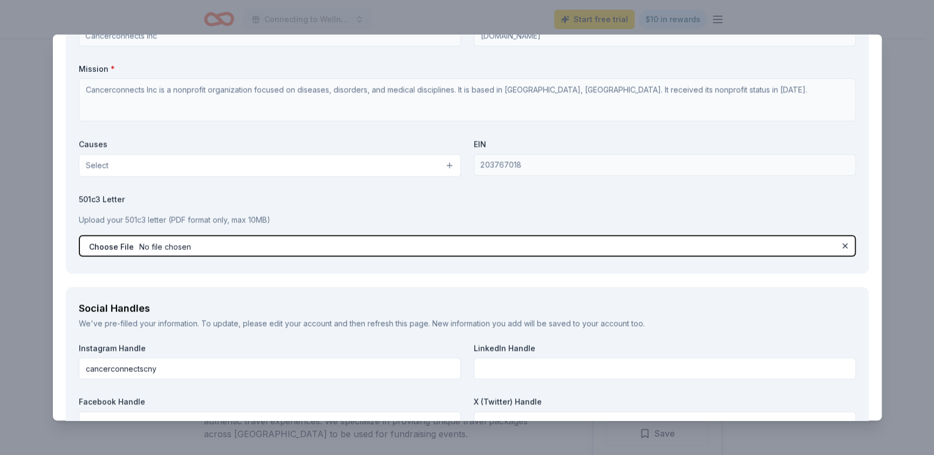
click at [580, 247] on input "file" at bounding box center [467, 246] width 777 height 22
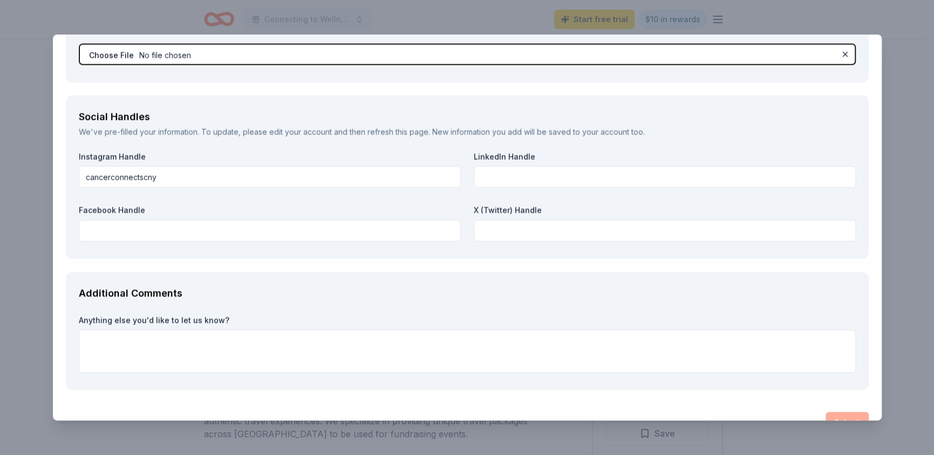
scroll to position [1413, 0]
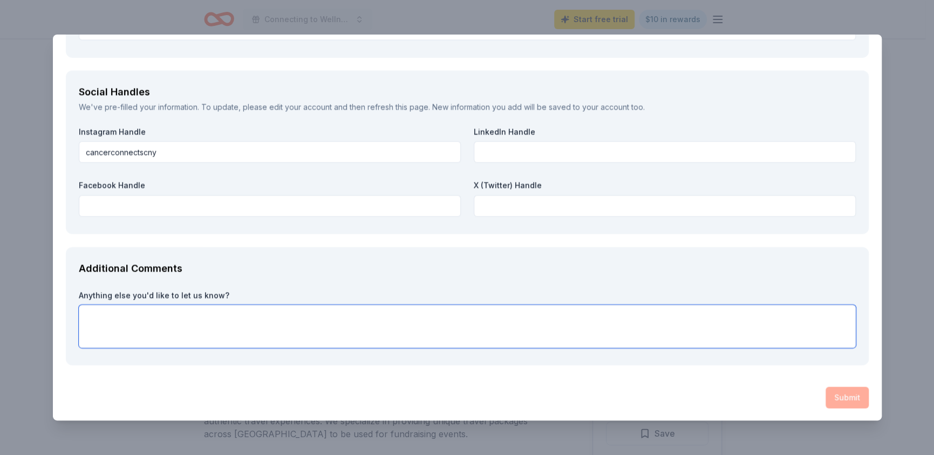
click at [174, 323] on textarea at bounding box center [467, 326] width 777 height 43
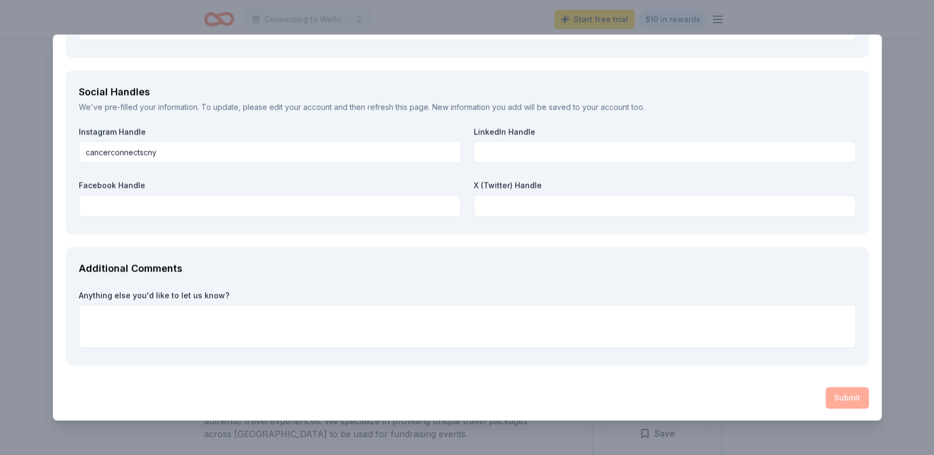
click at [848, 395] on div "Submit" at bounding box center [467, 398] width 803 height 22
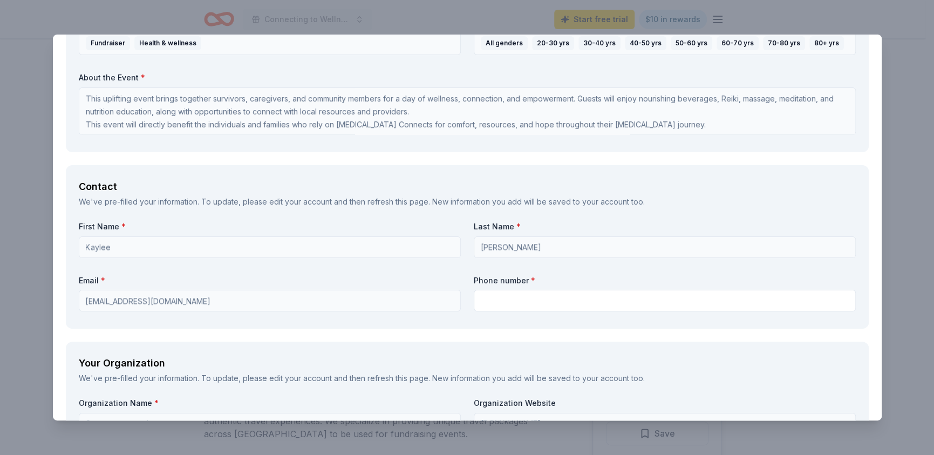
scroll to position [810, 0]
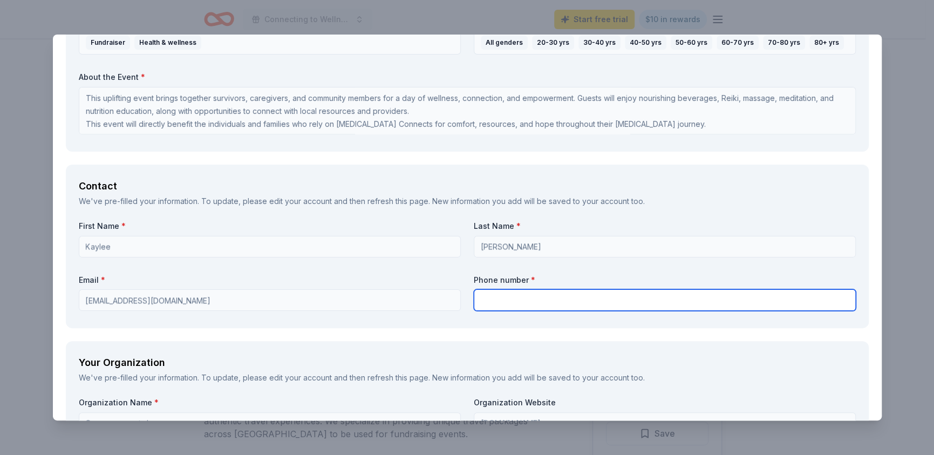
click at [520, 300] on input "text" at bounding box center [665, 300] width 382 height 22
type input "3152647418"
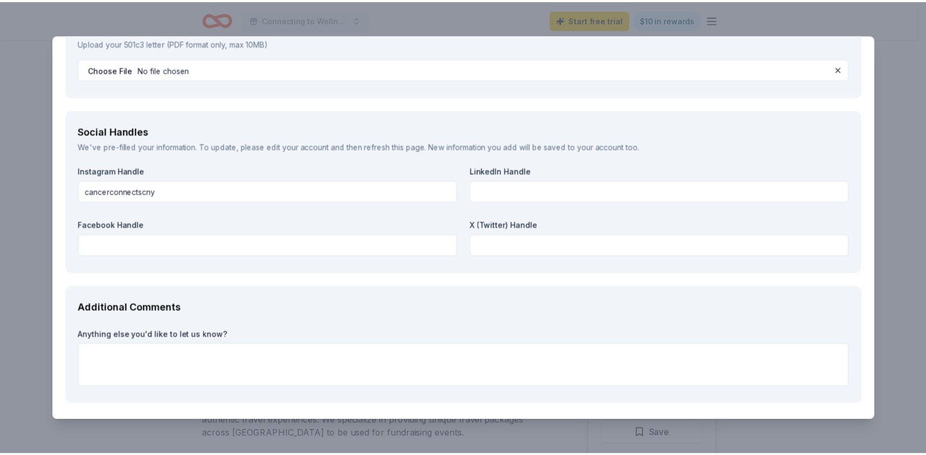
scroll to position [1413, 0]
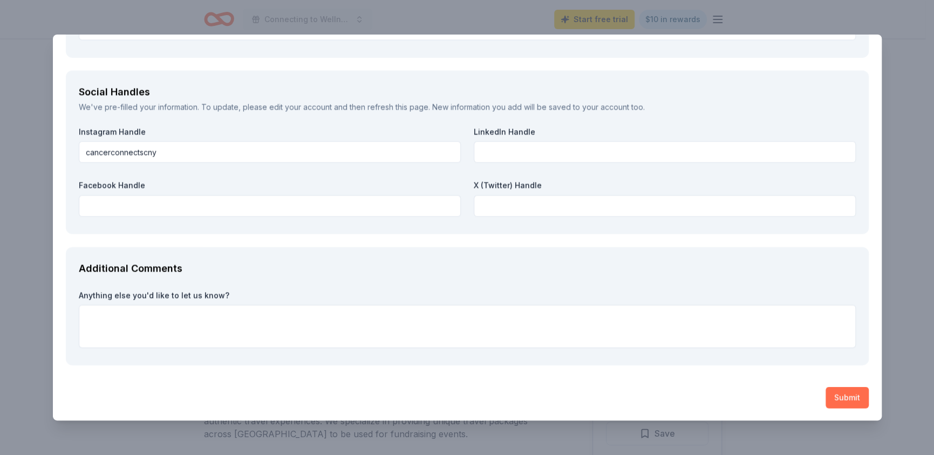
click at [838, 394] on button "Submit" at bounding box center [847, 398] width 43 height 22
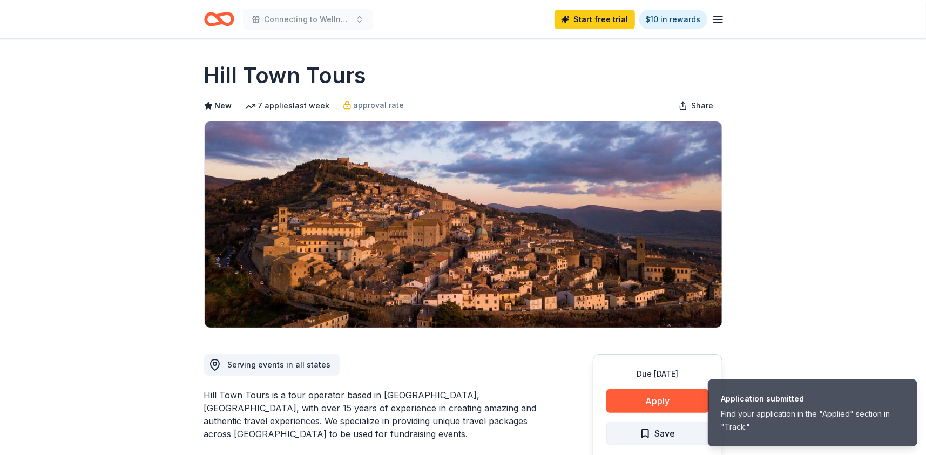
click at [635, 432] on button "Save" at bounding box center [657, 434] width 103 height 24
click at [219, 19] on icon "Home" at bounding box center [223, 18] width 17 height 11
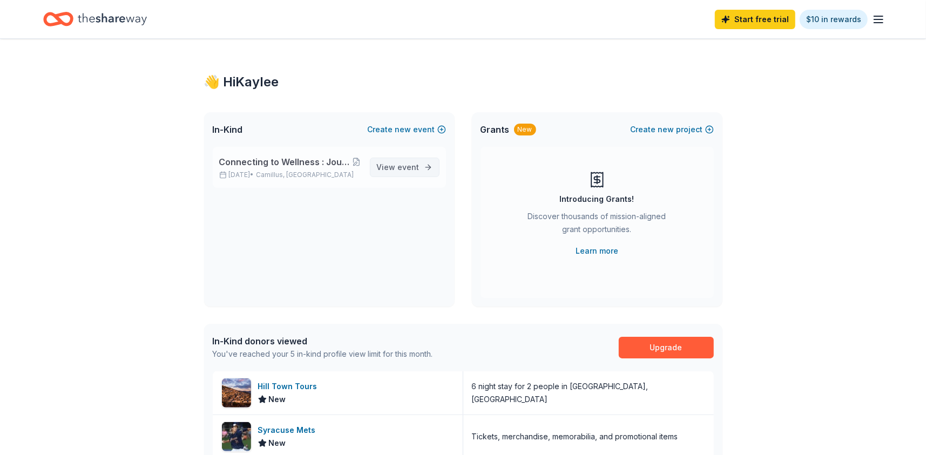
click at [410, 167] on span "event" at bounding box center [409, 166] width 22 height 9
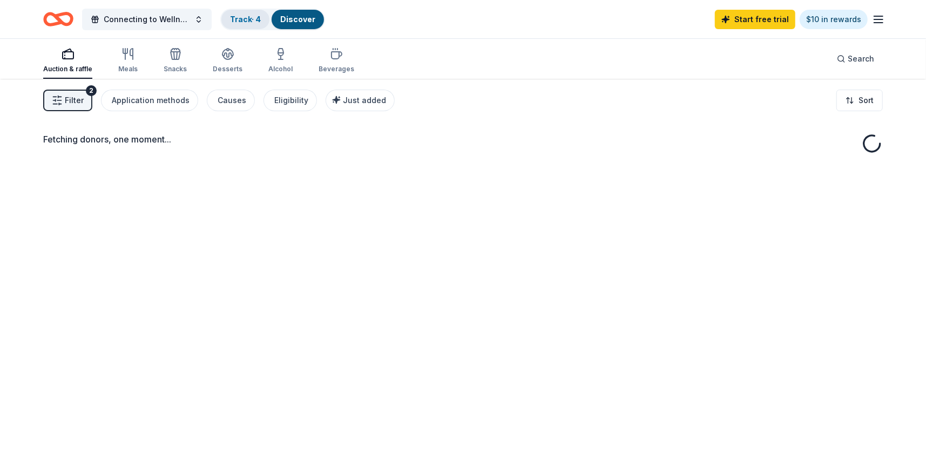
click at [246, 15] on link "Track · 4" at bounding box center [245, 19] width 31 height 9
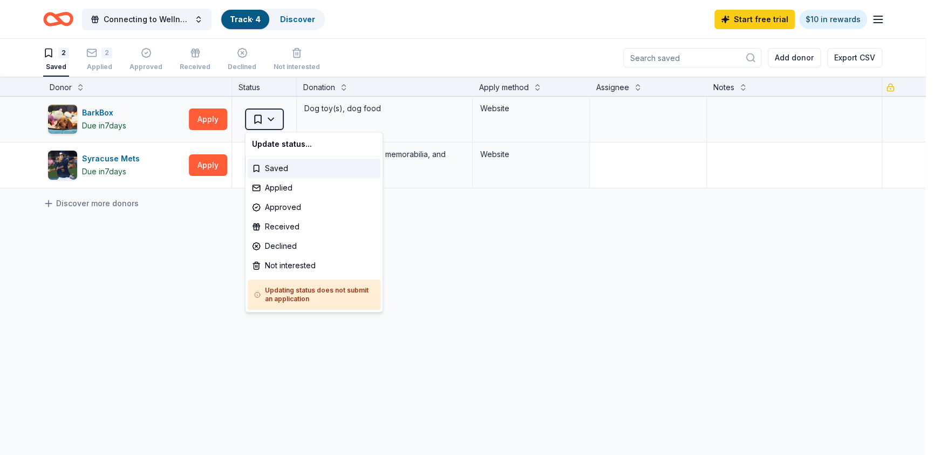
click at [267, 117] on html "Connecting to Wellness : Journey of Care with Cancer Connects Track · 4 Discove…" at bounding box center [467, 227] width 934 height 455
click at [297, 185] on div "Applied" at bounding box center [314, 187] width 133 height 19
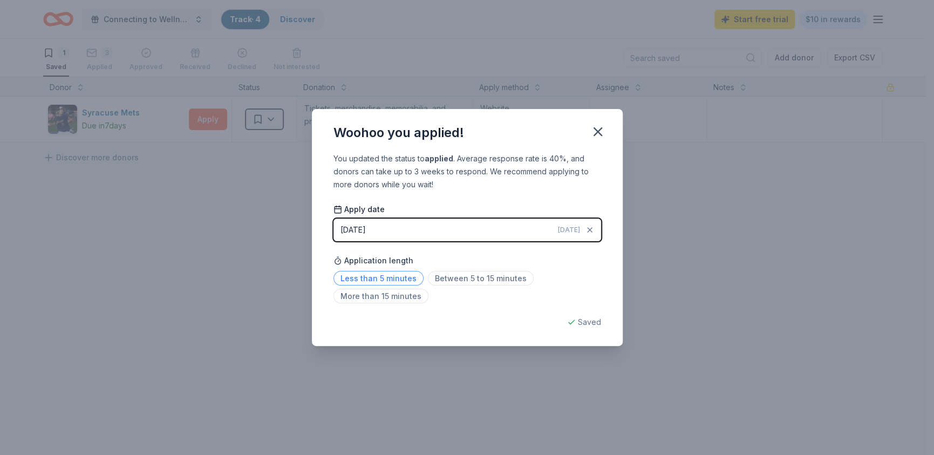
click at [398, 280] on span "Less than 5 minutes" at bounding box center [379, 278] width 90 height 15
click at [602, 130] on icon "button" at bounding box center [597, 131] width 15 height 15
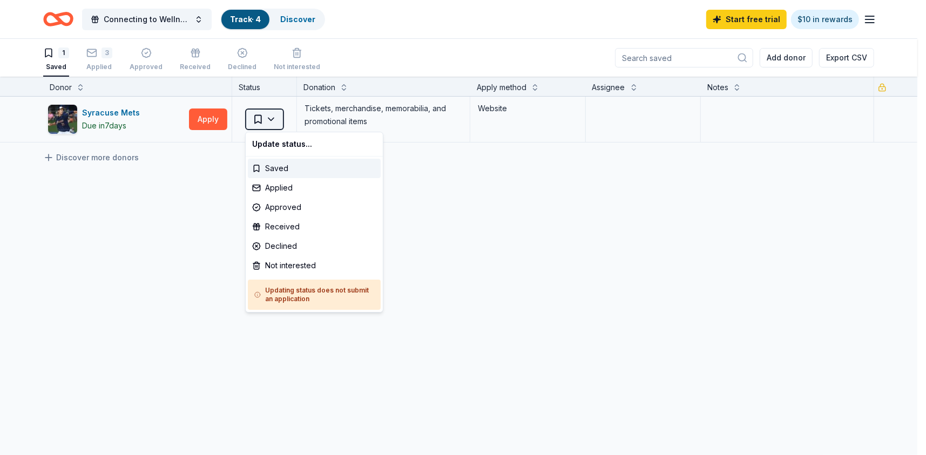
click at [259, 115] on html "Connecting to Wellness : Journey of Care with Cancer Connects Track · 4 Discove…" at bounding box center [463, 227] width 926 height 455
click at [291, 184] on div "Applied" at bounding box center [314, 187] width 133 height 19
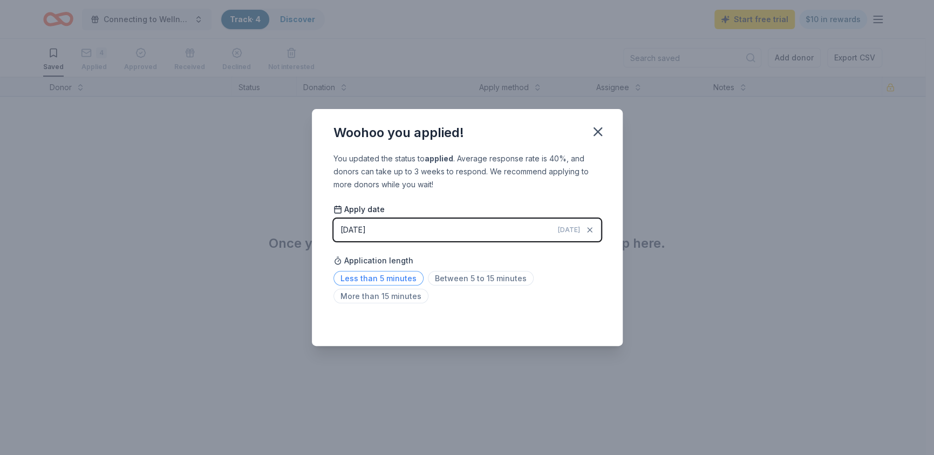
click at [369, 279] on span "Less than 5 minutes" at bounding box center [379, 278] width 90 height 15
click at [604, 129] on icon "button" at bounding box center [597, 131] width 15 height 15
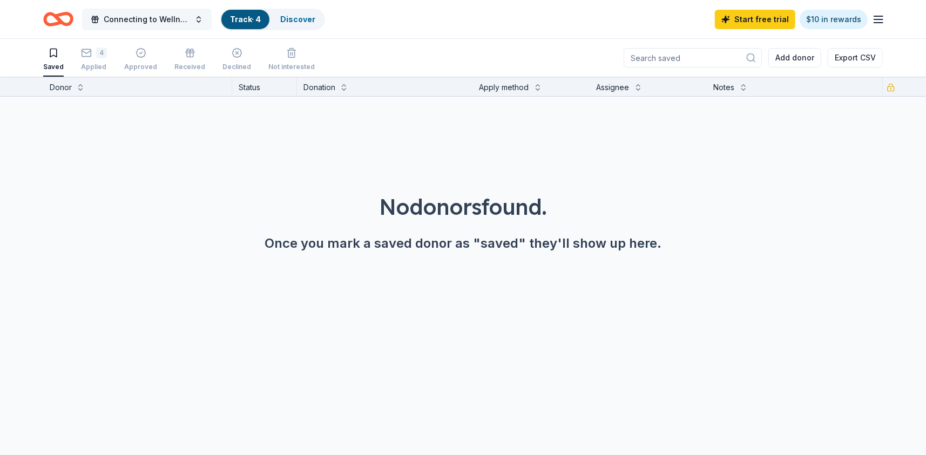
click at [107, 17] on span "Connecting to Wellness : Journey of Care with [MEDICAL_DATA] Connects" at bounding box center [147, 19] width 86 height 13
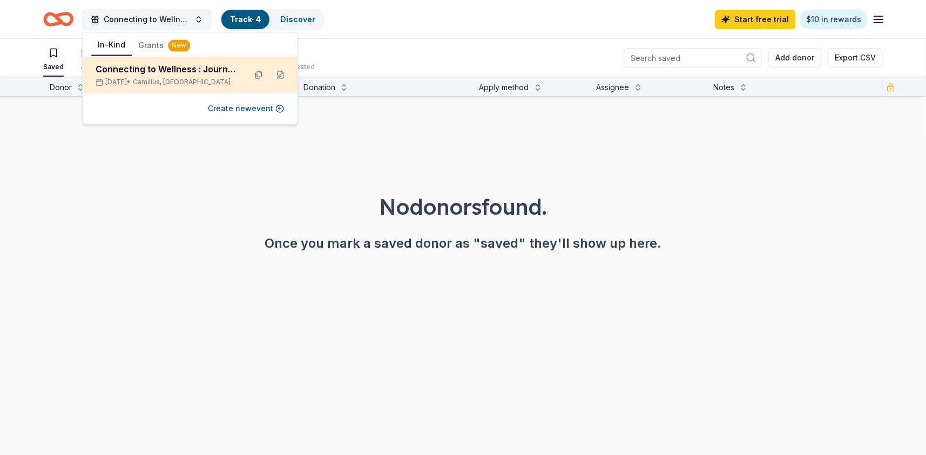
click at [115, 65] on div "Connecting to Wellness : Journey of Care with [MEDICAL_DATA] Connects" at bounding box center [166, 69] width 141 height 13
click at [117, 76] on div "Connecting to Wellness : Journey of Care with Cancer Connects Nov 15, 2025 • Ca…" at bounding box center [166, 75] width 141 height 24
click at [195, 64] on div "Connecting to Wellness : Journey of Care with [MEDICAL_DATA] Connects" at bounding box center [166, 69] width 141 height 13
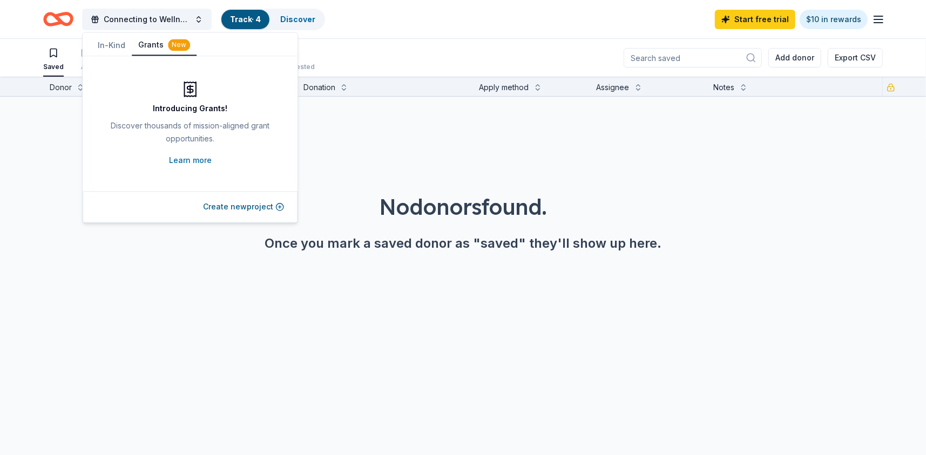
click at [159, 46] on button "Grants New" at bounding box center [164, 45] width 65 height 21
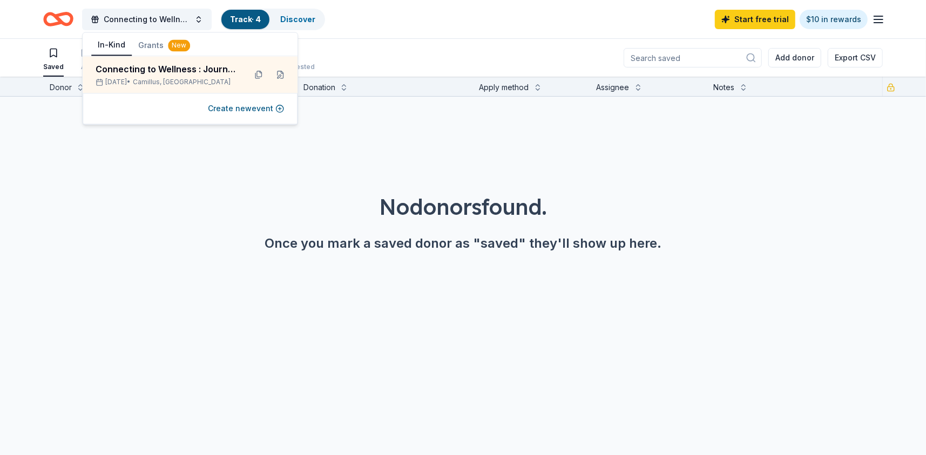
click at [119, 40] on button "In-Kind" at bounding box center [111, 45] width 40 height 21
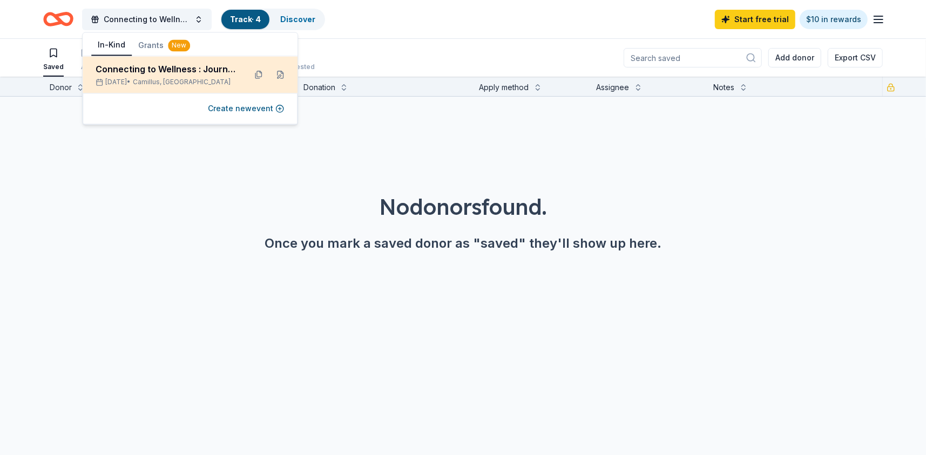
click at [123, 71] on div "Connecting to Wellness : Journey of Care with [MEDICAL_DATA] Connects" at bounding box center [166, 69] width 141 height 13
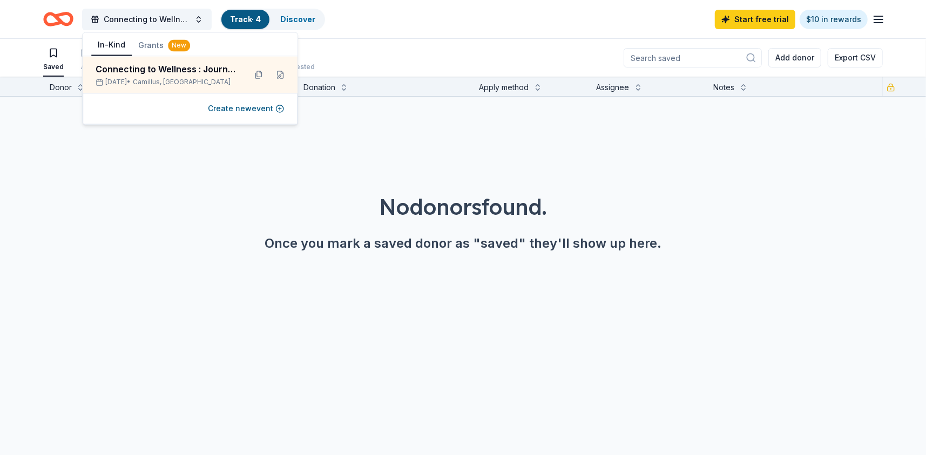
click at [58, 8] on icon "Home" at bounding box center [58, 18] width 30 height 25
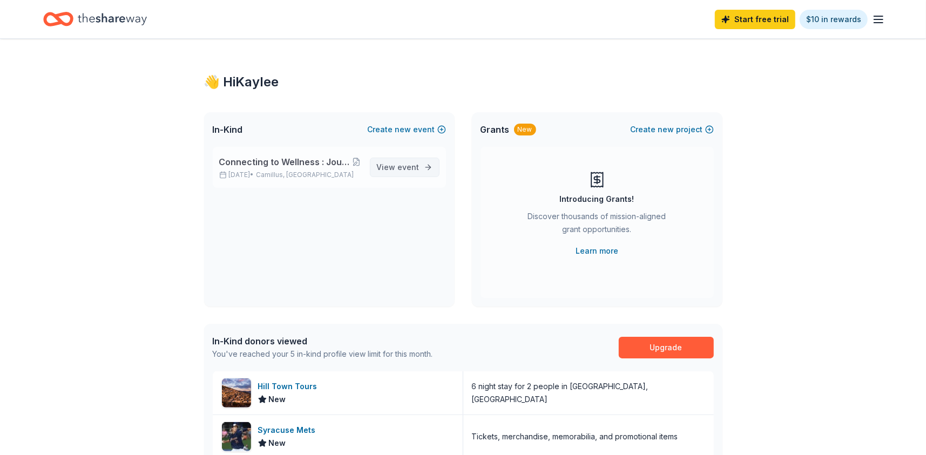
click at [391, 162] on span "View event" at bounding box center [398, 167] width 43 height 13
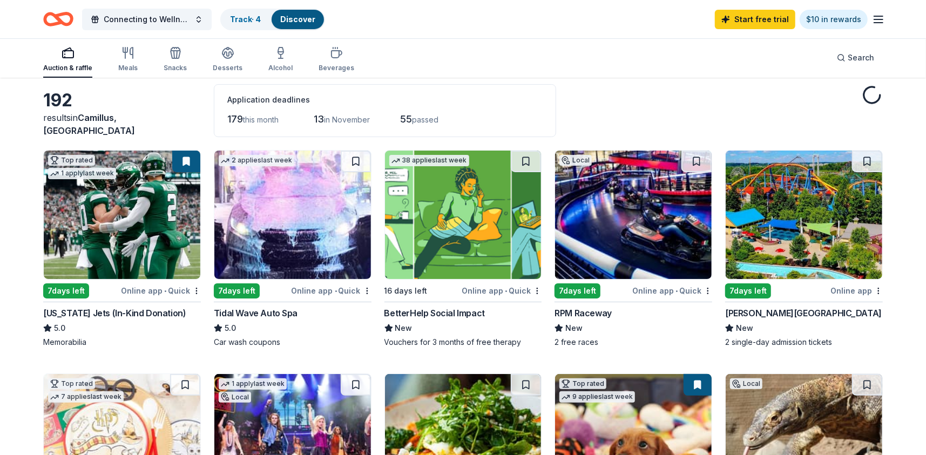
scroll to position [108, 0]
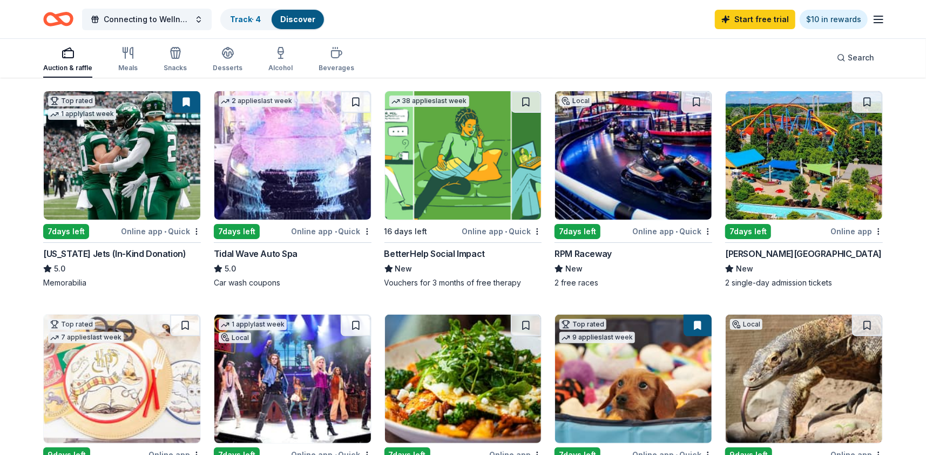
click at [466, 184] on img at bounding box center [463, 155] width 157 height 128
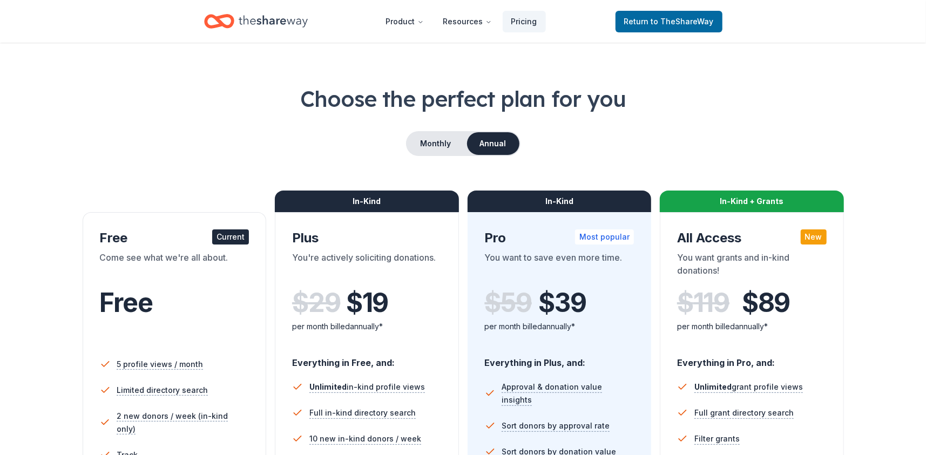
scroll to position [54, 0]
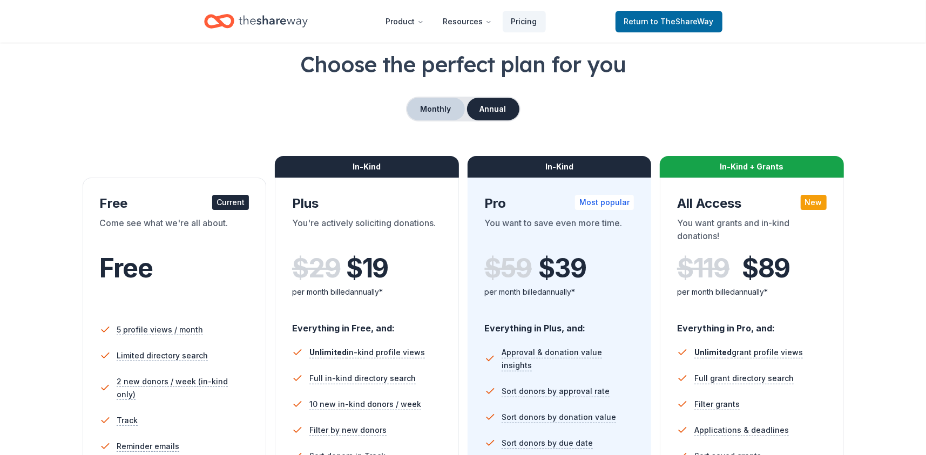
click at [461, 109] on button "Monthly" at bounding box center [436, 109] width 58 height 23
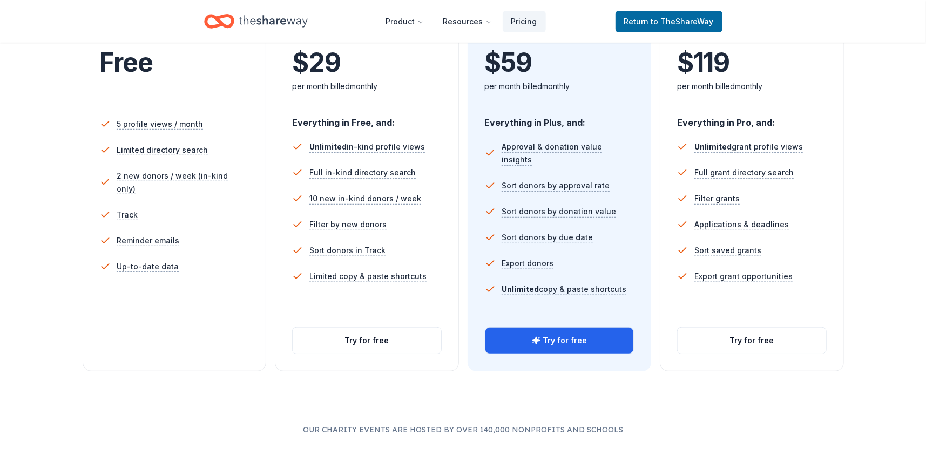
scroll to position [270, 0]
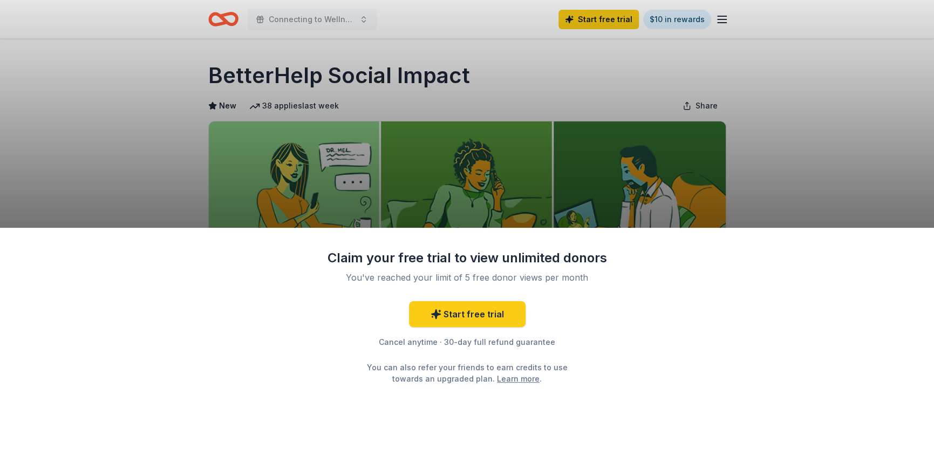
click at [791, 198] on div "Claim your free trial to view unlimited donors You've reached your limit of 5 f…" at bounding box center [467, 227] width 934 height 455
click at [922, 228] on div "Claim your free trial to view unlimited donors You've reached your limit of 5 f…" at bounding box center [467, 342] width 934 height 228
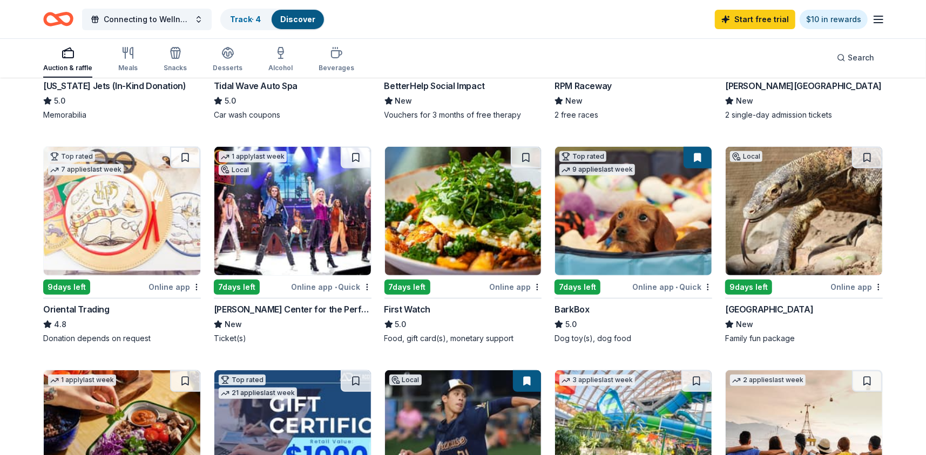
scroll to position [270, 0]
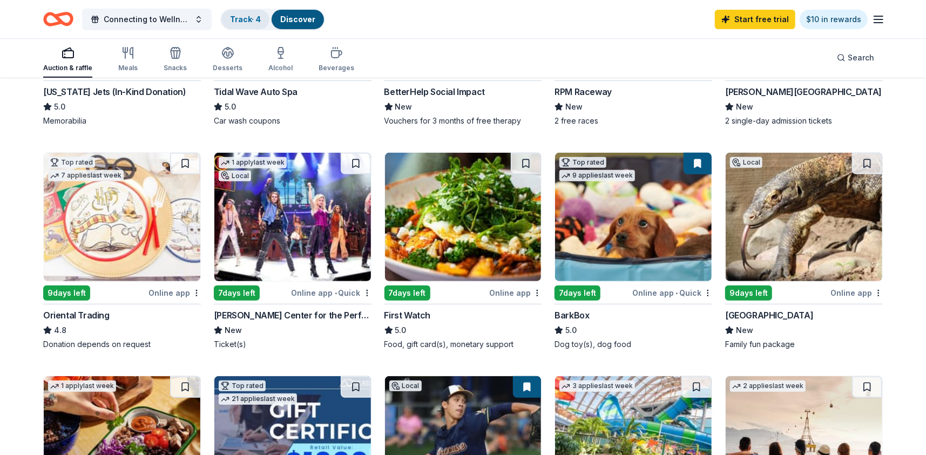
click at [240, 19] on link "Track · 4" at bounding box center [245, 19] width 31 height 9
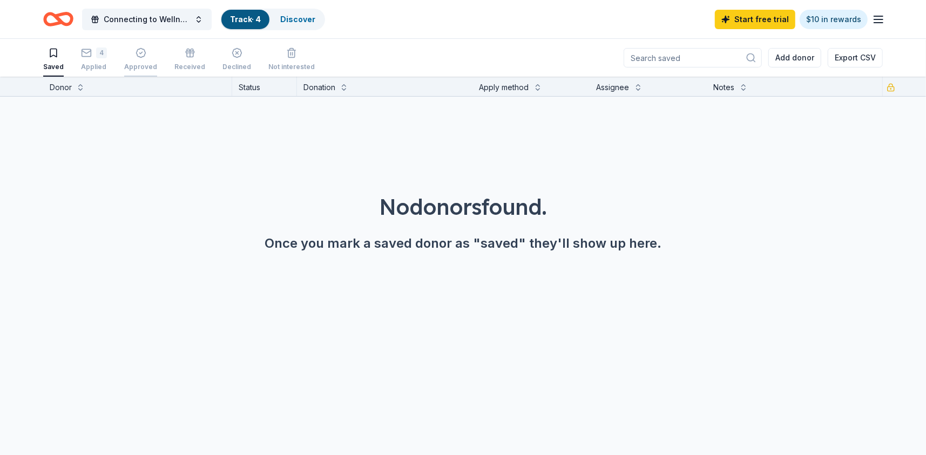
click at [146, 64] on div "Approved" at bounding box center [140, 67] width 33 height 9
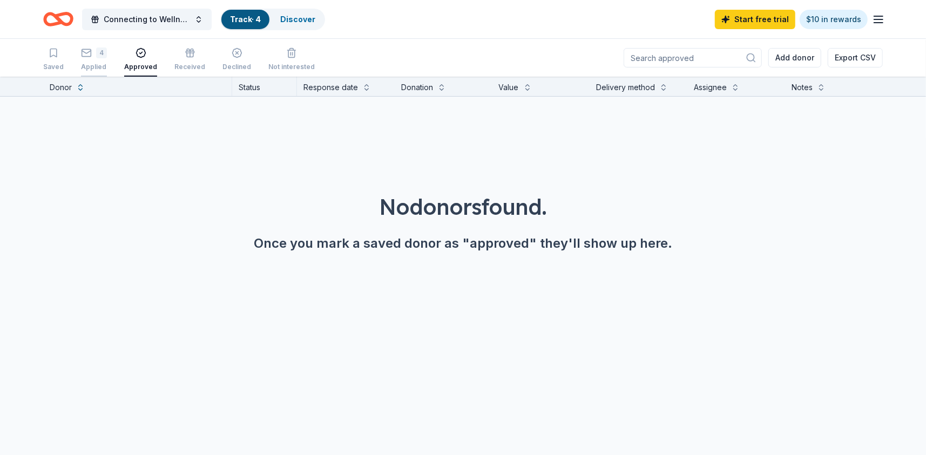
click at [86, 64] on div "Applied" at bounding box center [94, 67] width 26 height 9
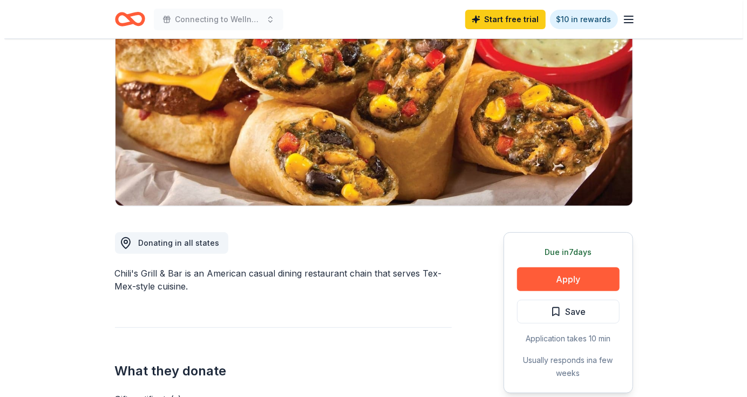
scroll to position [216, 0]
